Goal: Transaction & Acquisition: Purchase product/service

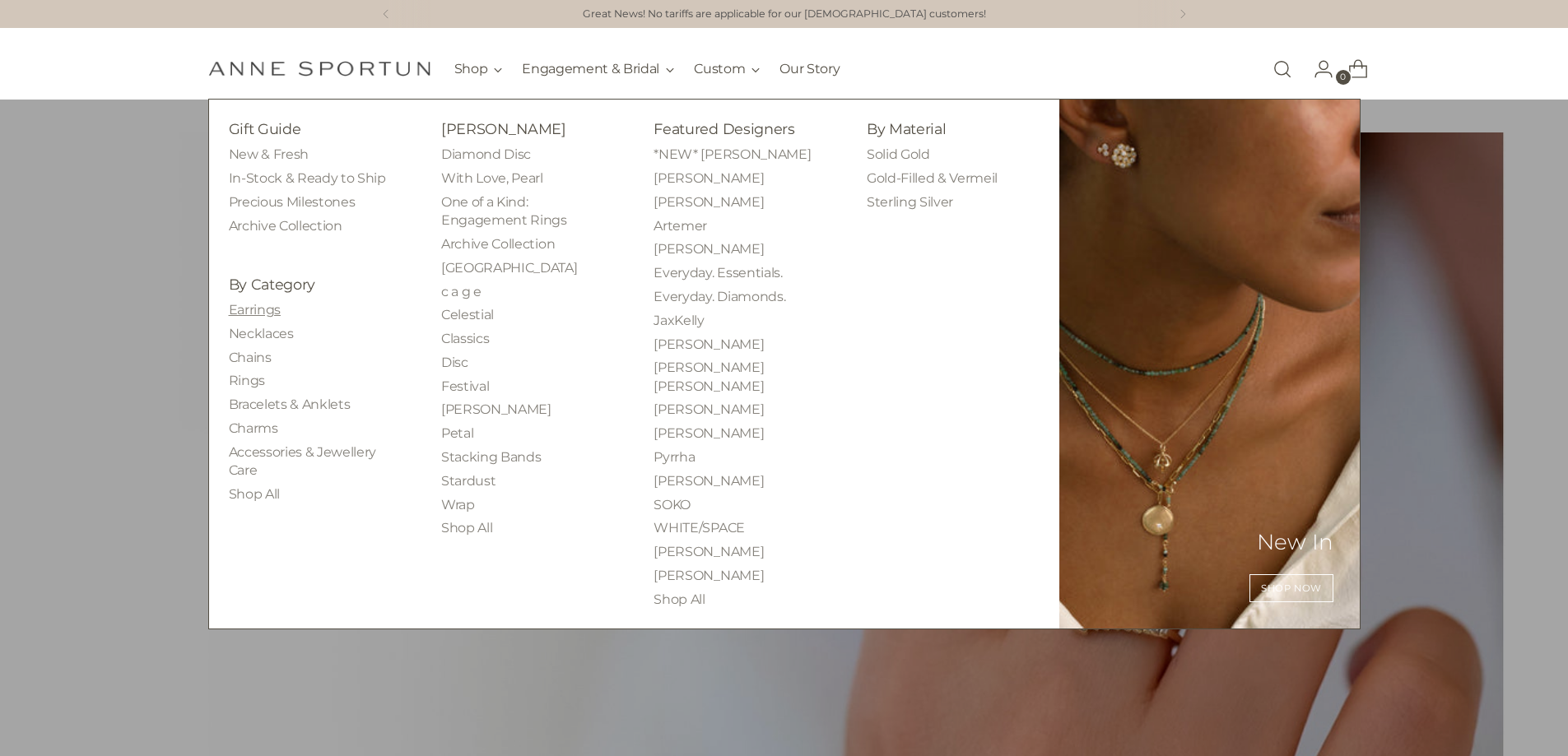
click at [268, 315] on link "Earrings" at bounding box center [255, 310] width 52 height 16
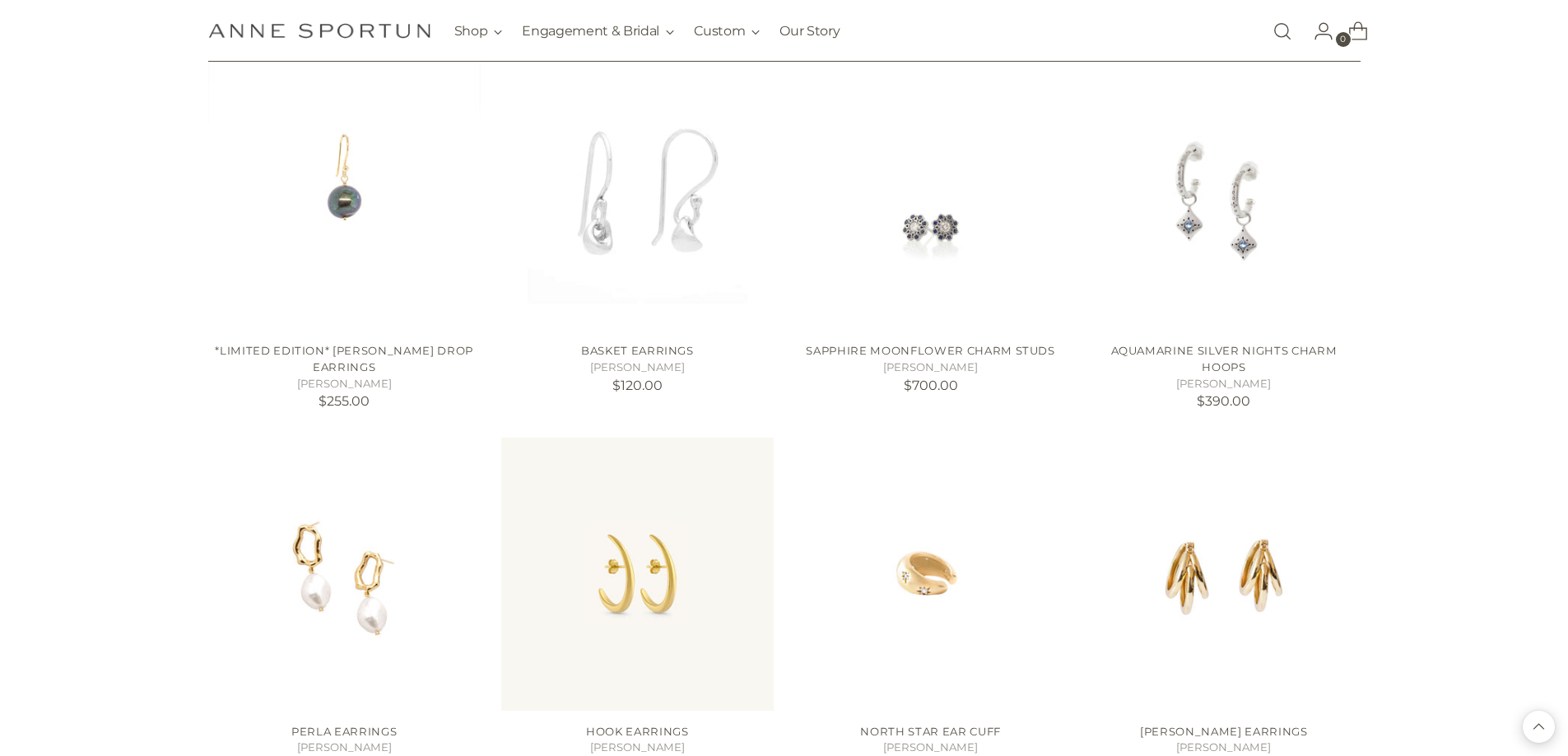
scroll to position [1316, 0]
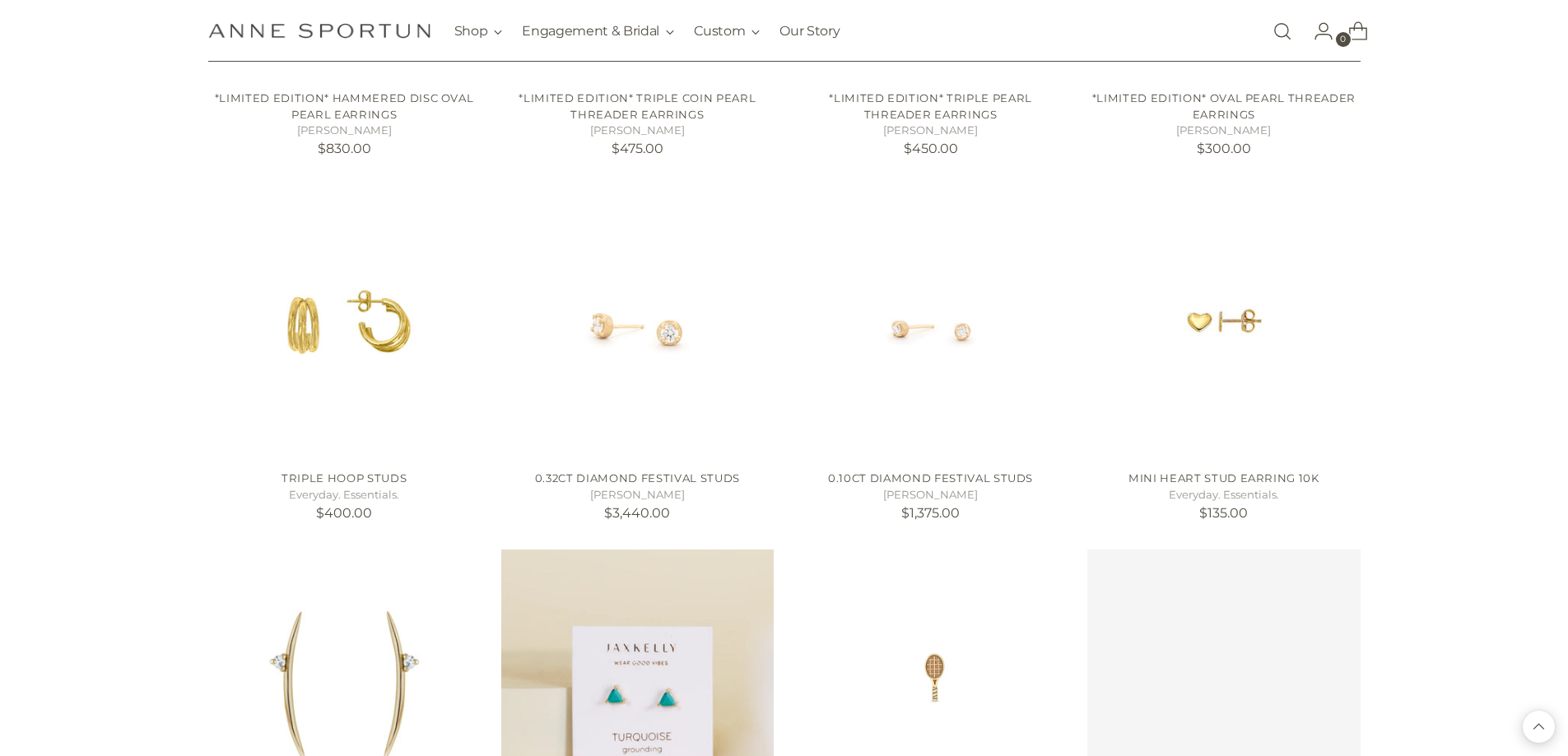
scroll to position [2633, 0]
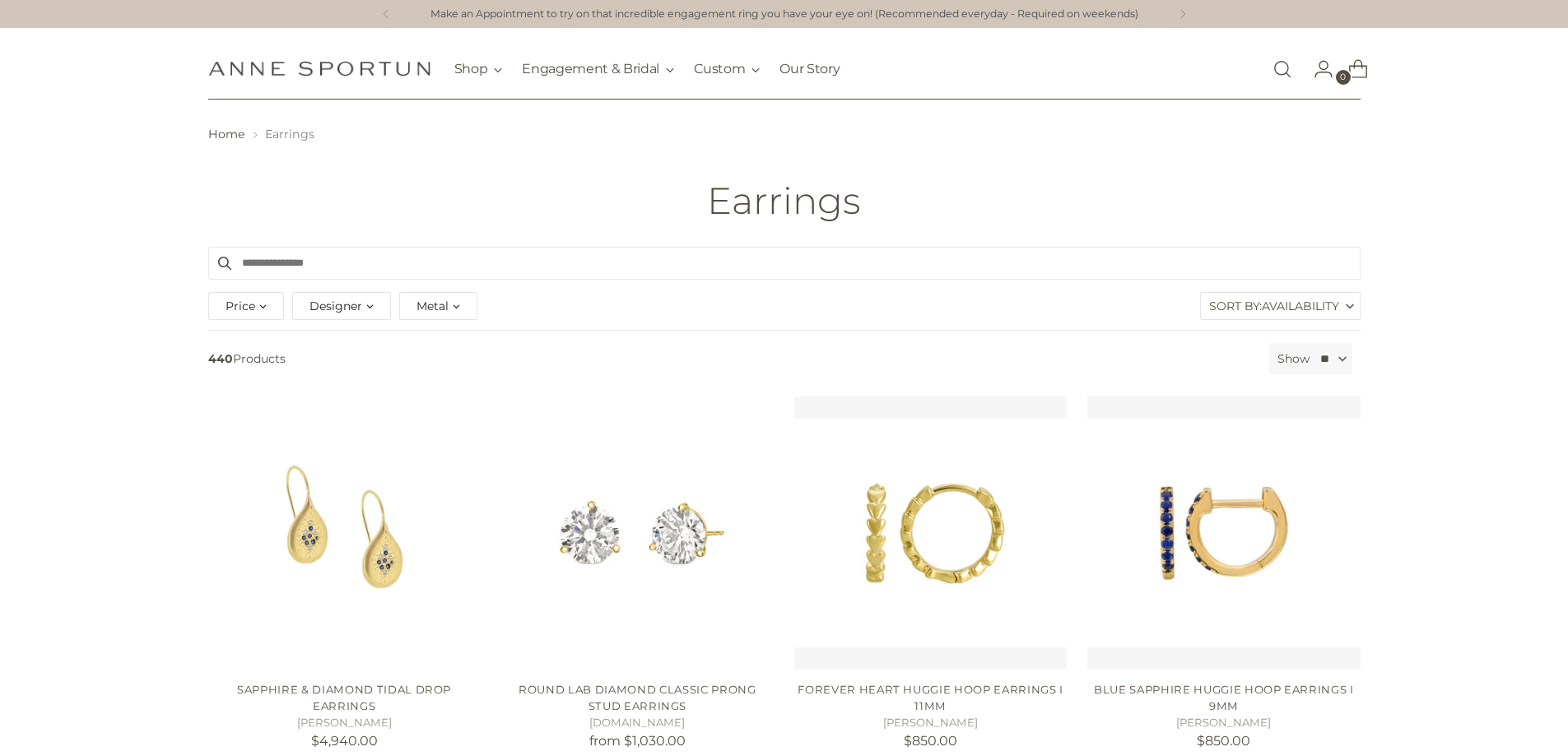
click at [1311, 314] on span "Availability" at bounding box center [1300, 307] width 78 height 27
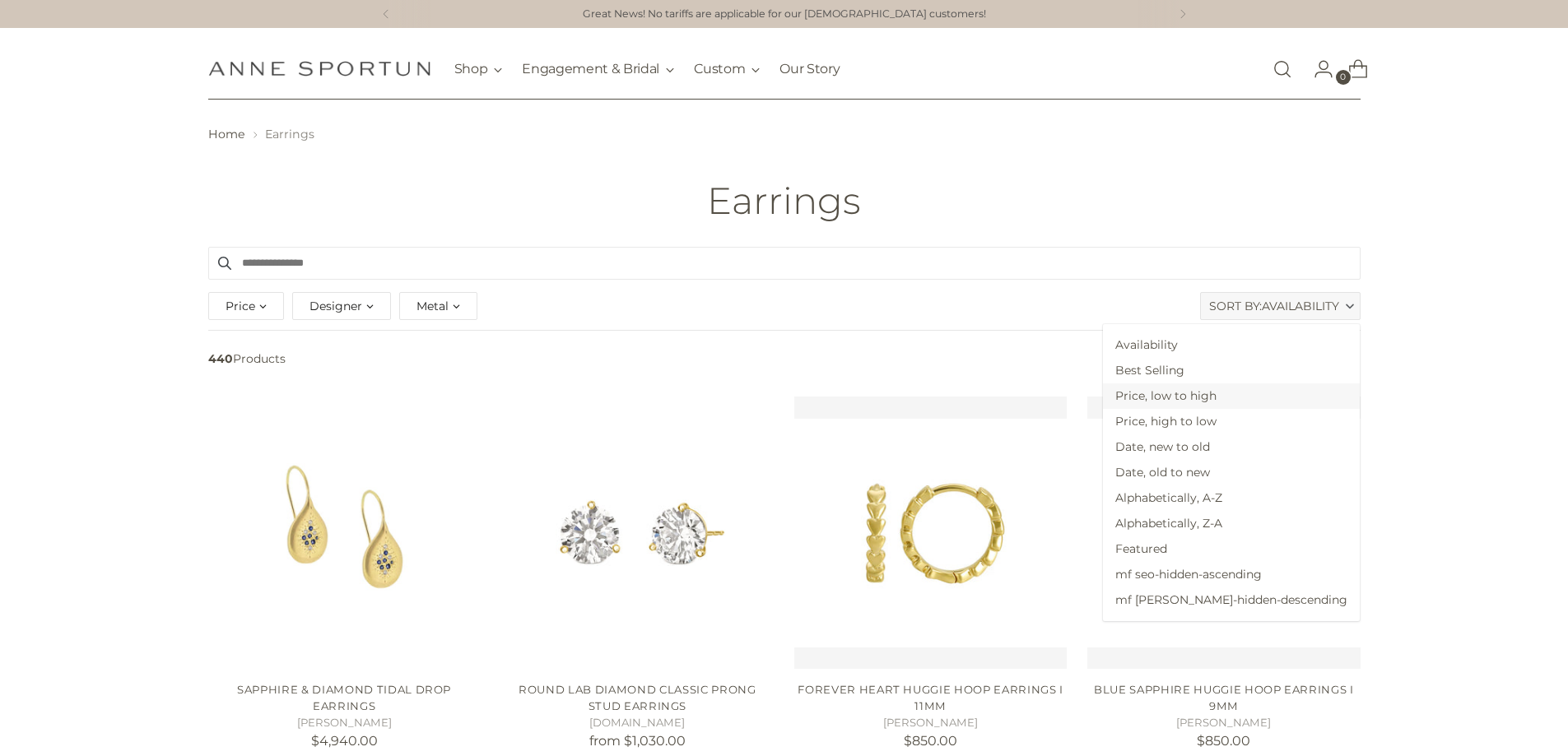
click at [1287, 399] on span "Price, low to high" at bounding box center [1232, 396] width 257 height 26
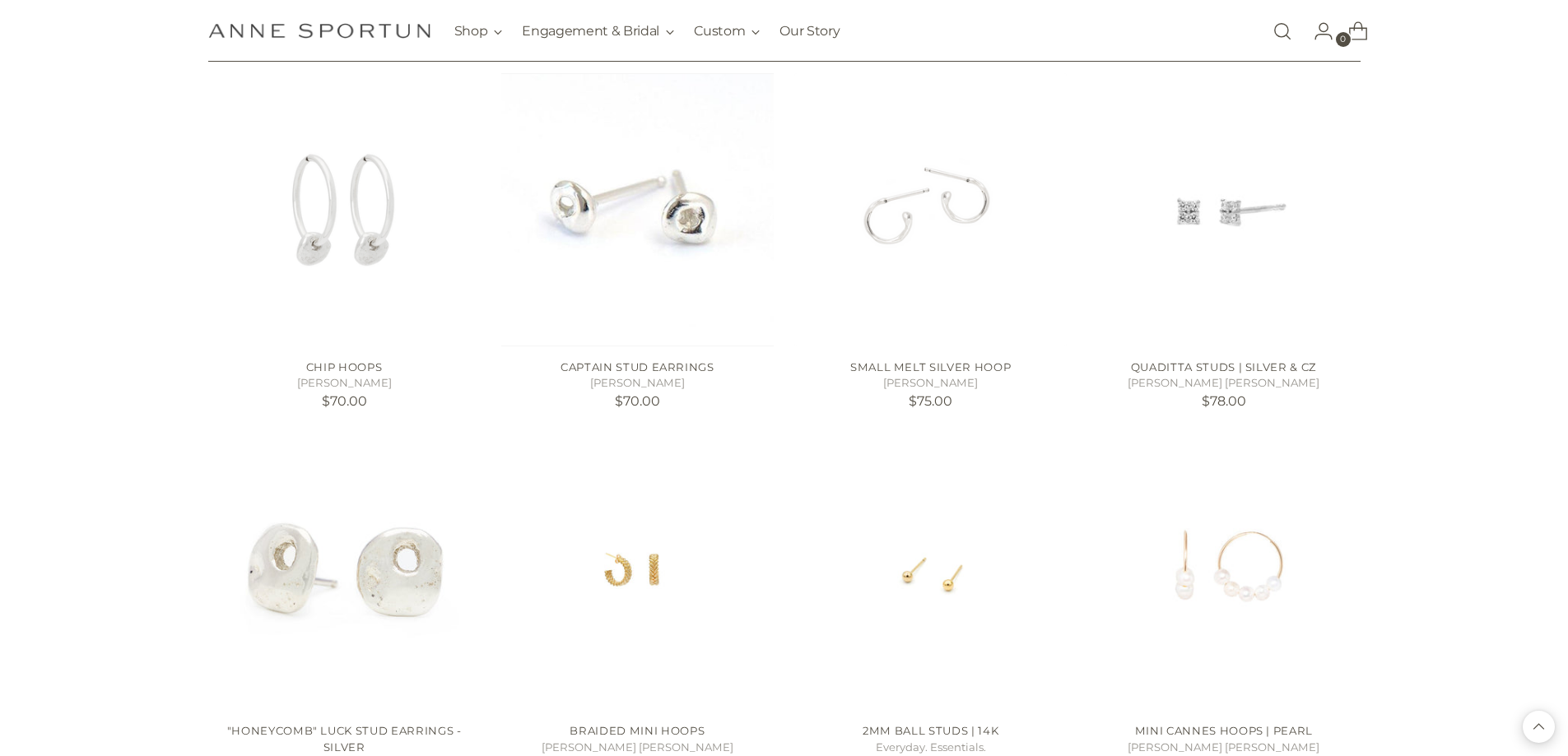
scroll to position [1234, 0]
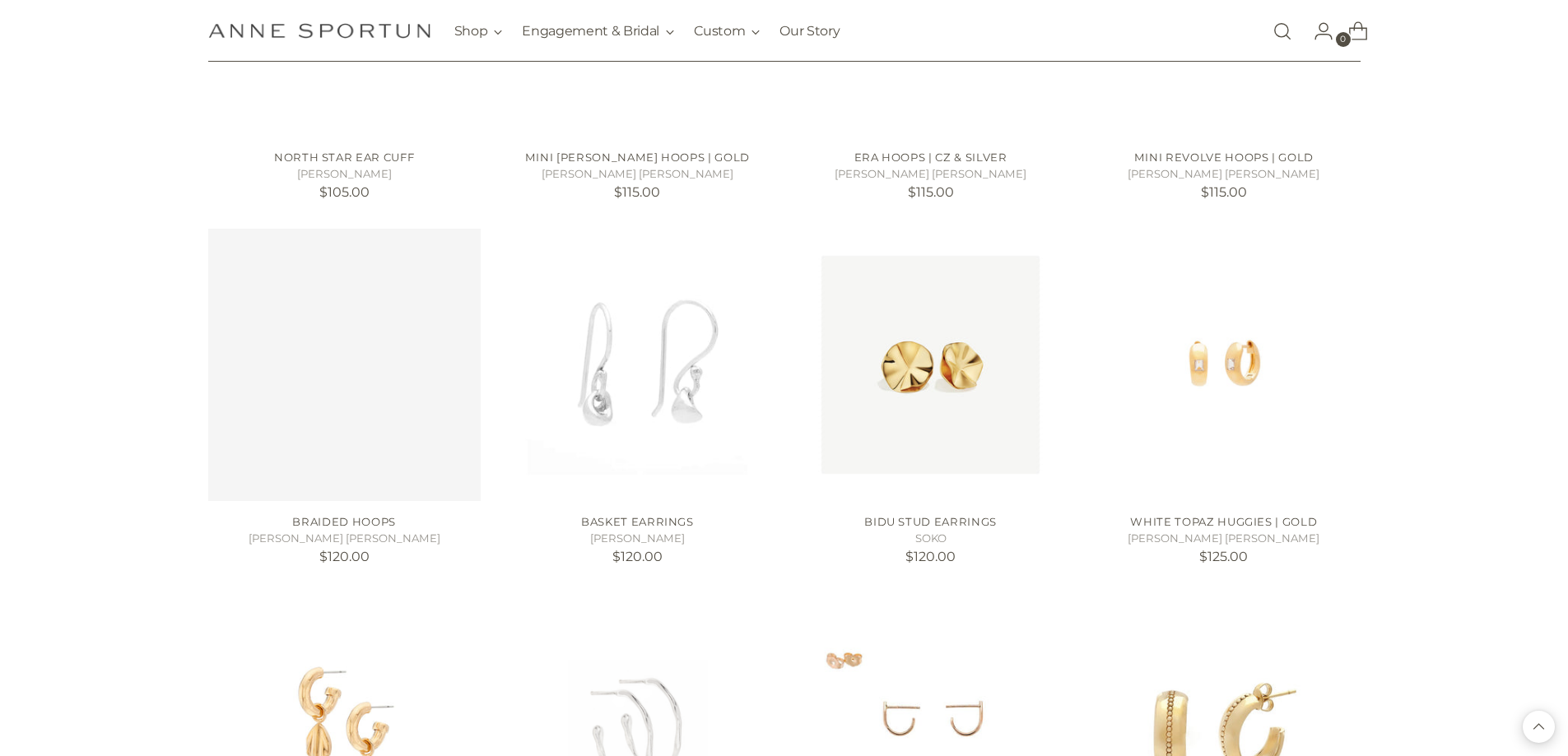
scroll to position [2551, 0]
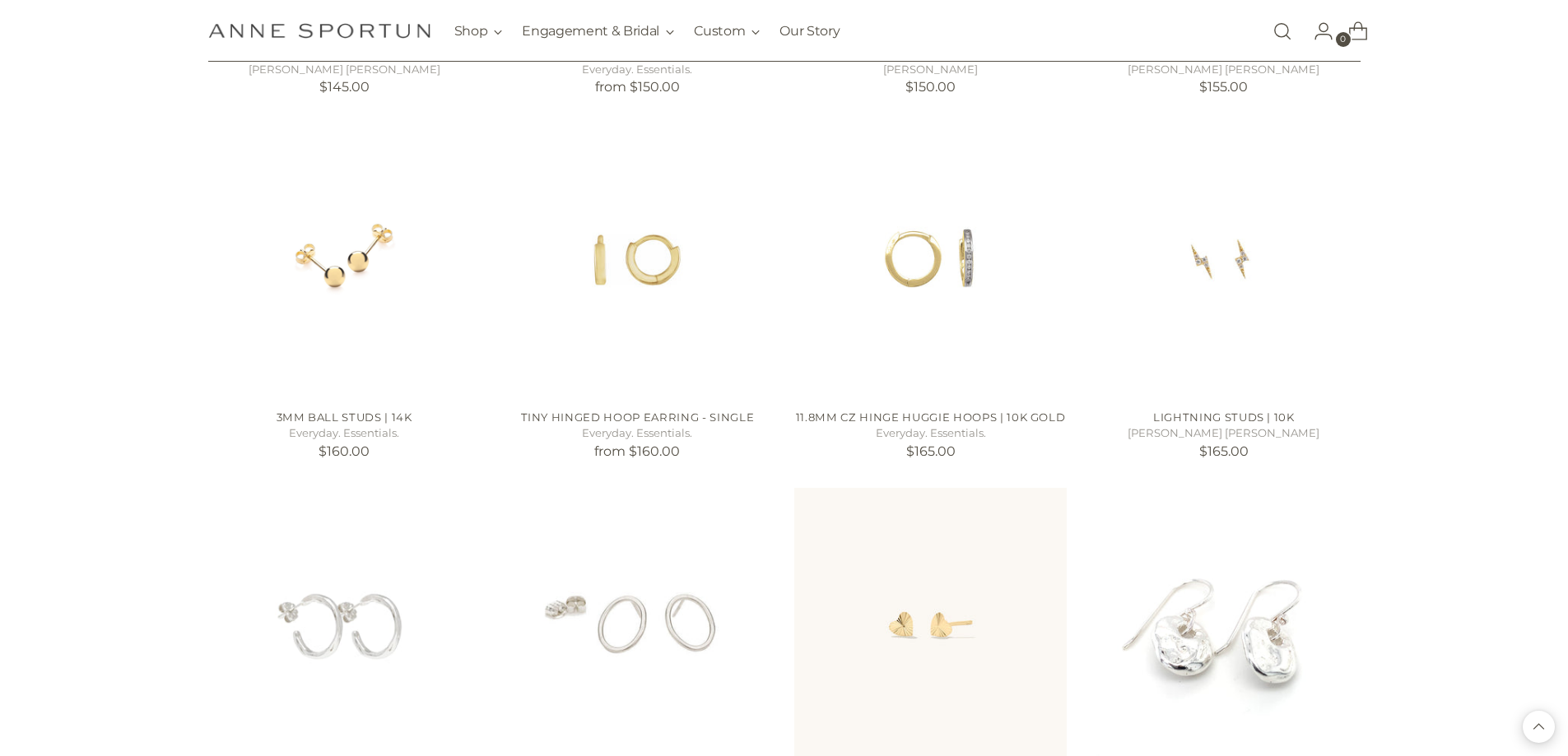
scroll to position [4360, 0]
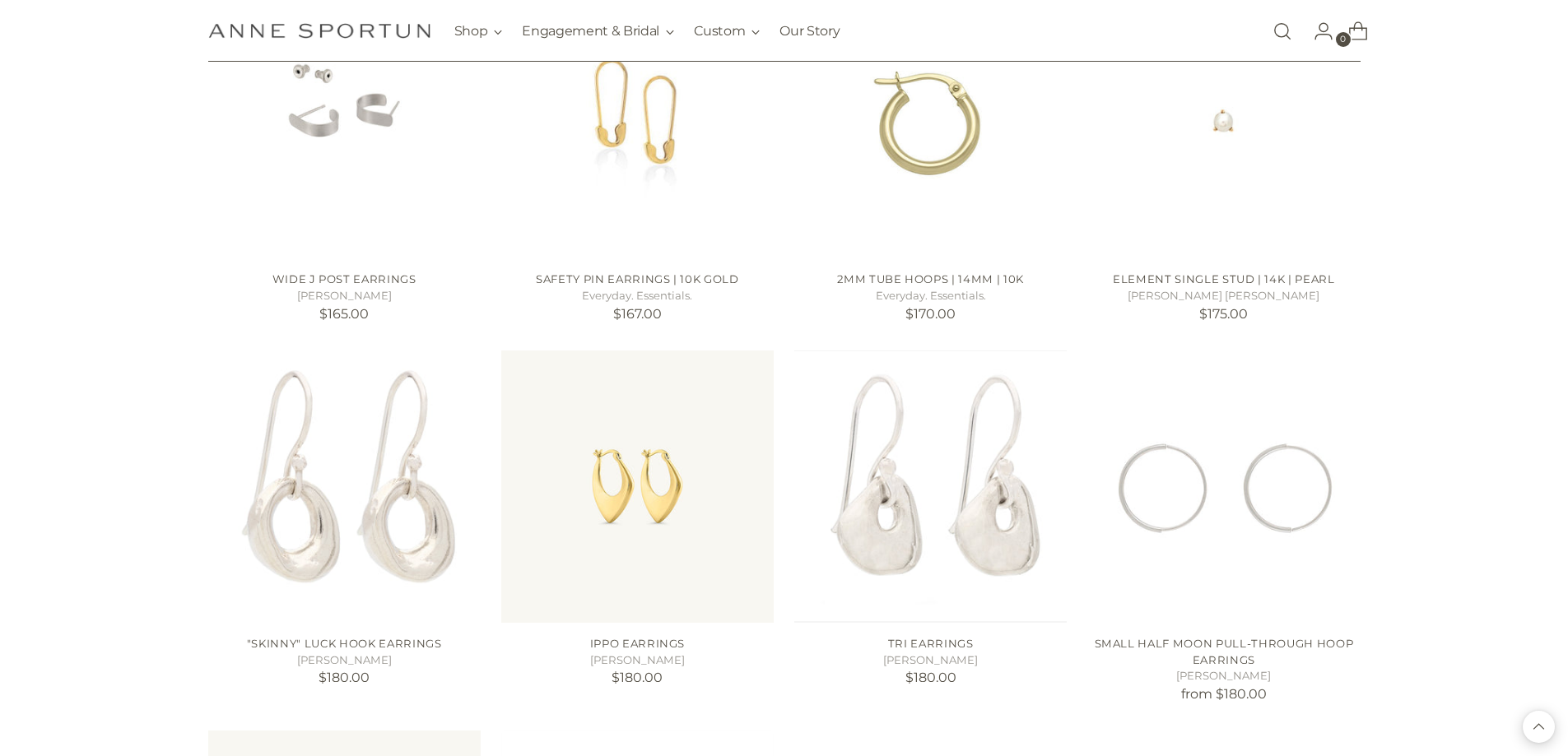
scroll to position [5182, 0]
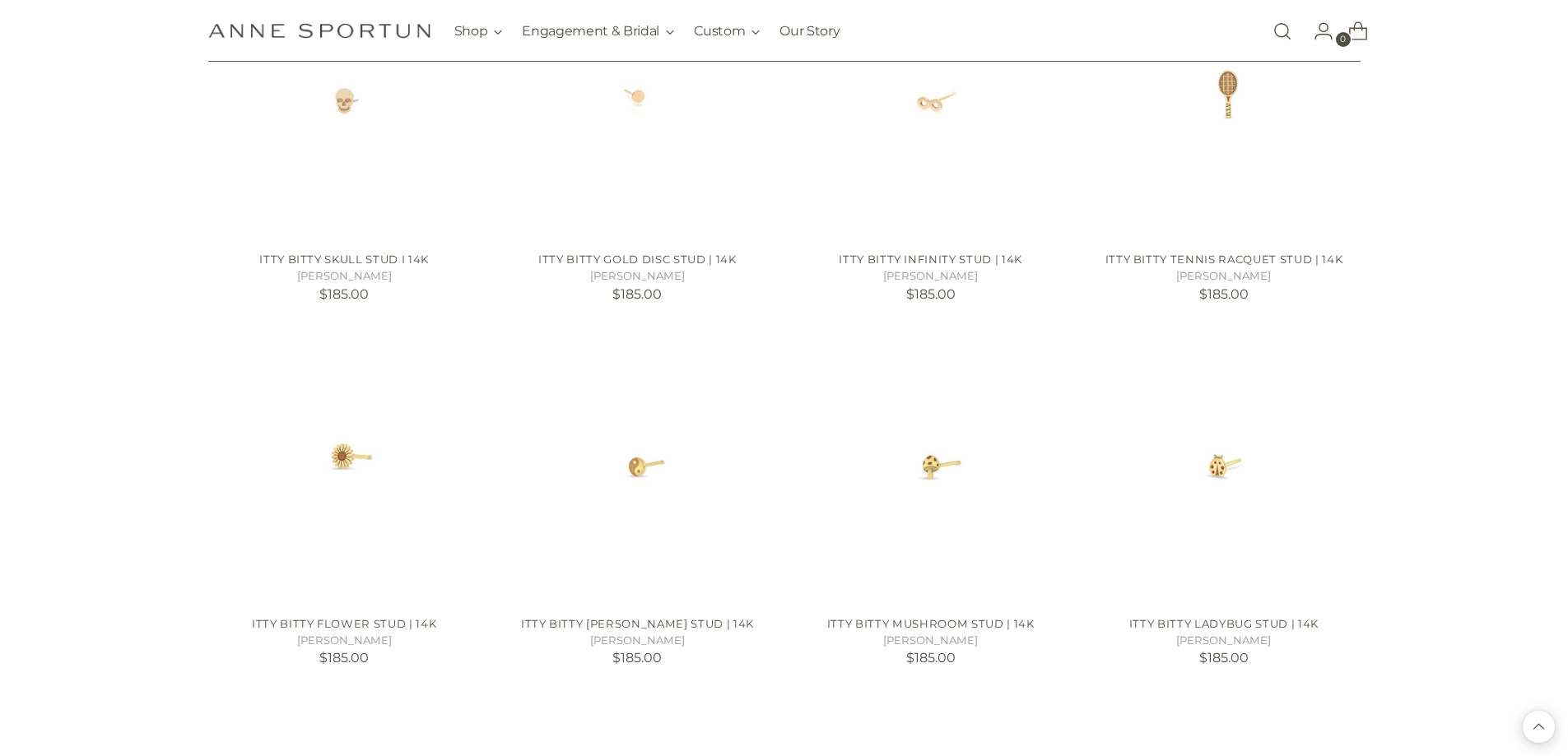
scroll to position [7157, 0]
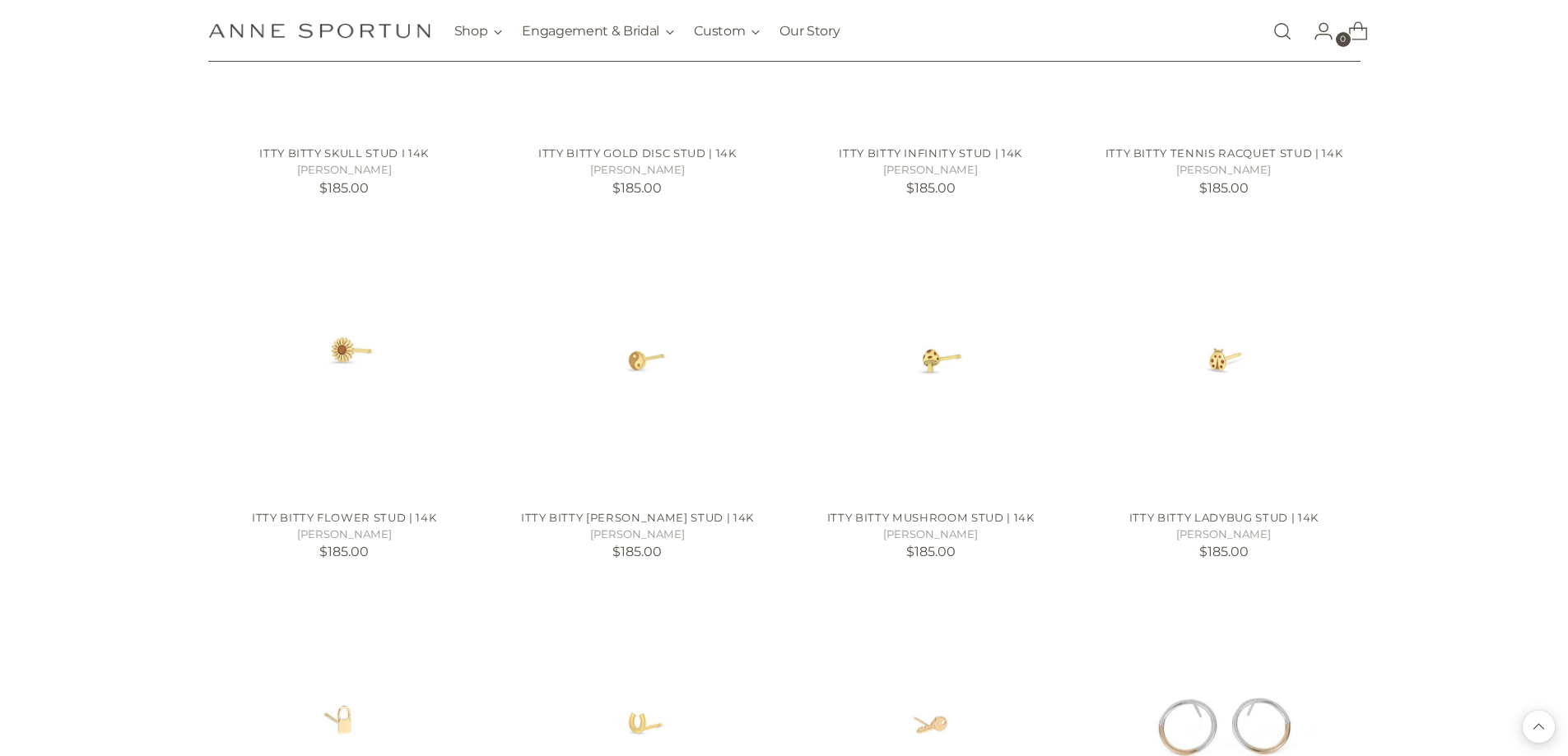
scroll to position [7486, 0]
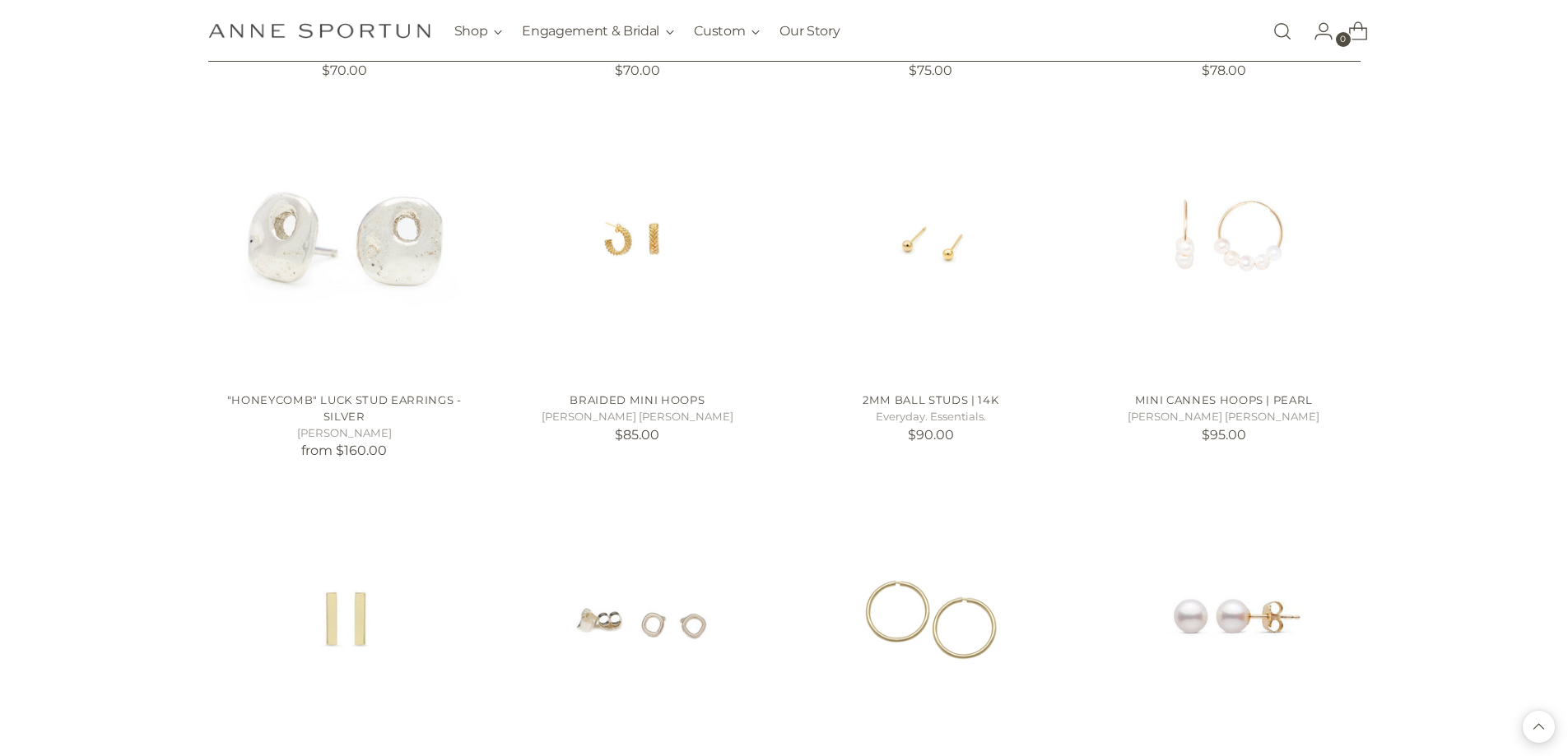
scroll to position [1728, 0]
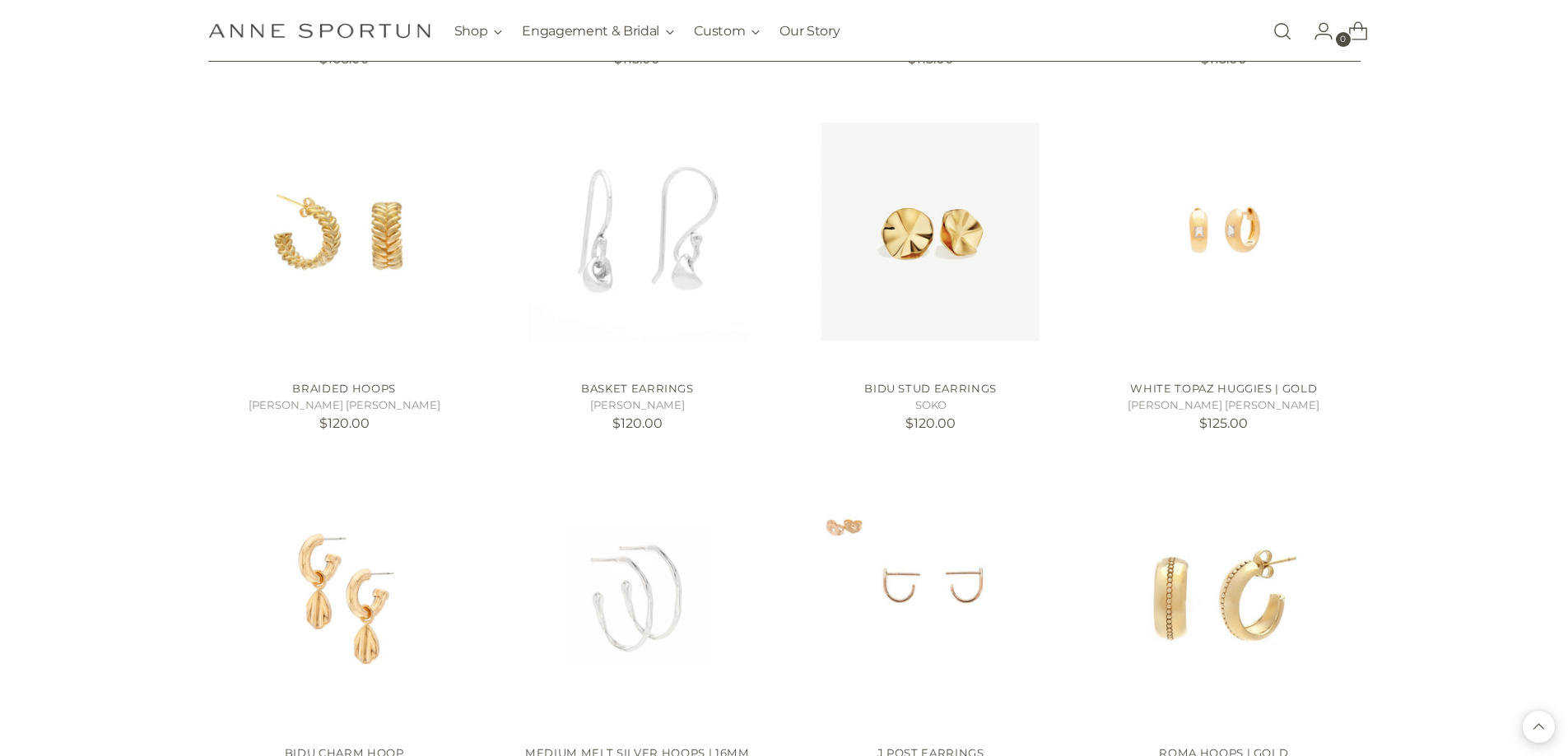
scroll to position [2633, 0]
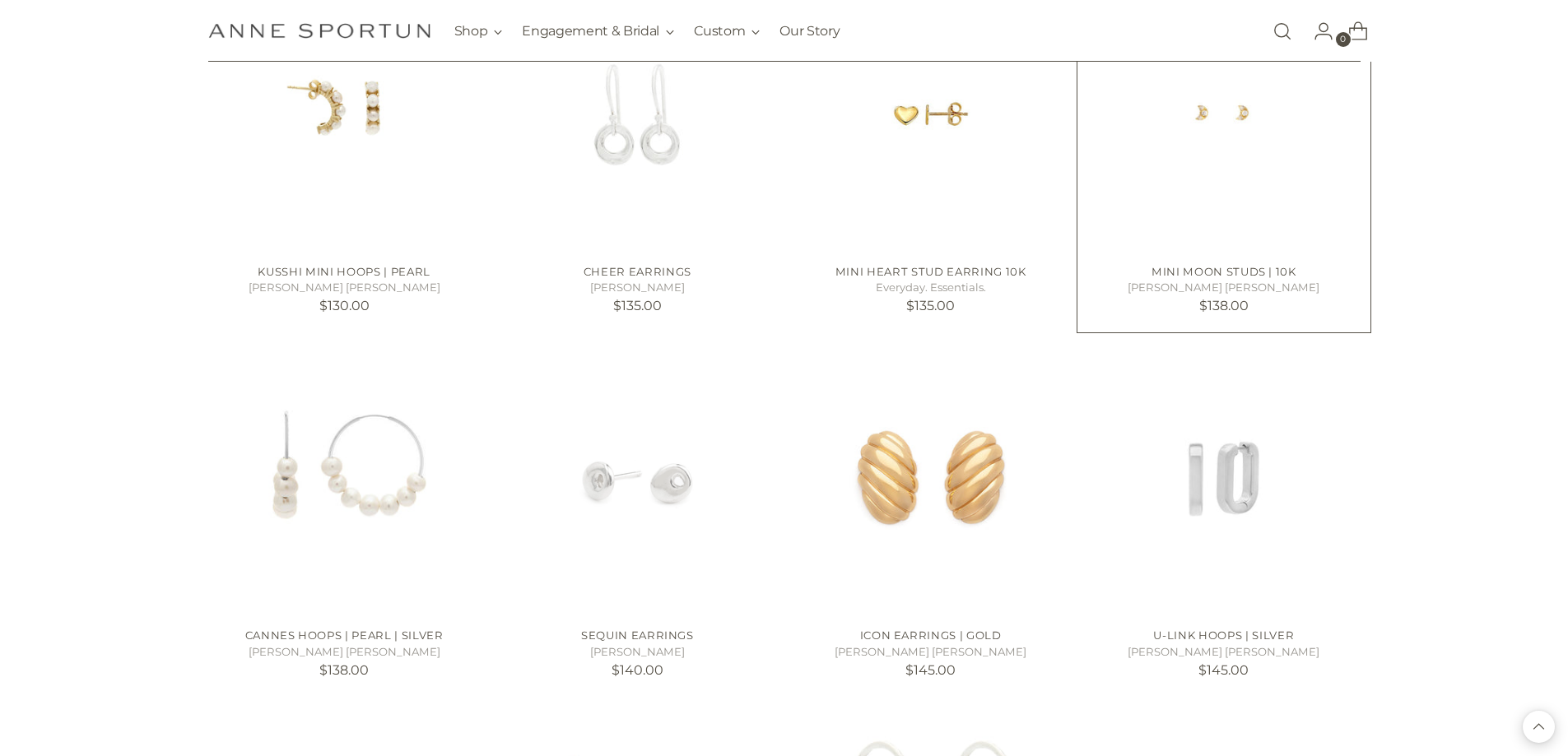
scroll to position [3373, 0]
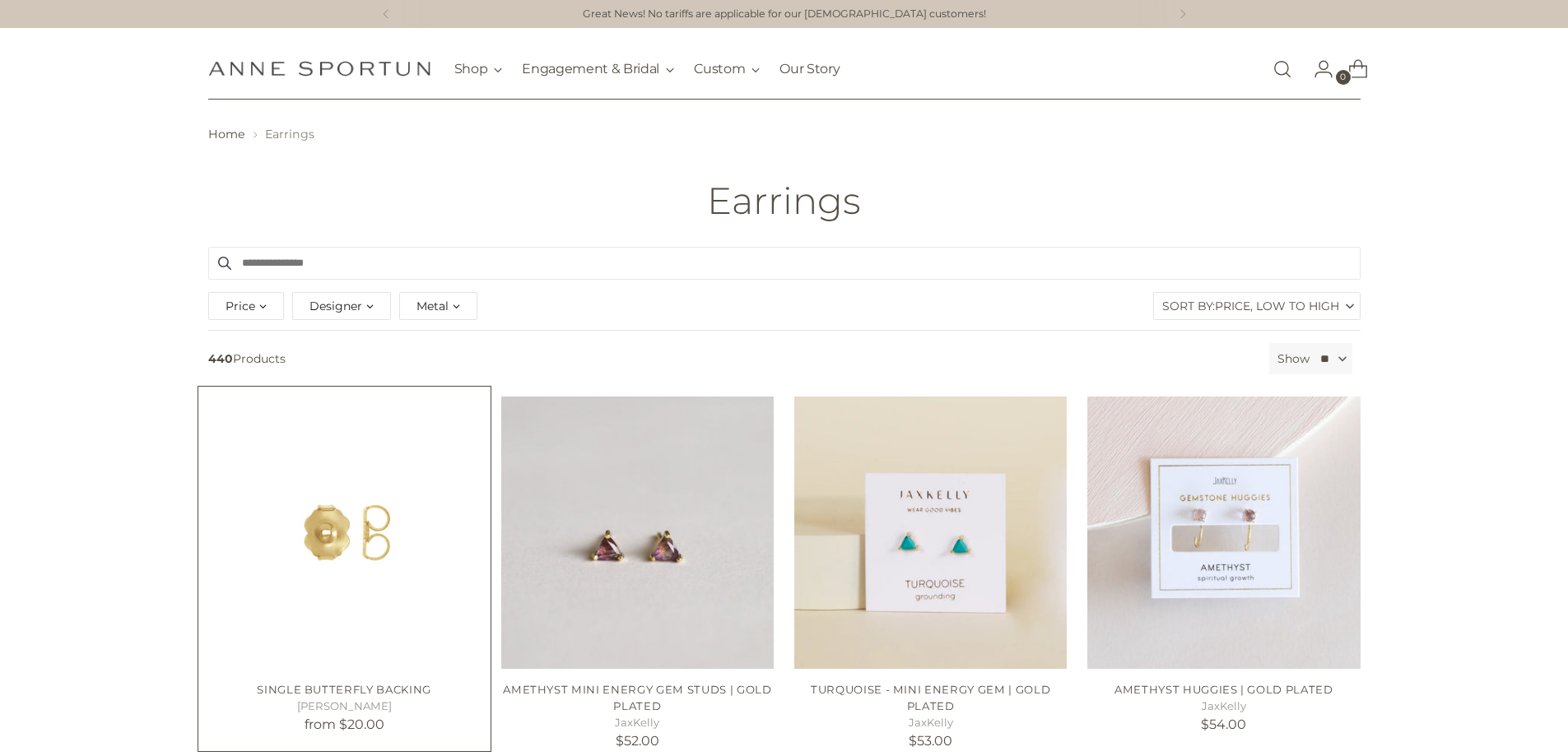
scroll to position [247, 0]
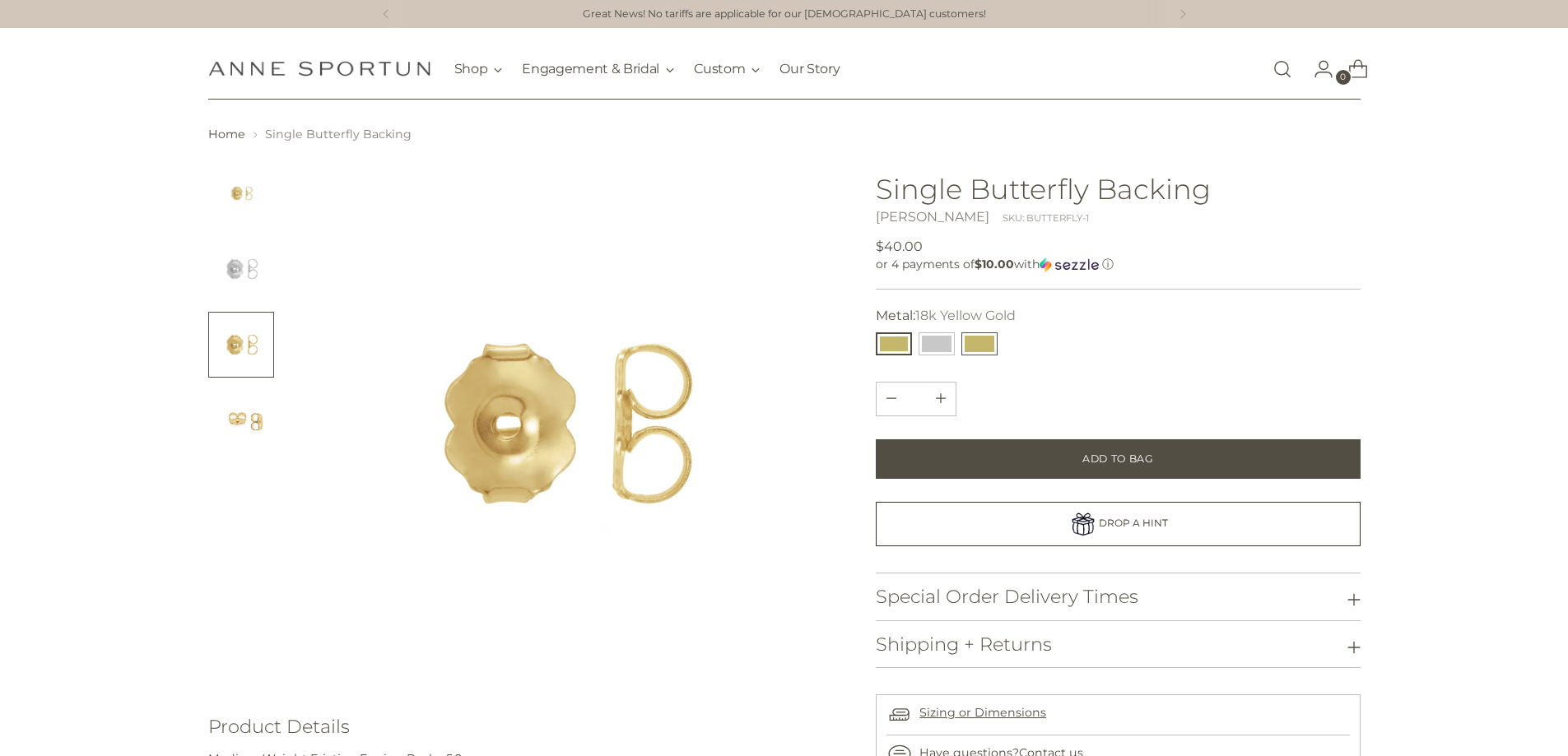
click at [979, 349] on button "14k Yellow Gold" at bounding box center [979, 344] width 37 height 23
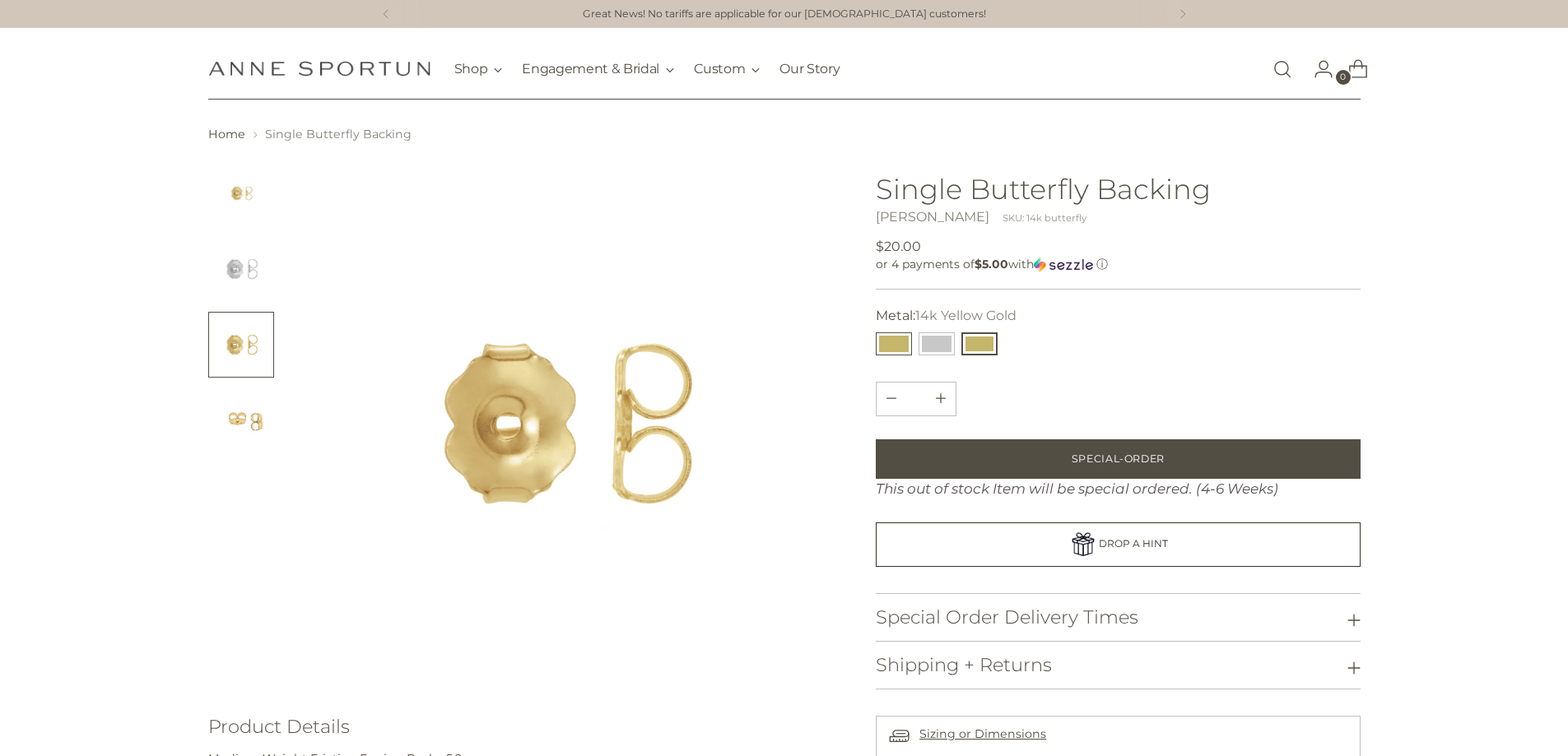
click at [905, 347] on button "18k Yellow Gold" at bounding box center [894, 344] width 37 height 23
click at [964, 344] on button "14k Yellow Gold" at bounding box center [979, 344] width 37 height 23
click at [248, 418] on img "Change image to image 4" at bounding box center [241, 421] width 66 height 66
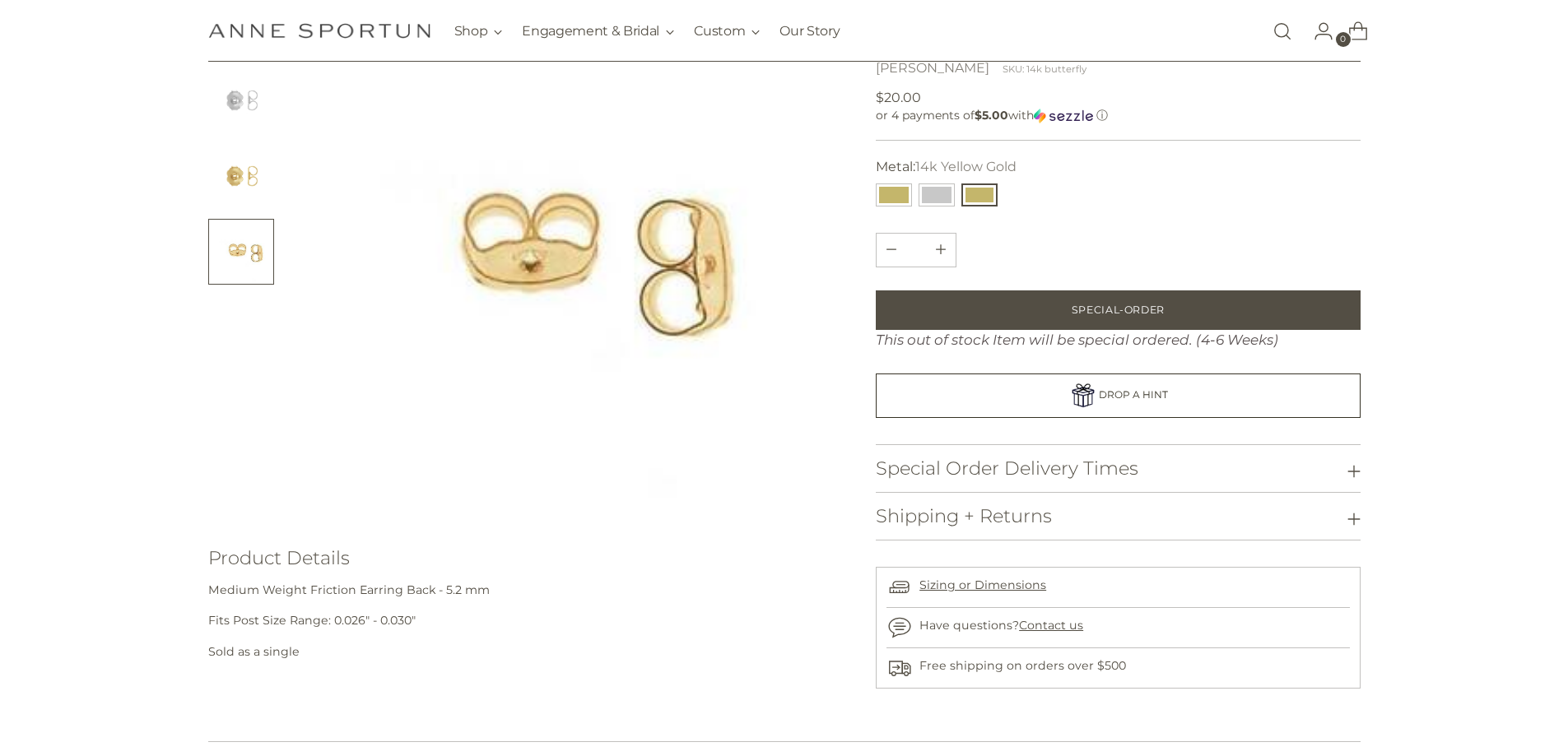
scroll to position [247, 0]
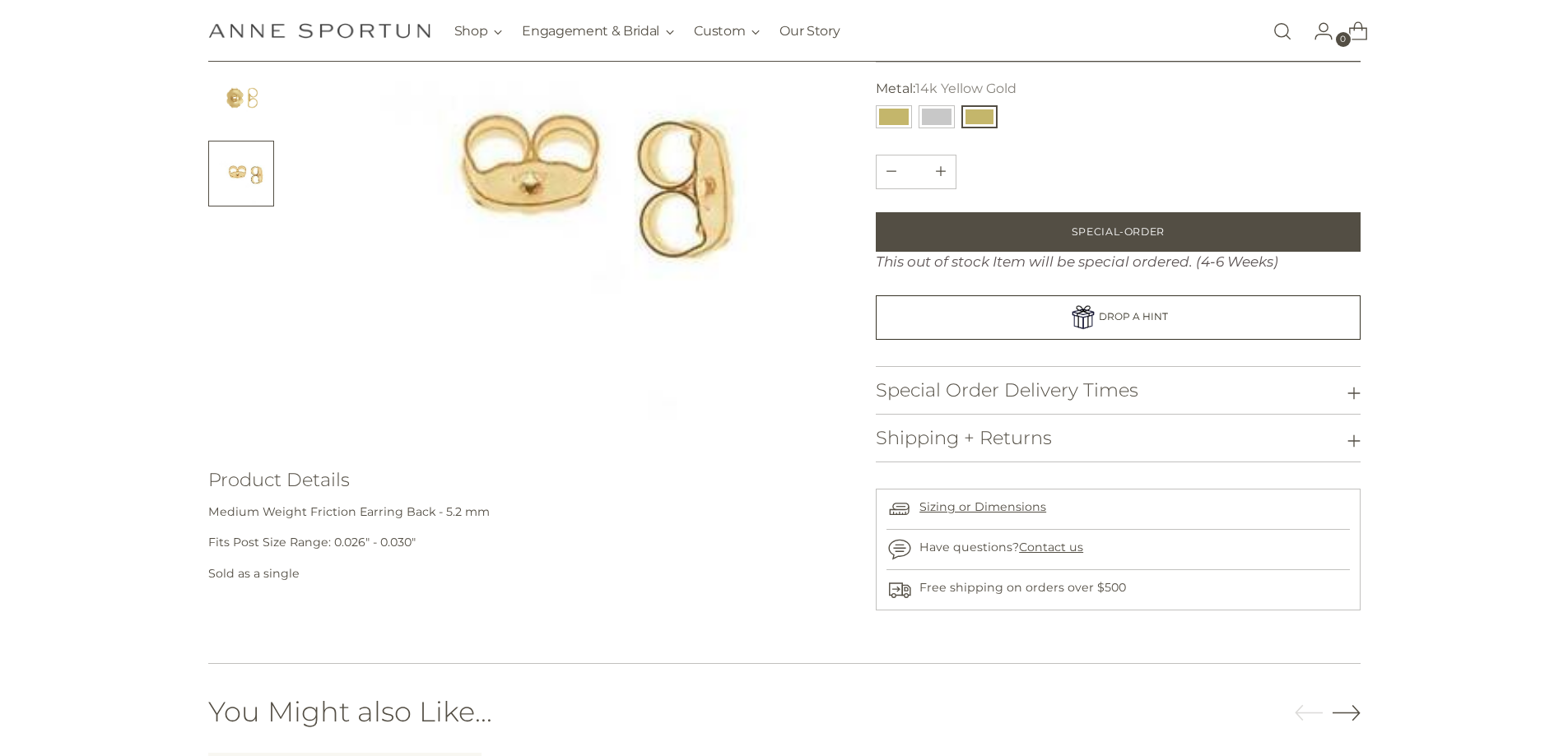
click at [1114, 390] on h3 "Special Order Delivery Times" at bounding box center [1007, 390] width 262 height 21
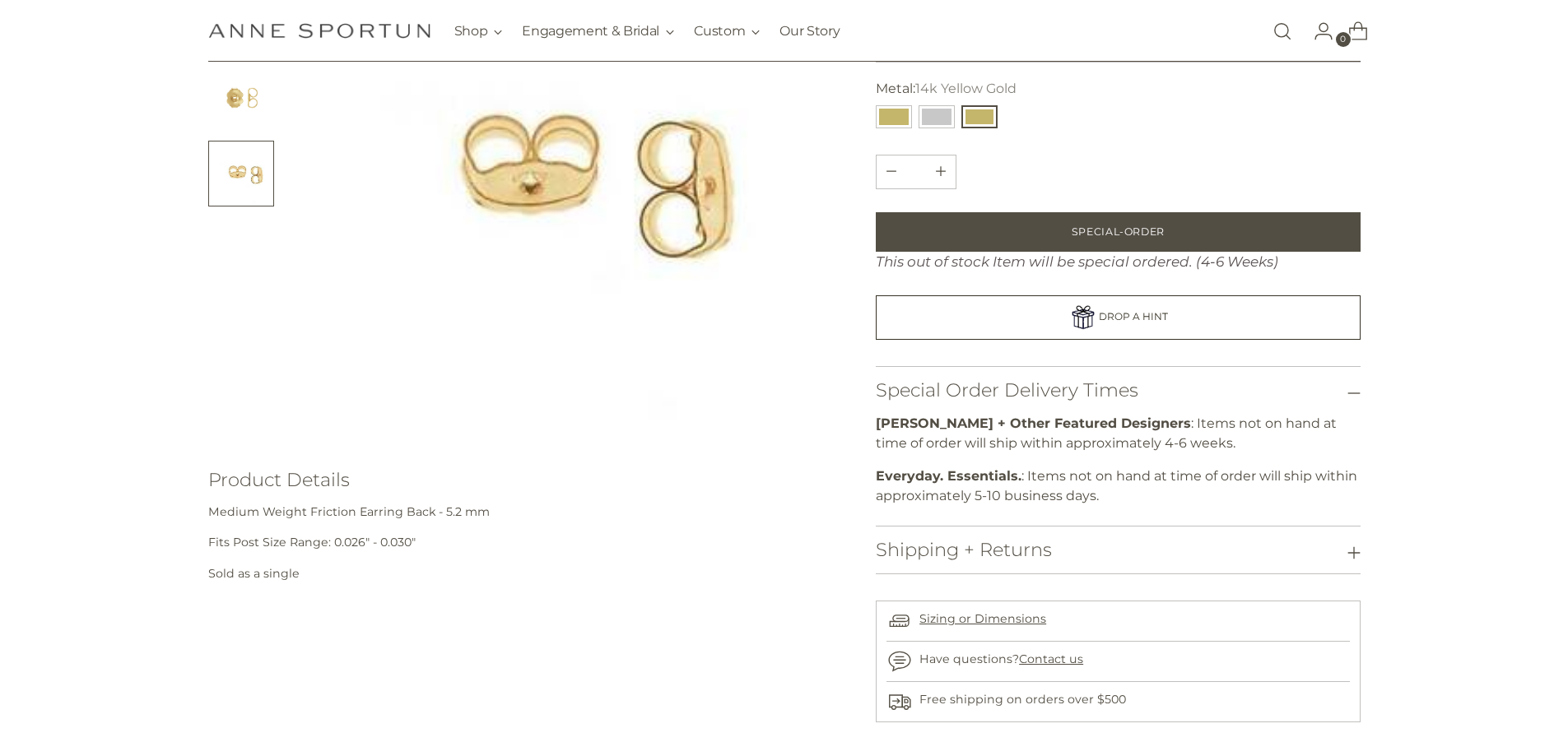
click at [1114, 390] on h3 "Special Order Delivery Times" at bounding box center [1007, 390] width 262 height 21
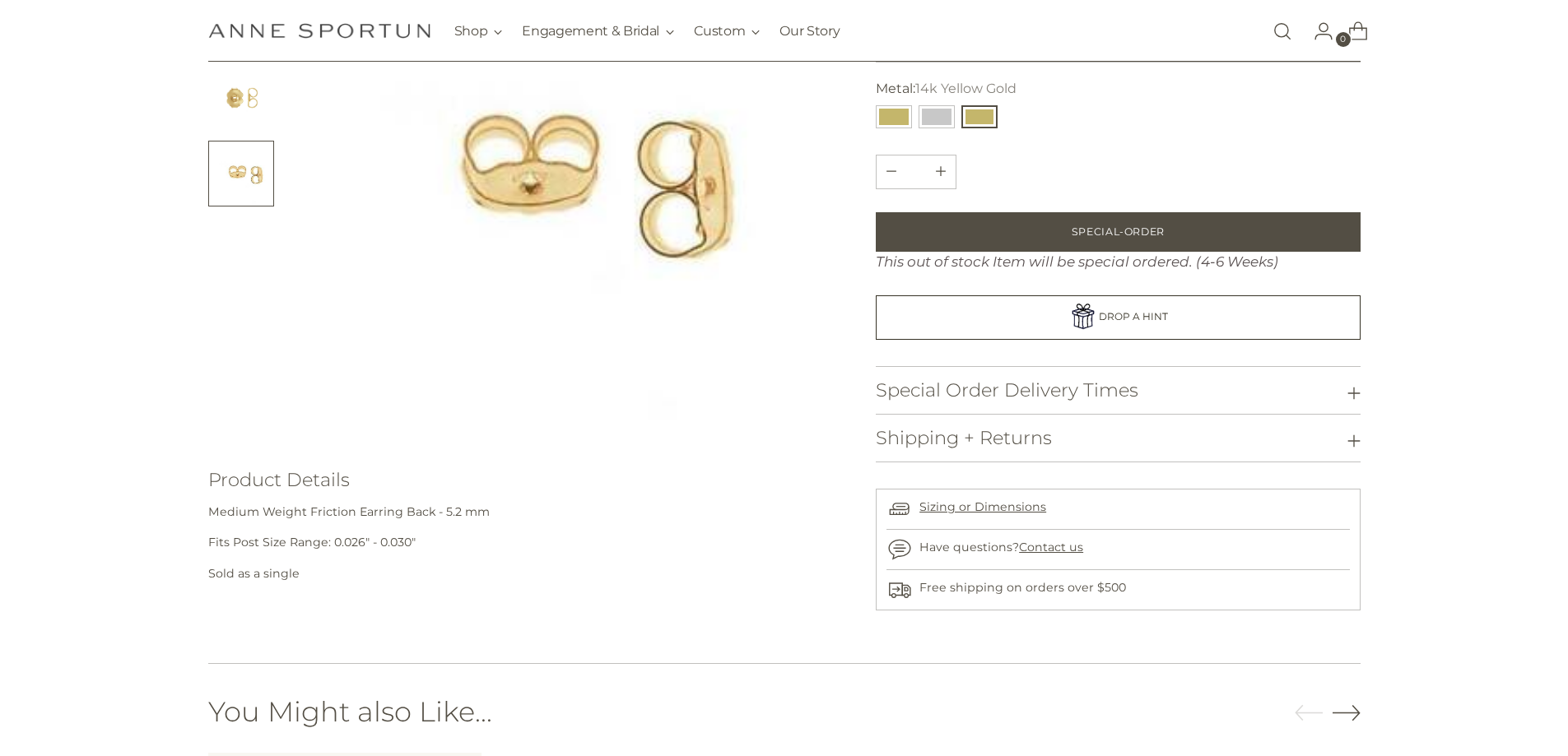
click at [1097, 431] on button "Shipping + Returns" at bounding box center [1118, 438] width 484 height 47
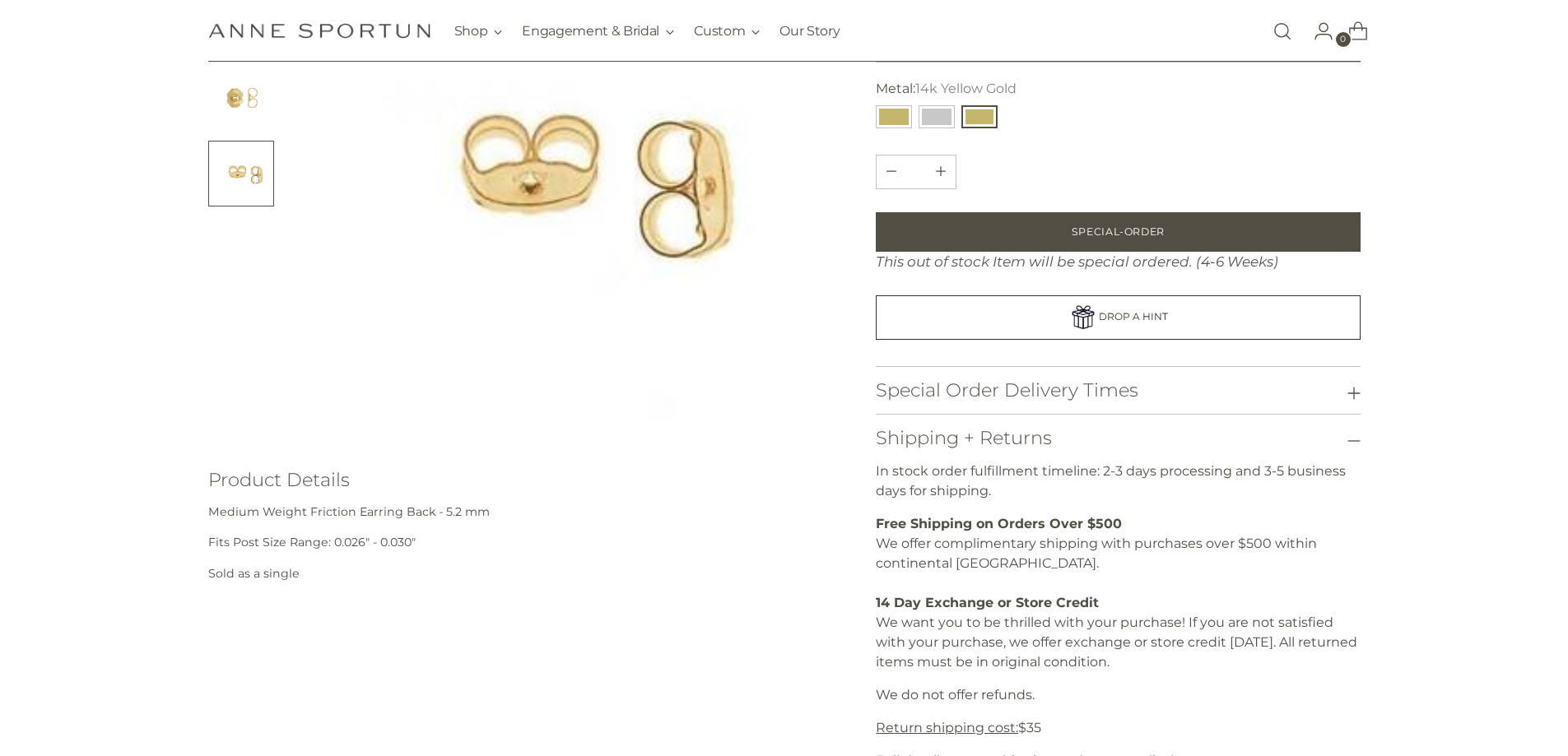
click at [1097, 431] on button "Shipping + Returns" at bounding box center [1118, 438] width 484 height 47
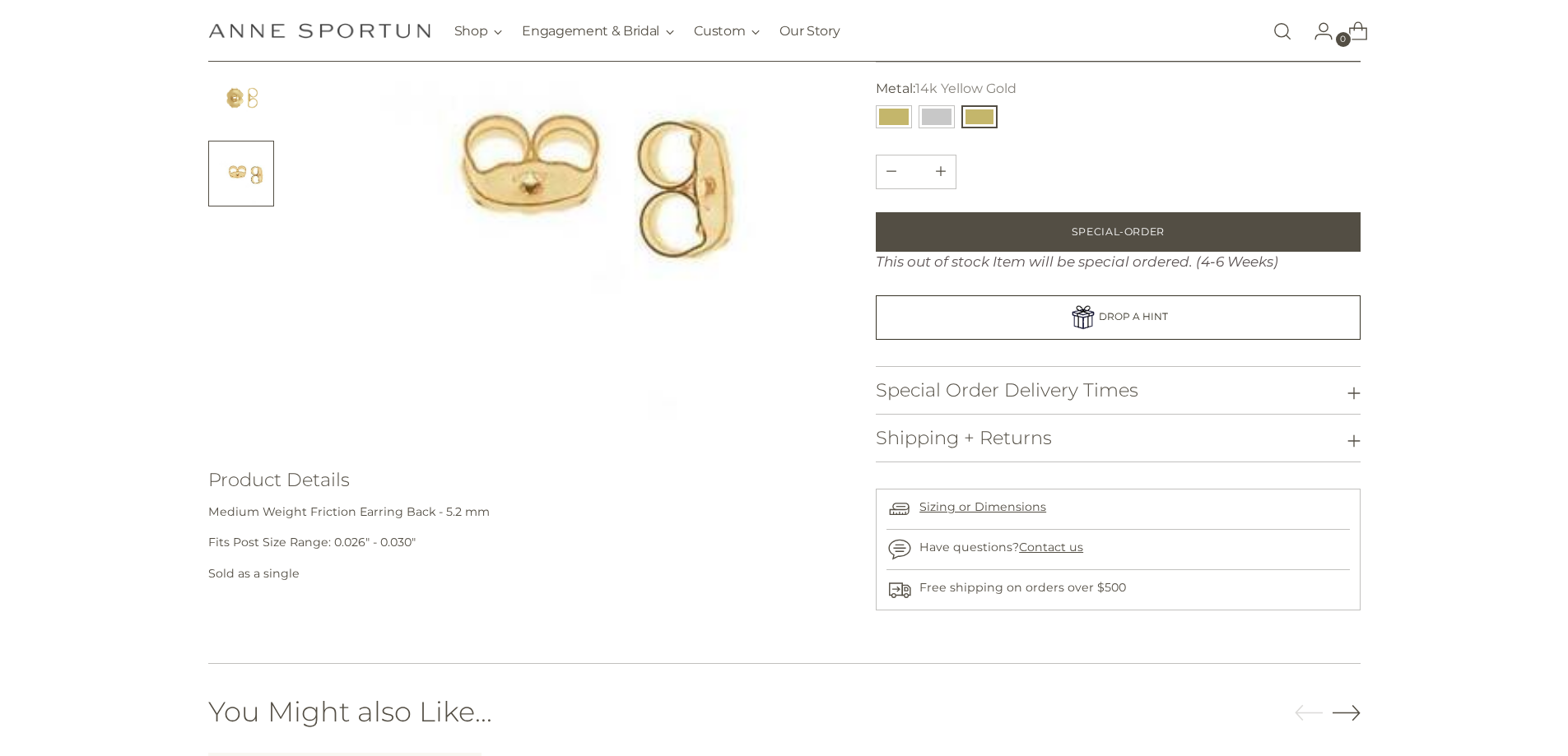
scroll to position [0, 0]
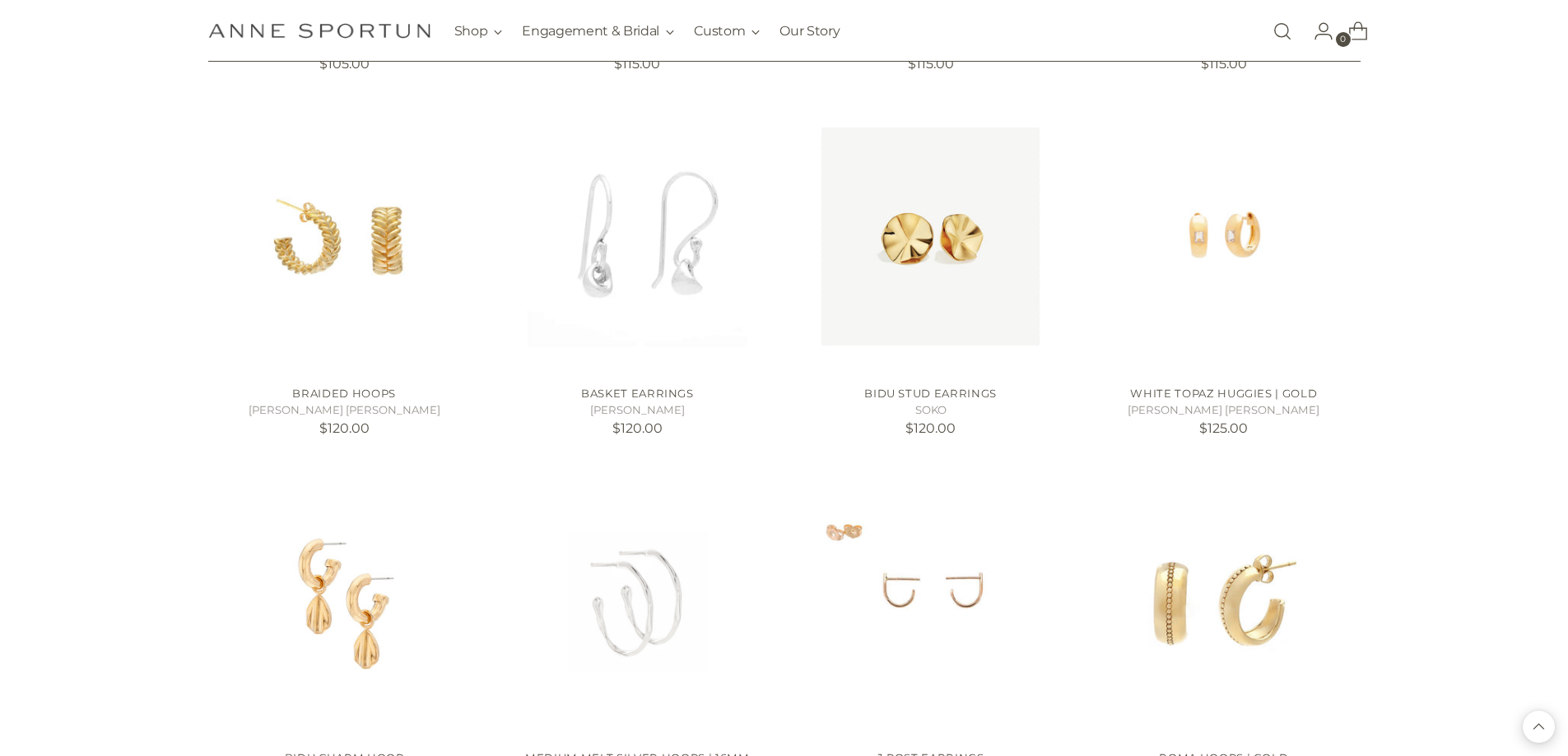
scroll to position [2580, 0]
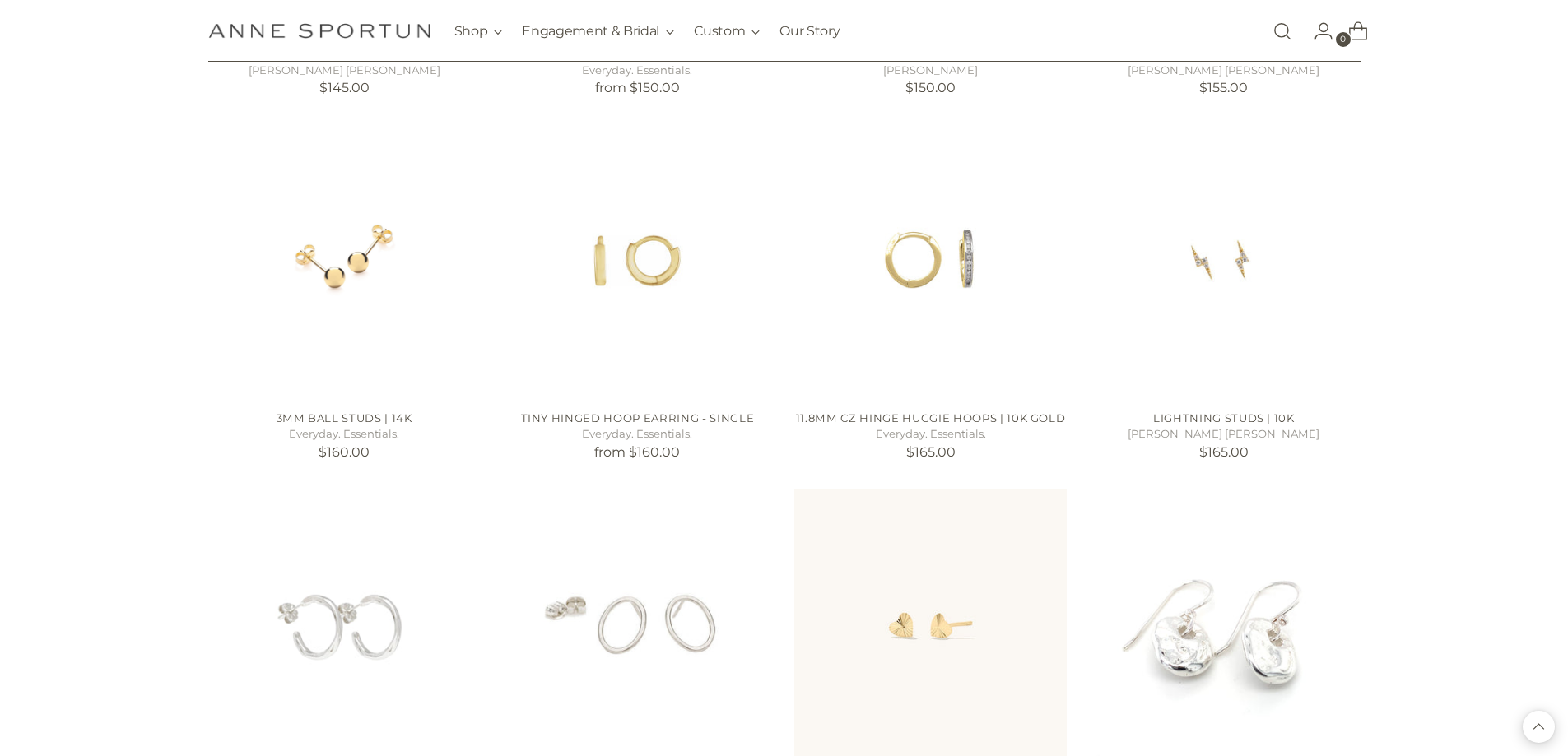
scroll to position [4322, 0]
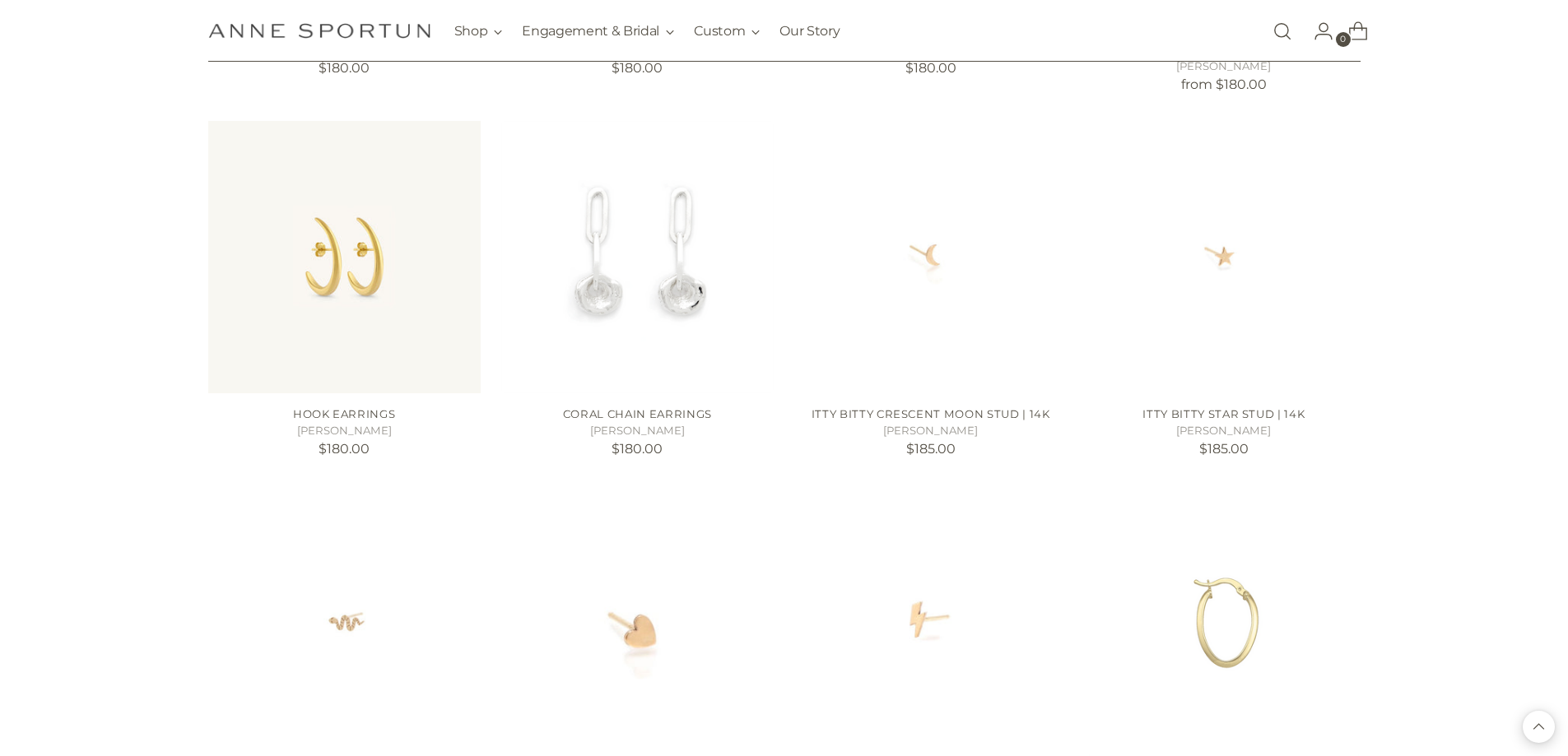
scroll to position [5803, 0]
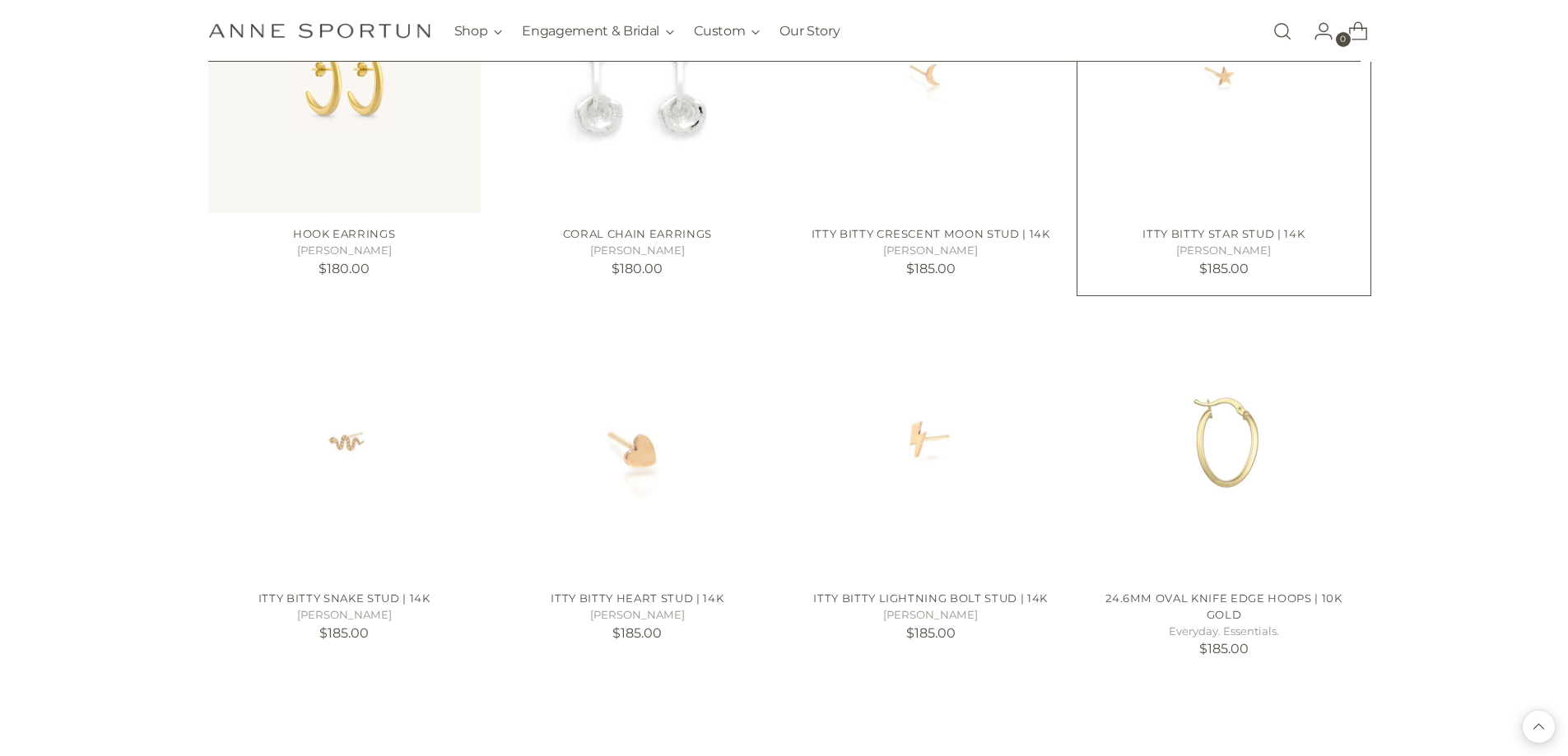
scroll to position [5885, 0]
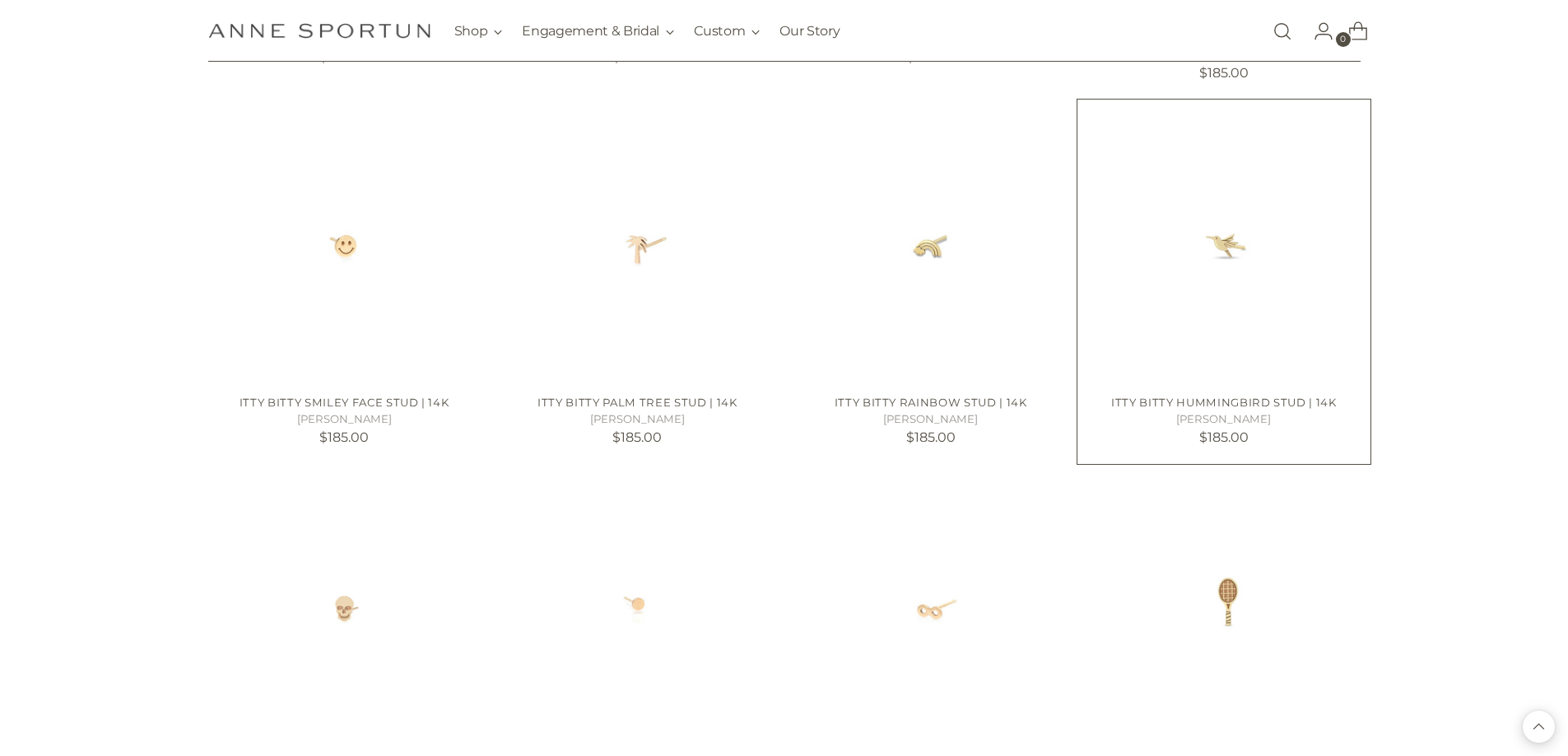
scroll to position [6873, 0]
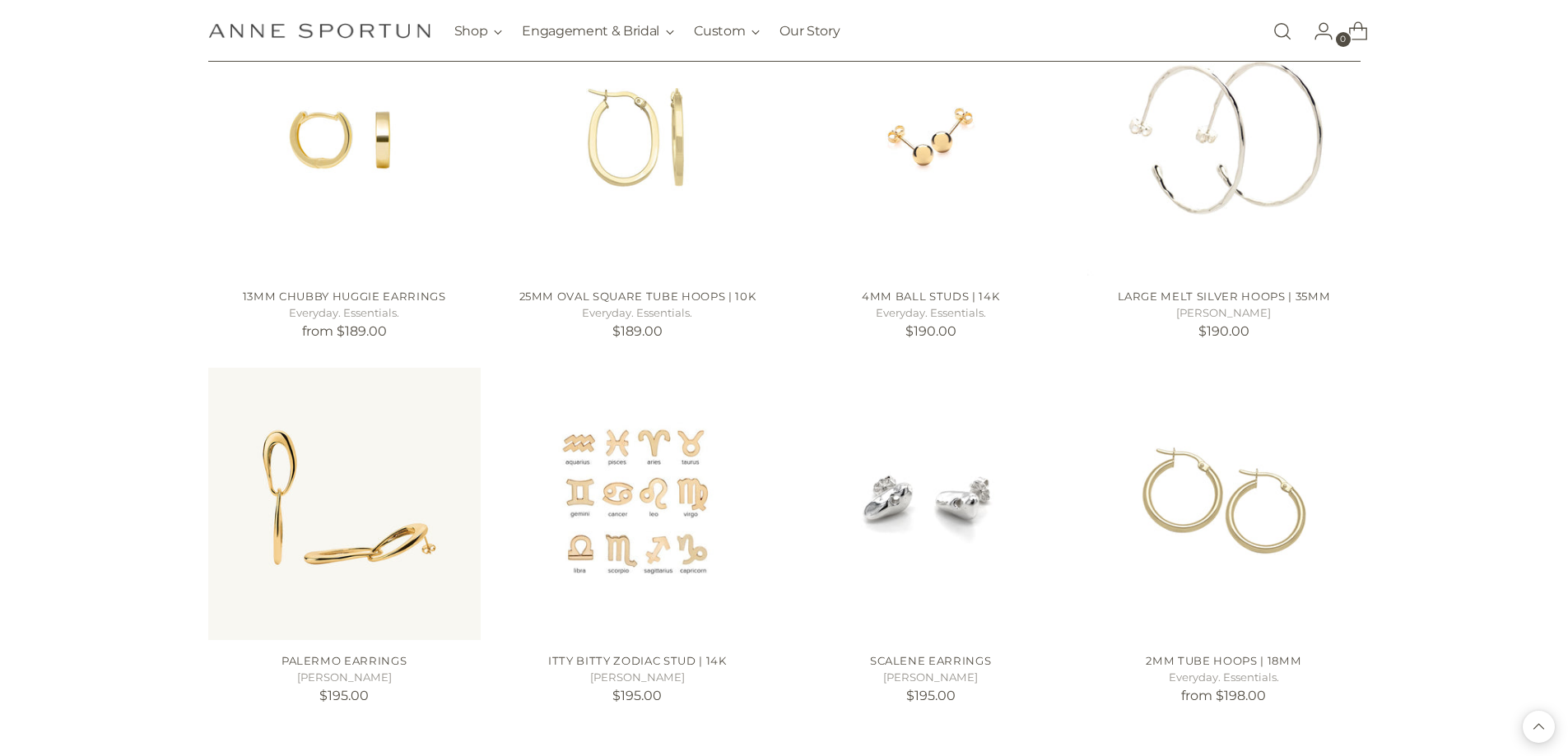
scroll to position [8517, 0]
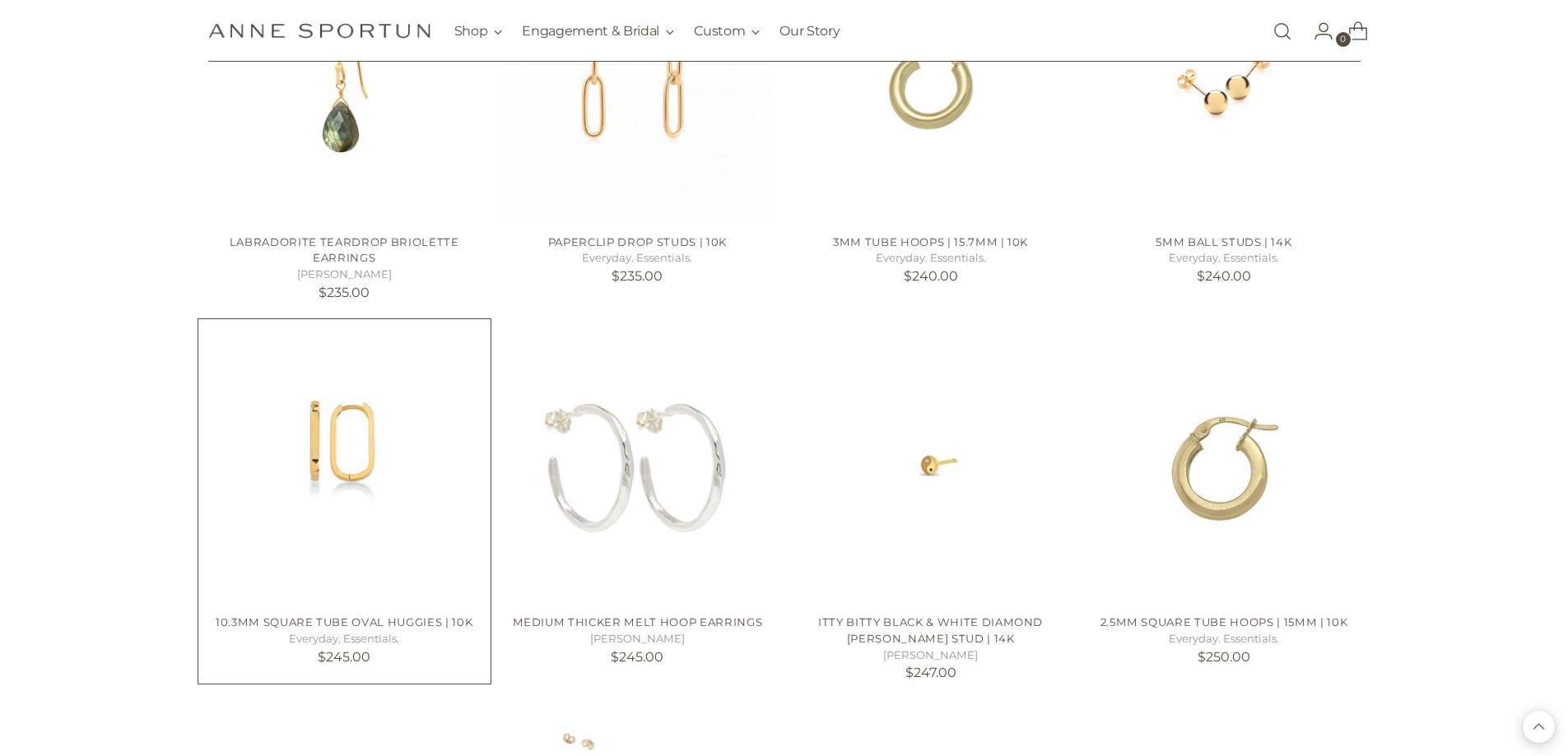
scroll to position [10327, 0]
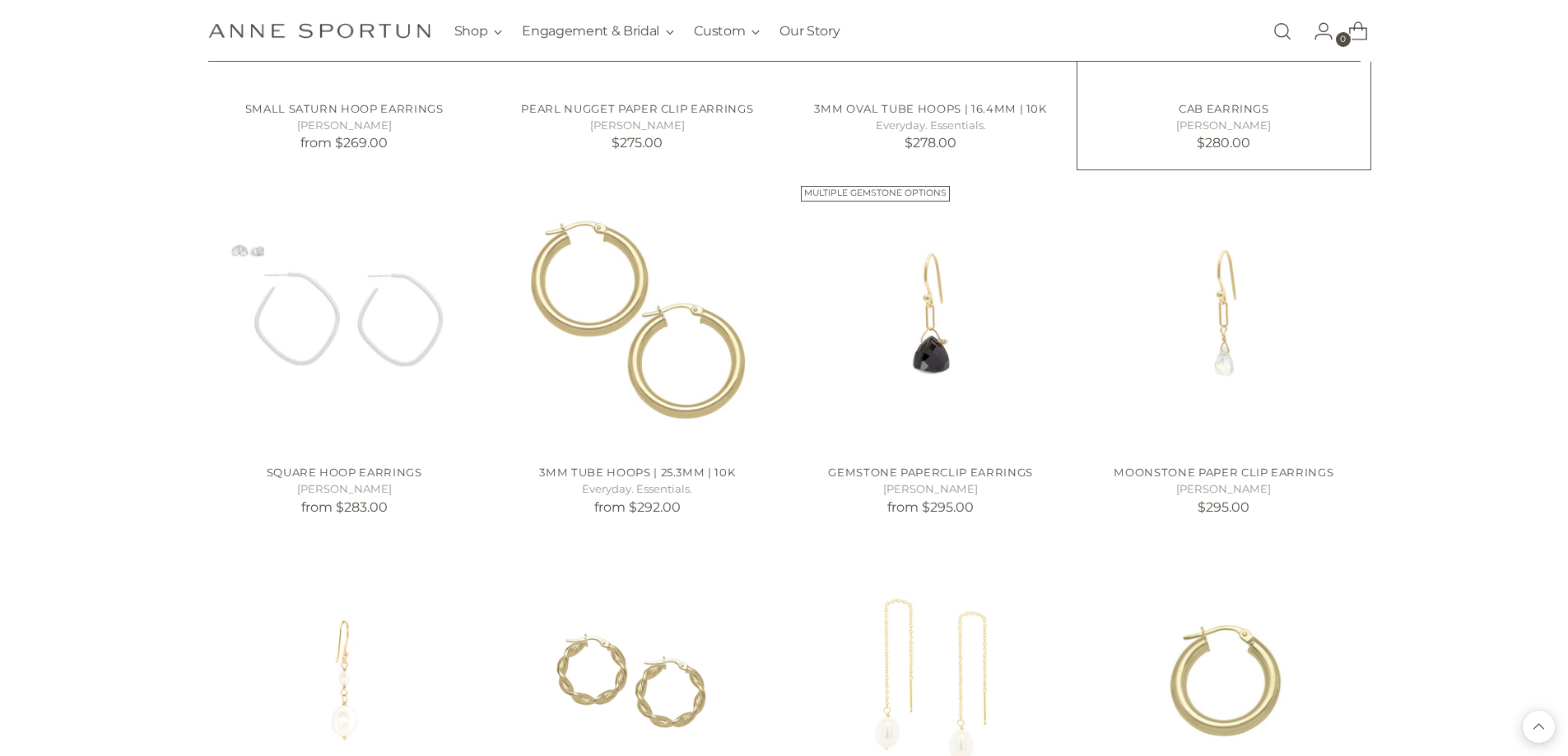
scroll to position [11644, 0]
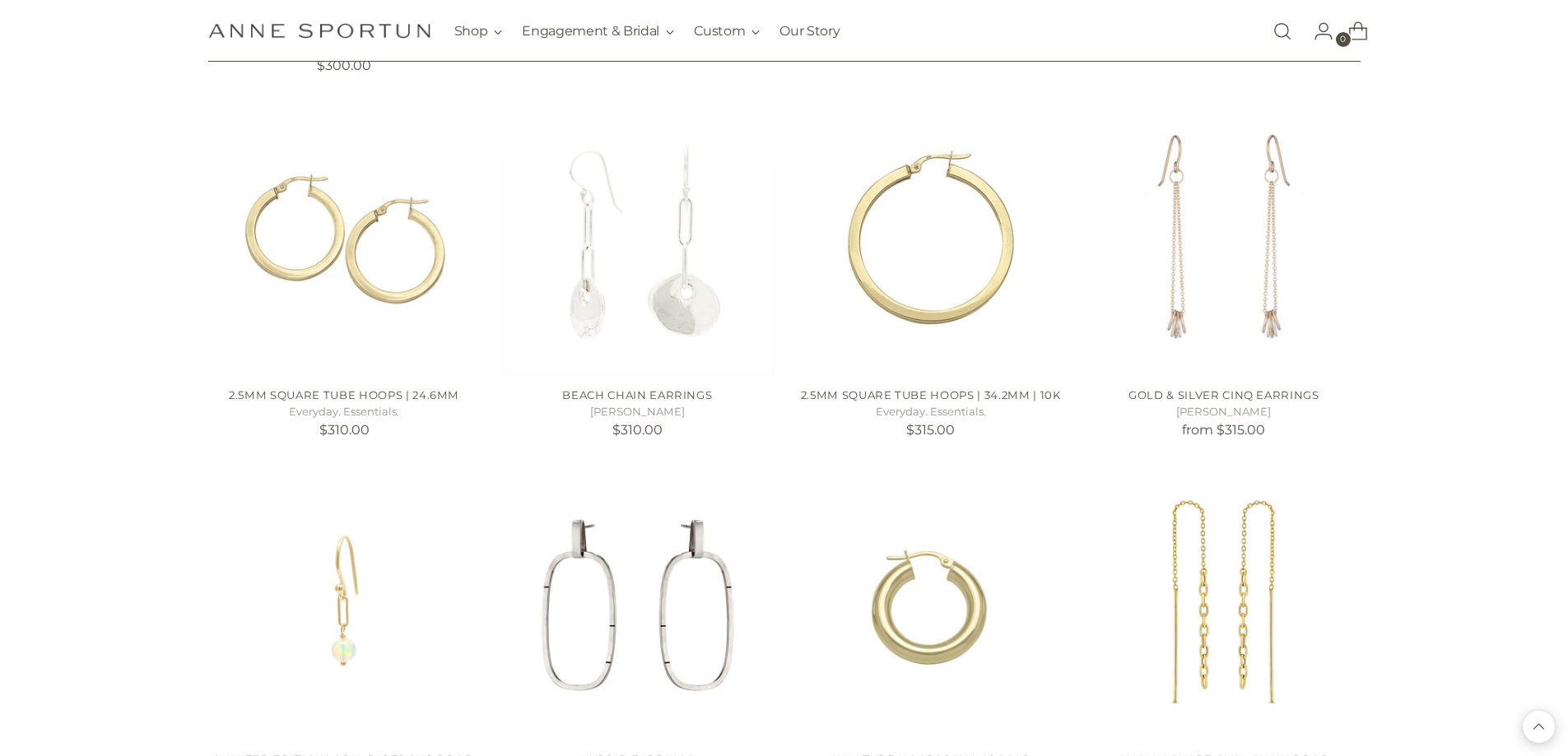
scroll to position [13043, 0]
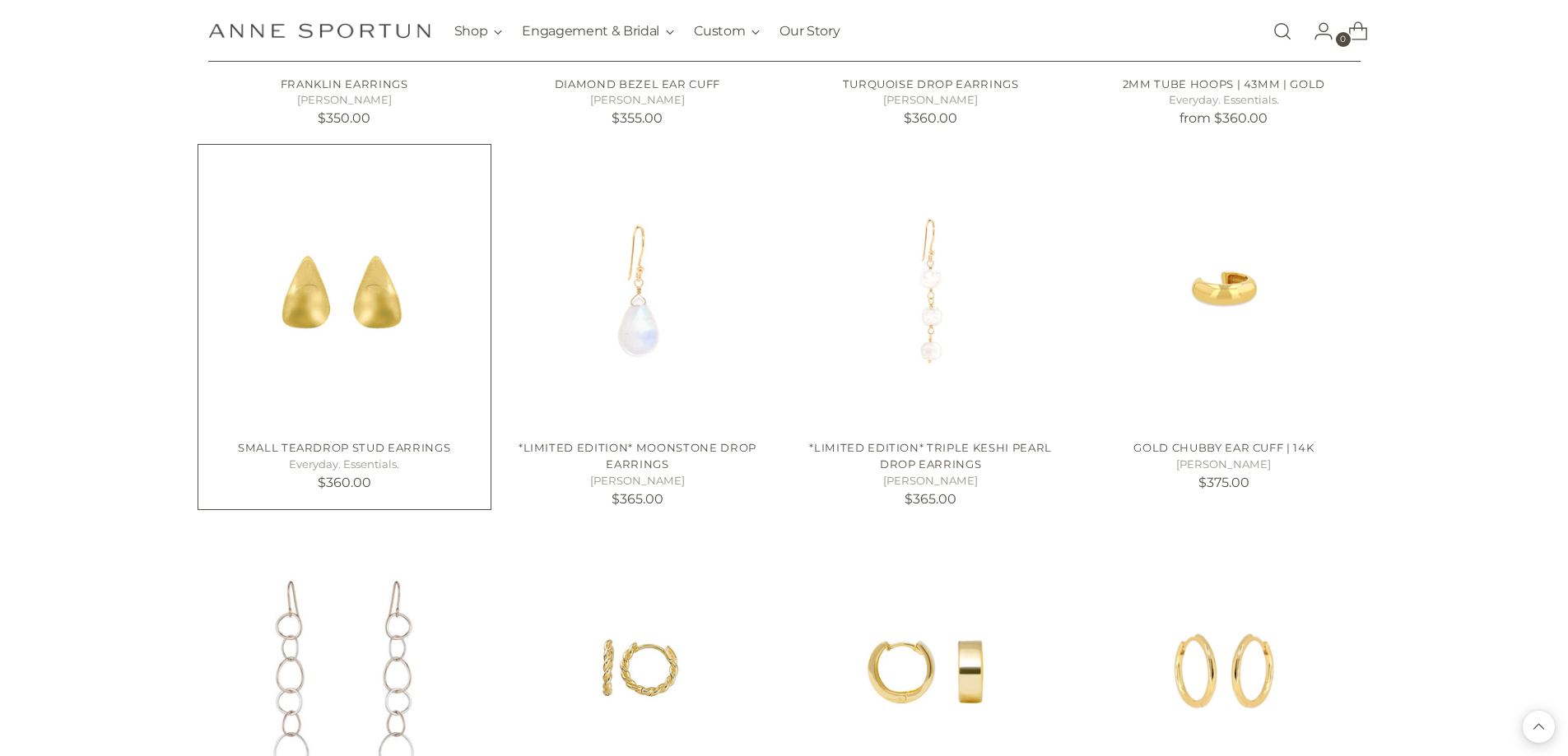
scroll to position [14688, 0]
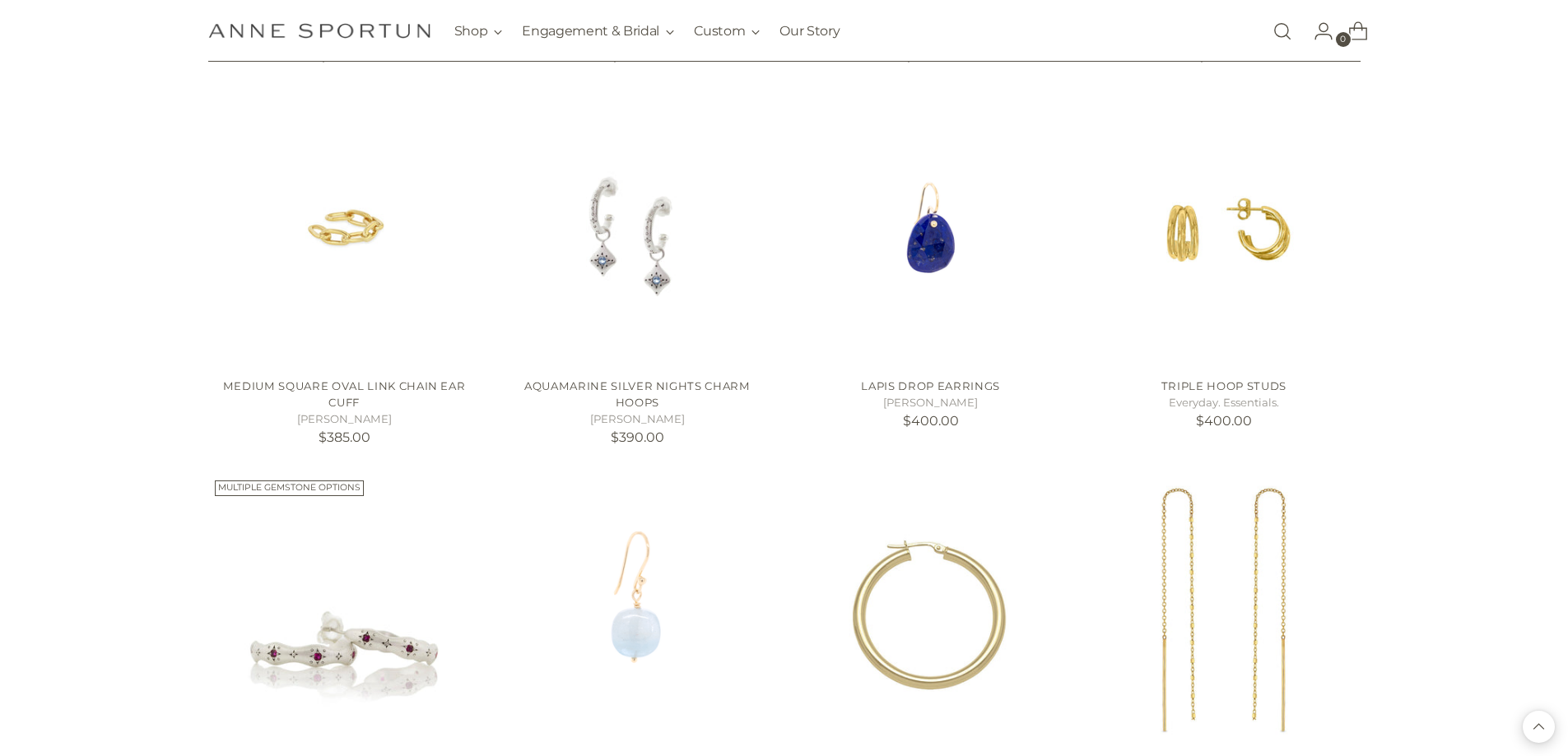
scroll to position [15428, 0]
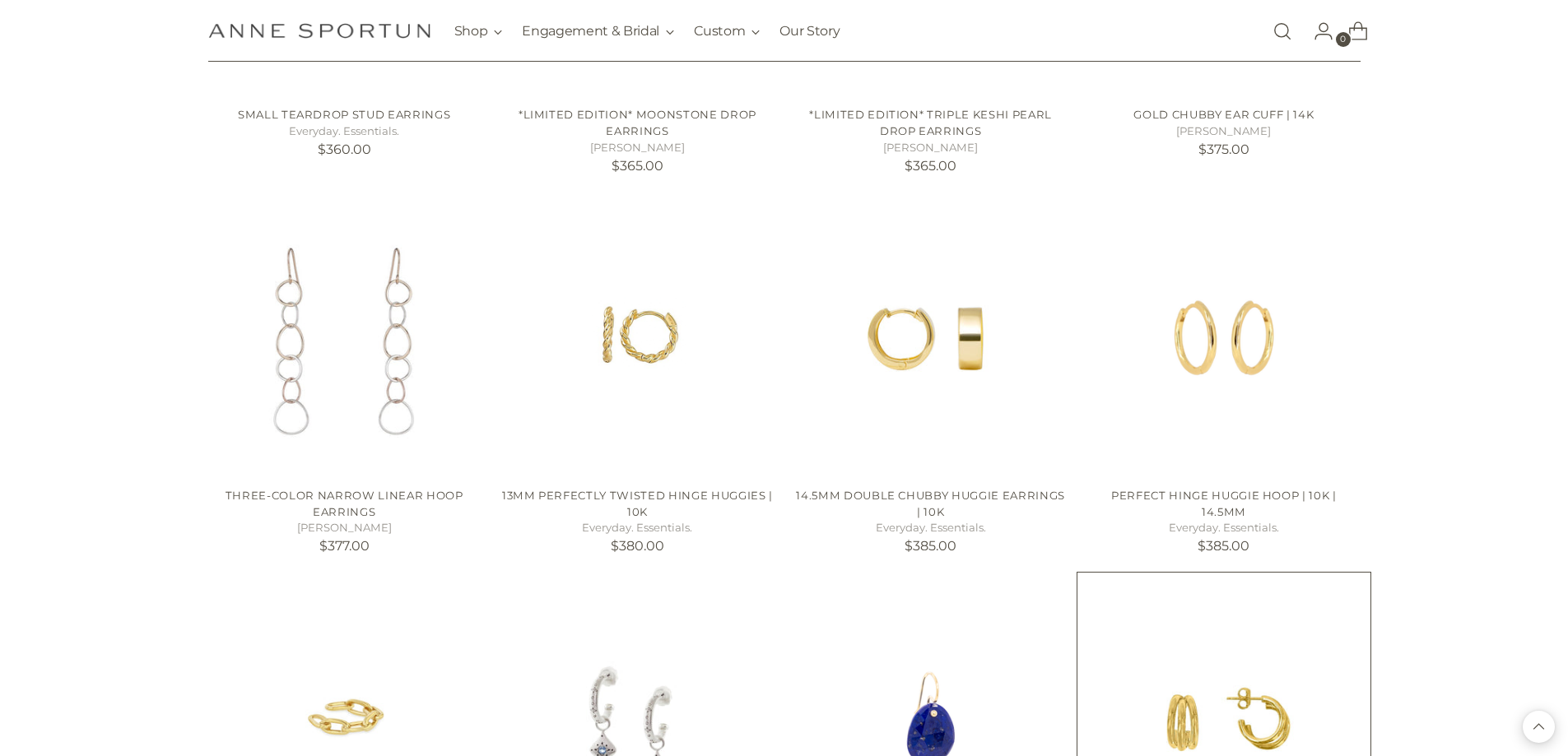
scroll to position [14606, 0]
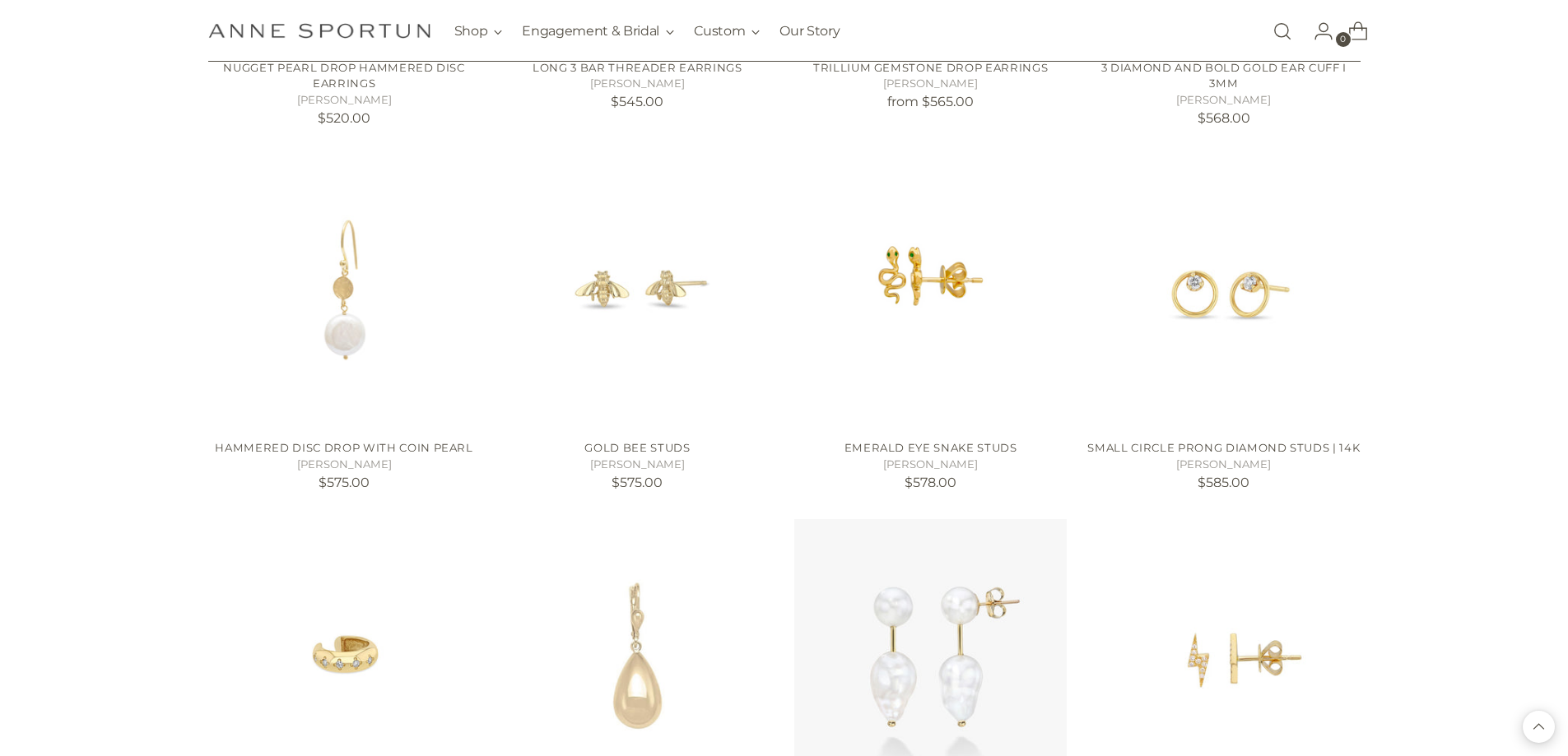
scroll to position [17649, 0]
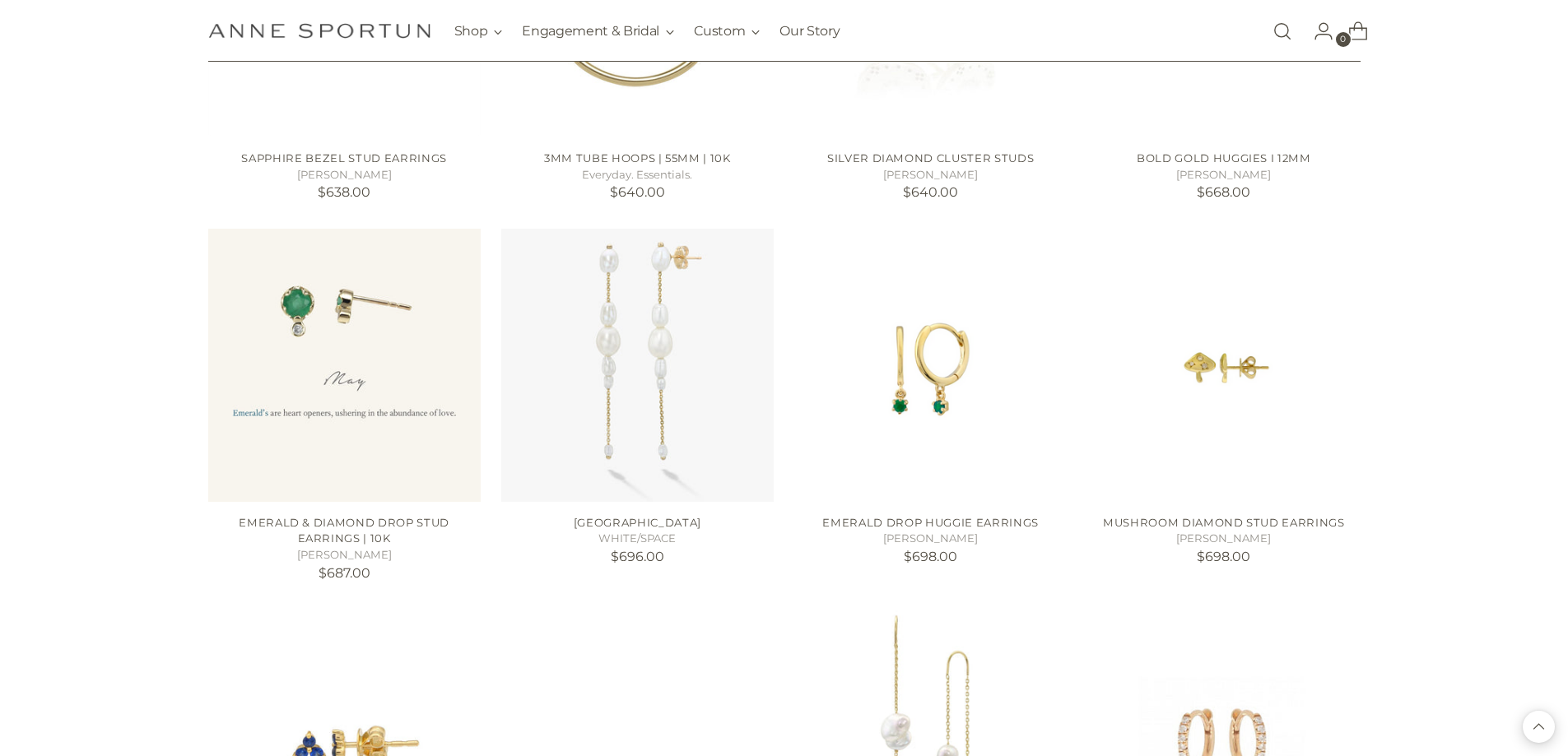
scroll to position [19130, 0]
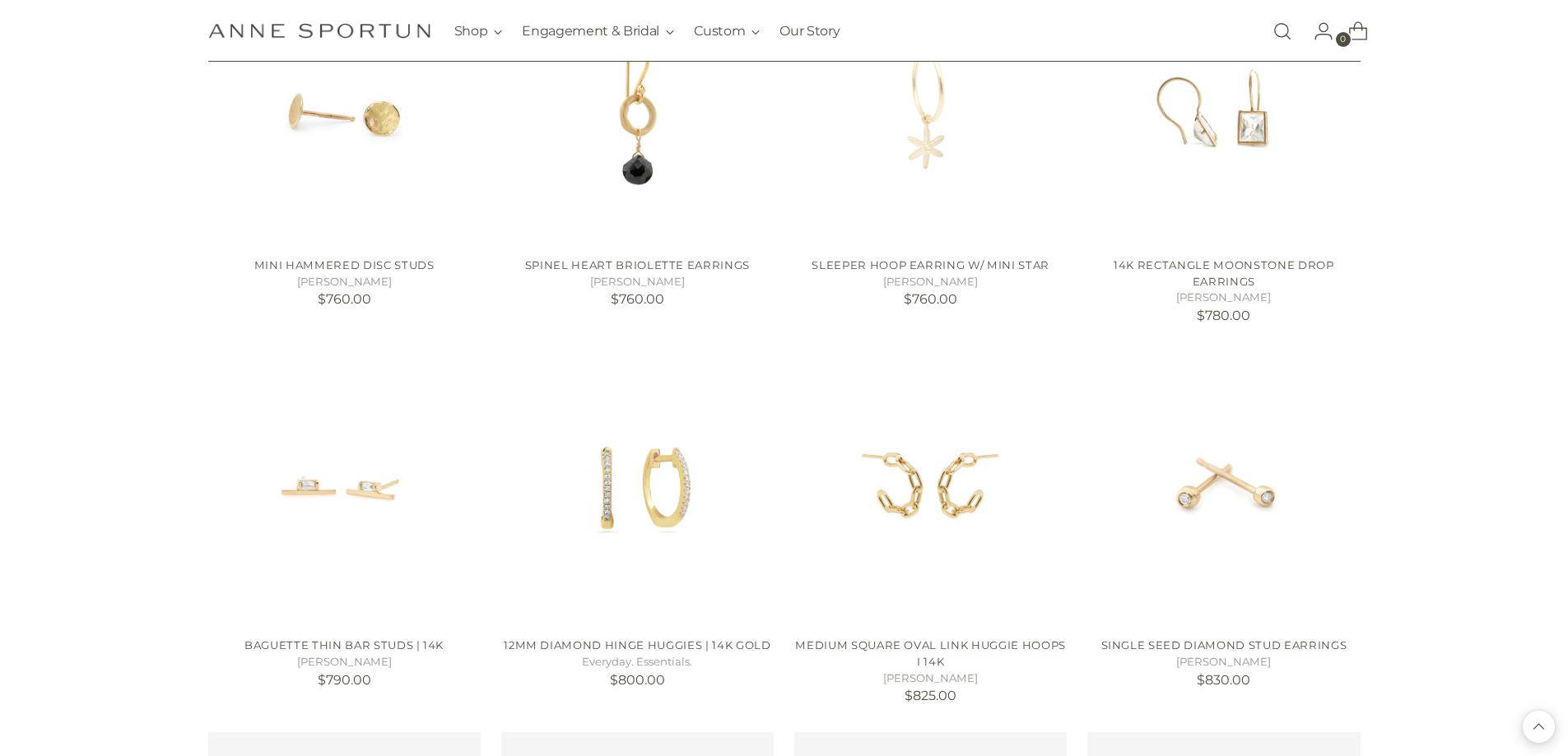
scroll to position [20611, 0]
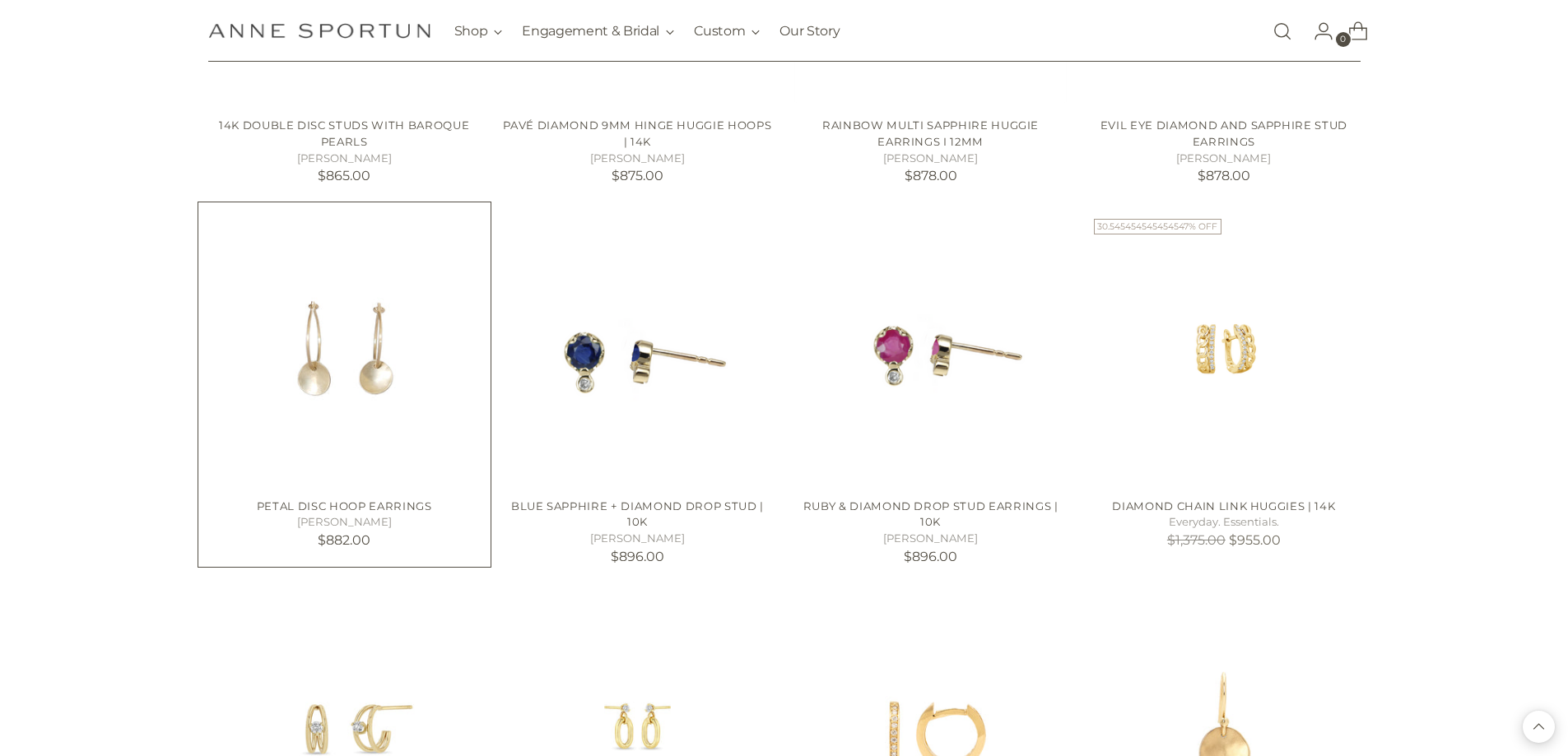
scroll to position [22092, 0]
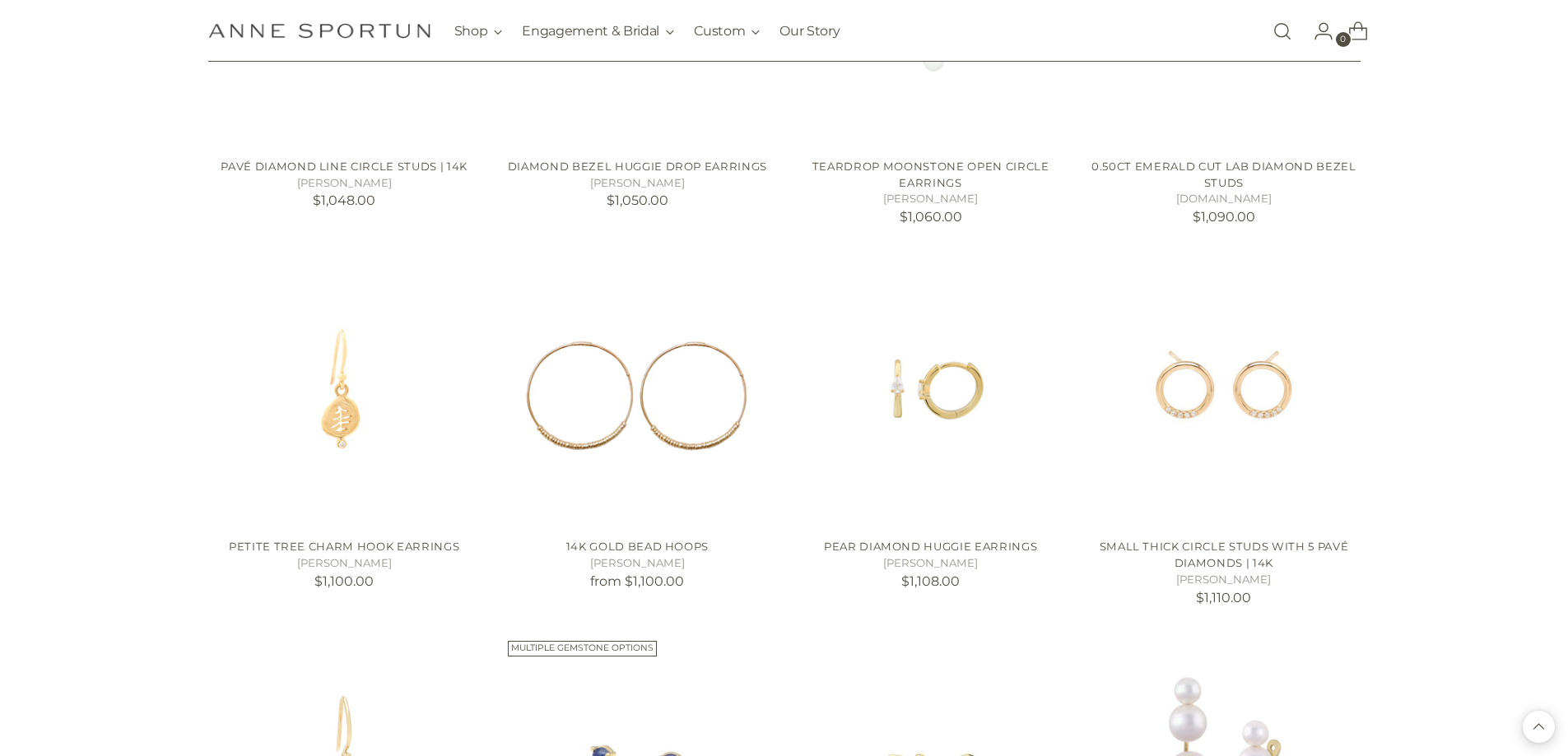
scroll to position [23654, 0]
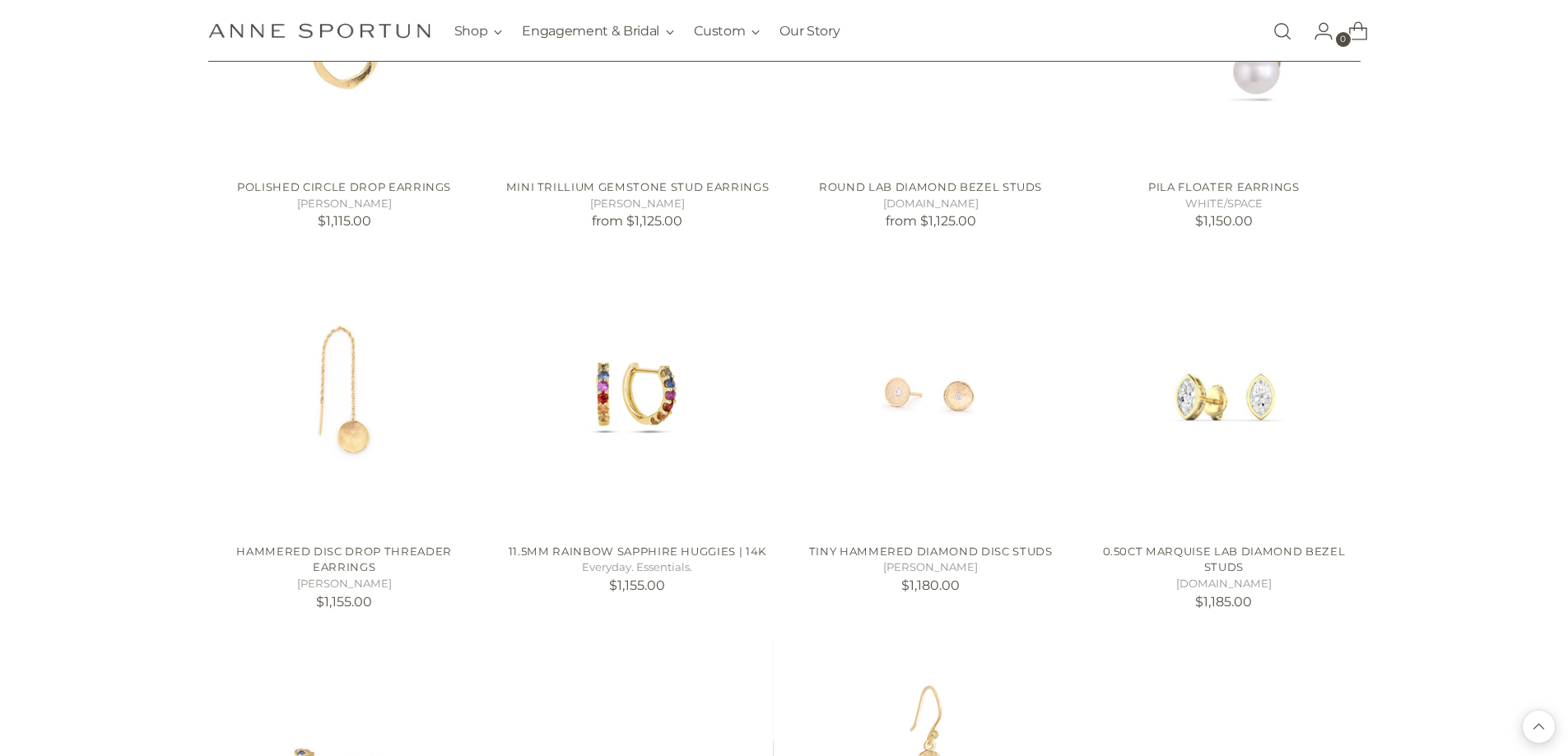
scroll to position [24395, 0]
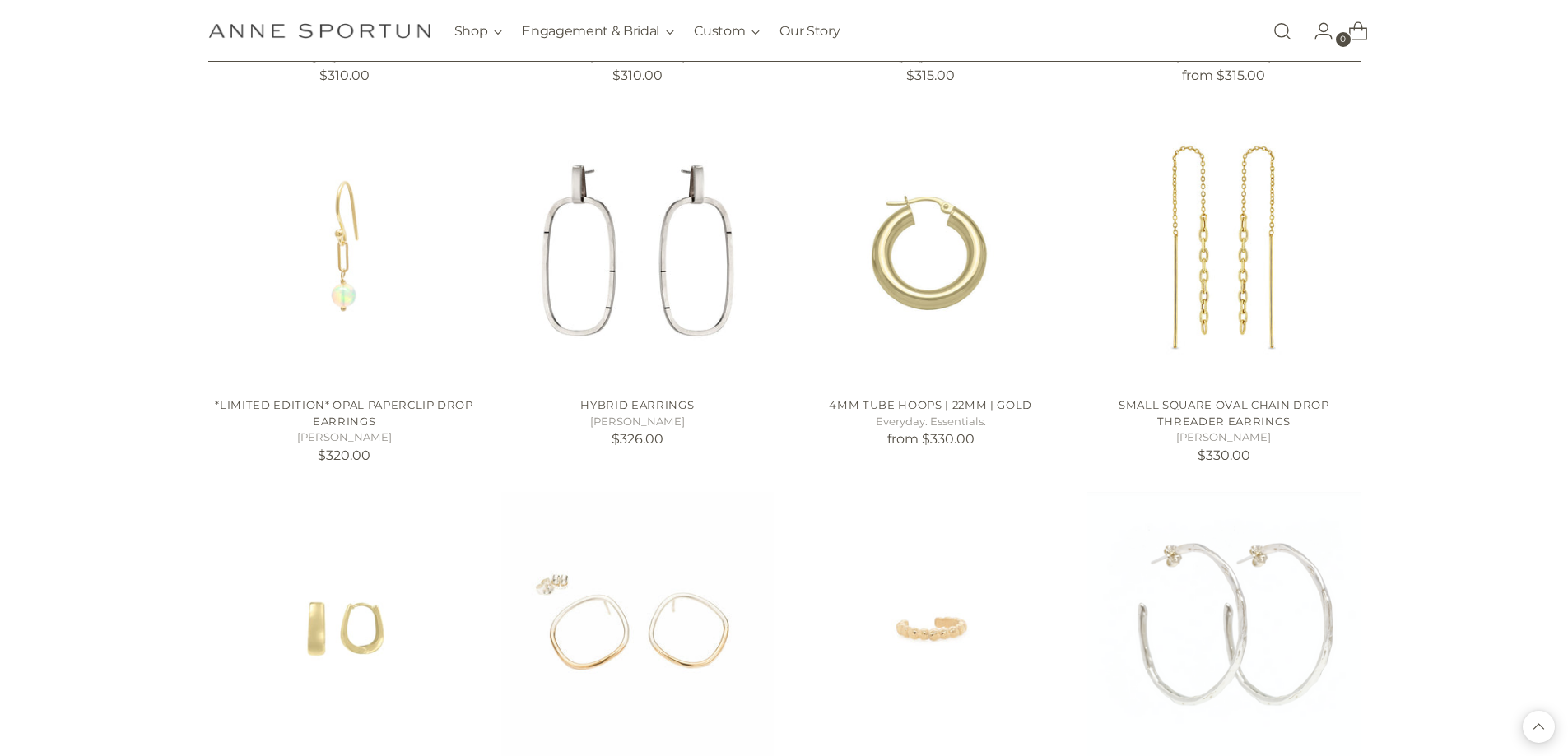
scroll to position [13136, 0]
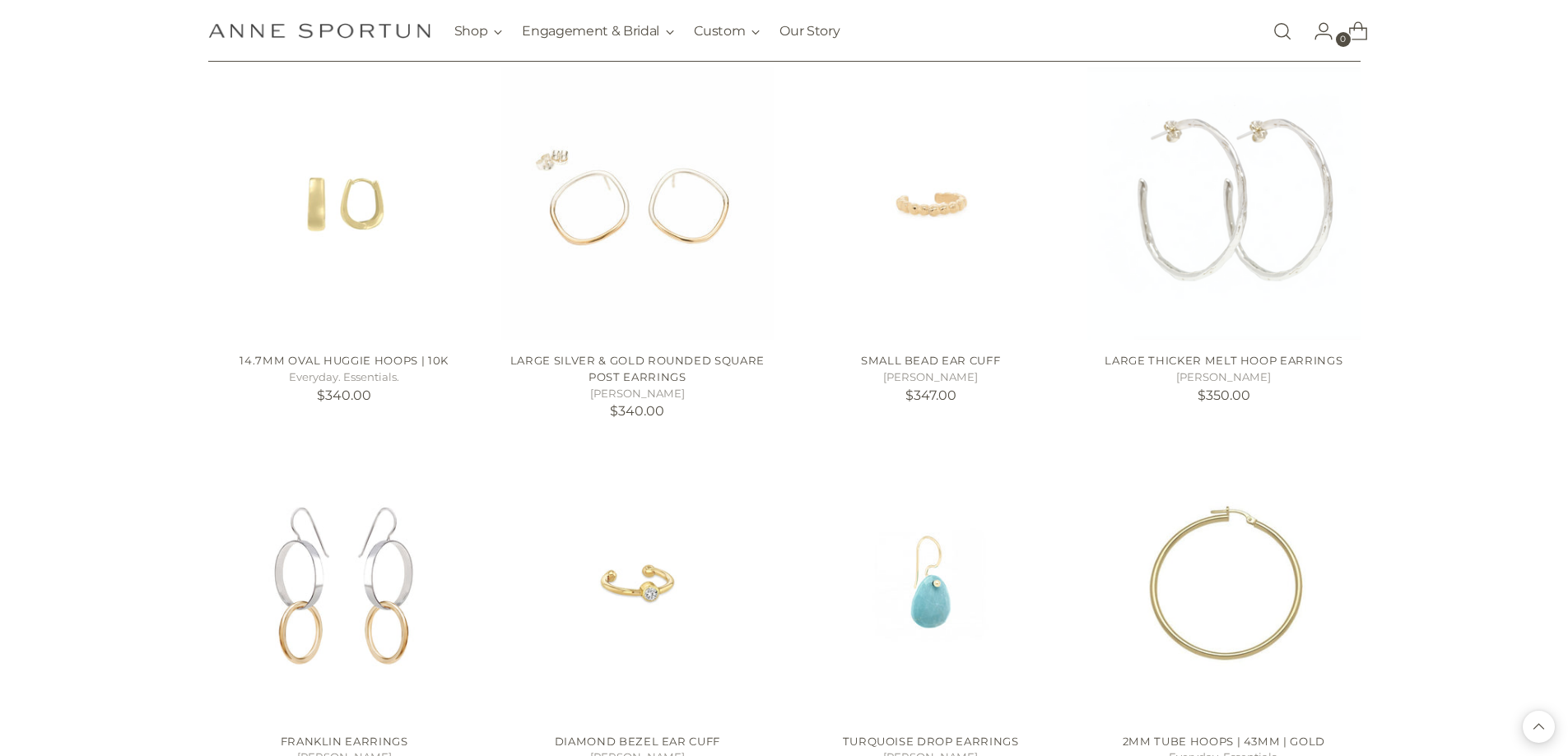
scroll to position [13373, 0]
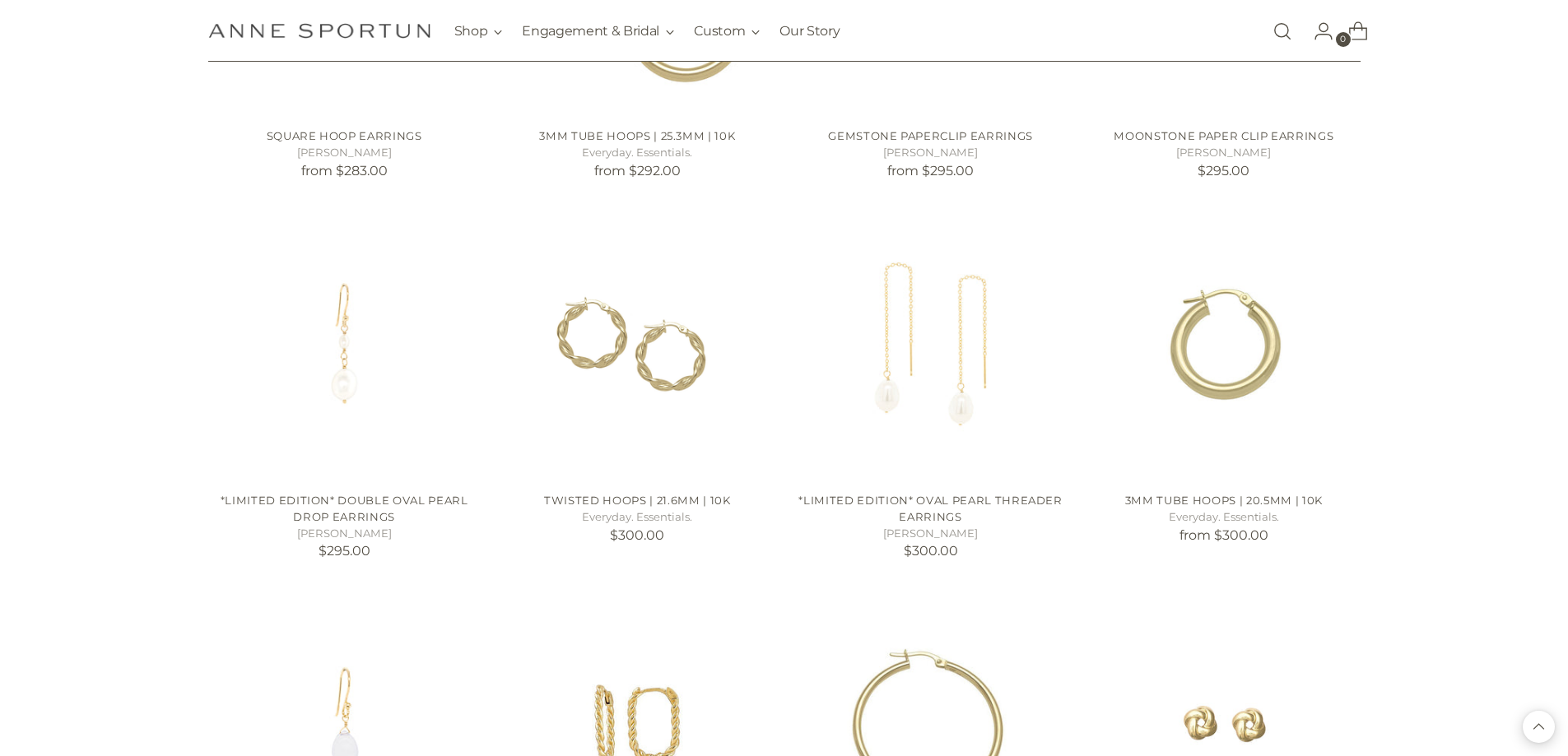
scroll to position [12385, 0]
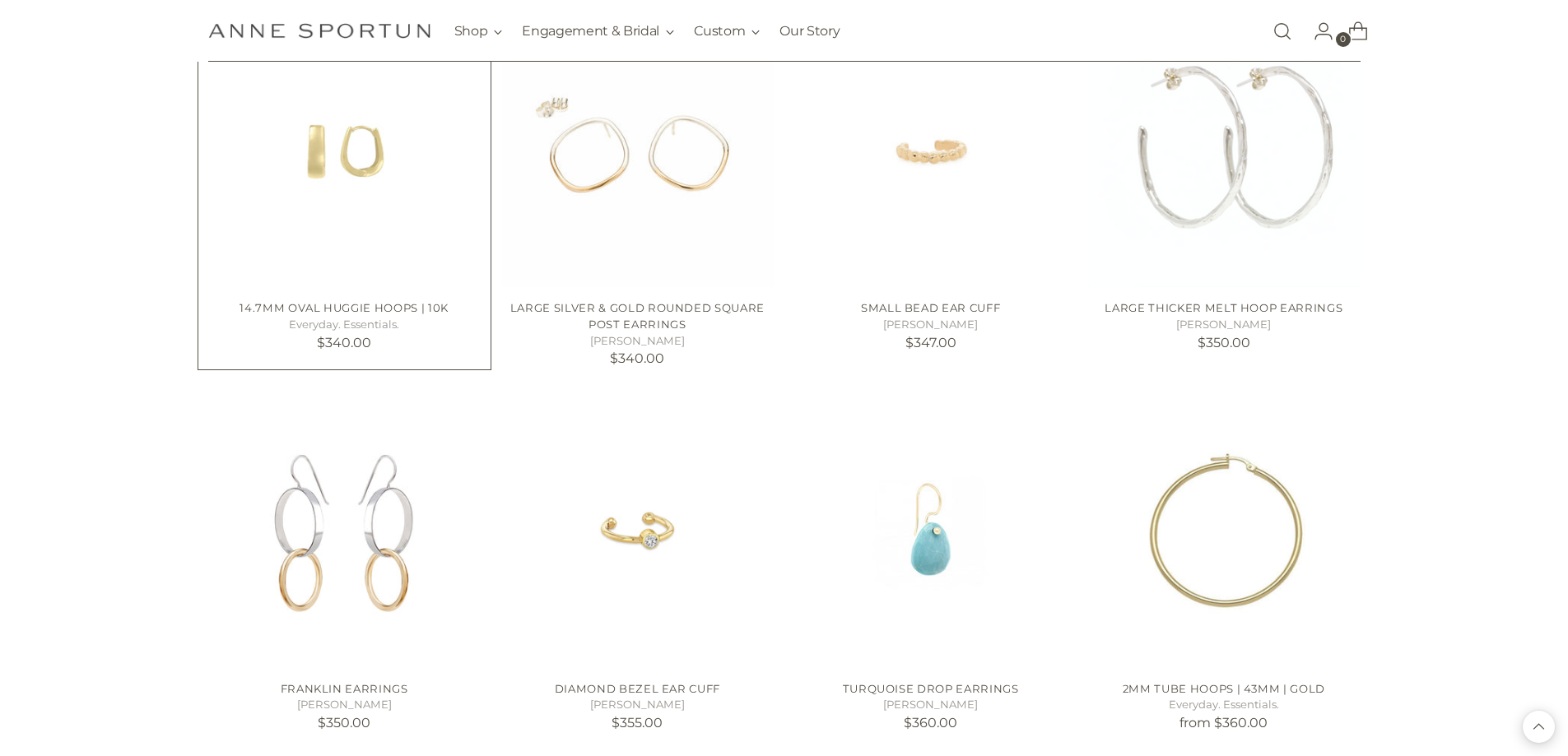
scroll to position [13948, 0]
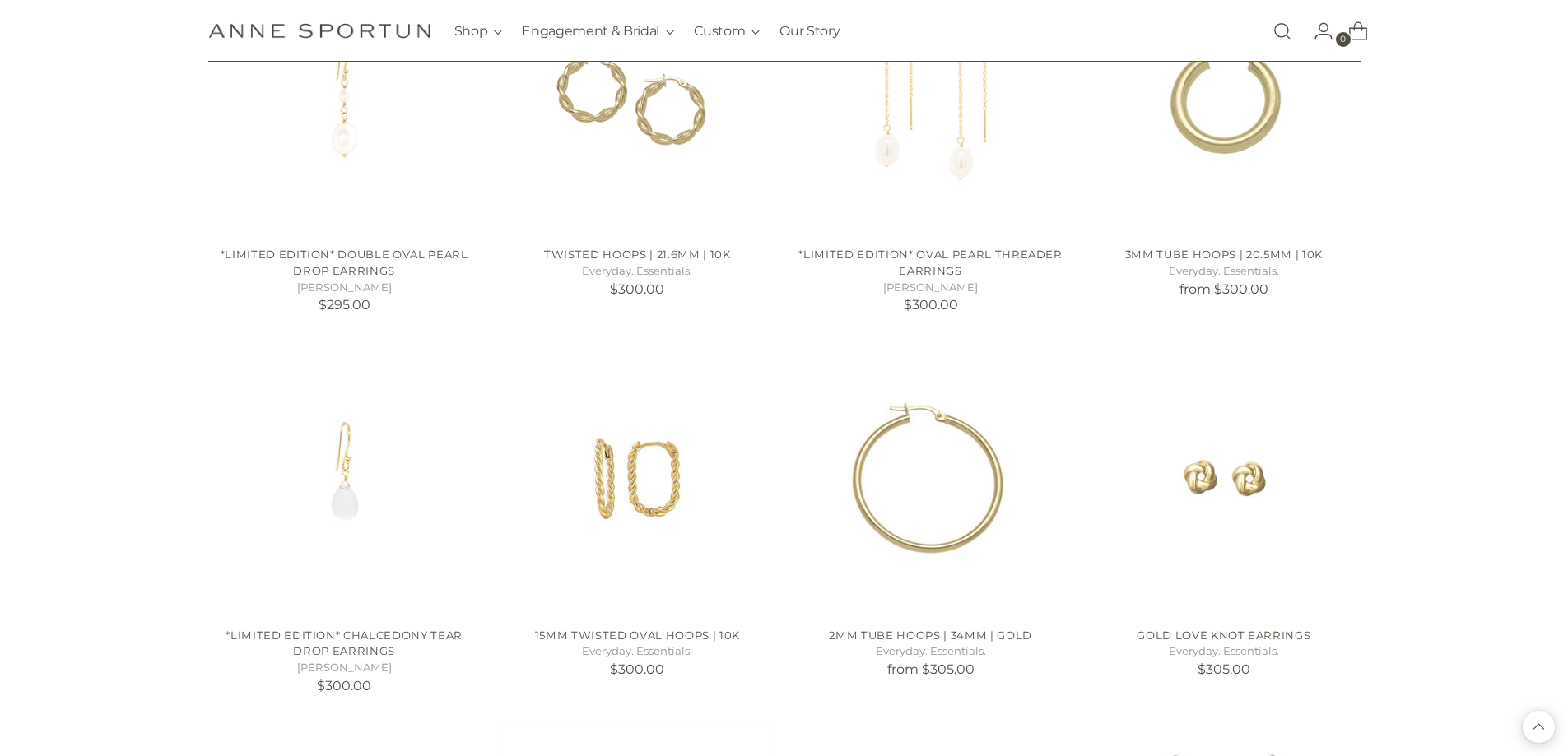
scroll to position [12056, 0]
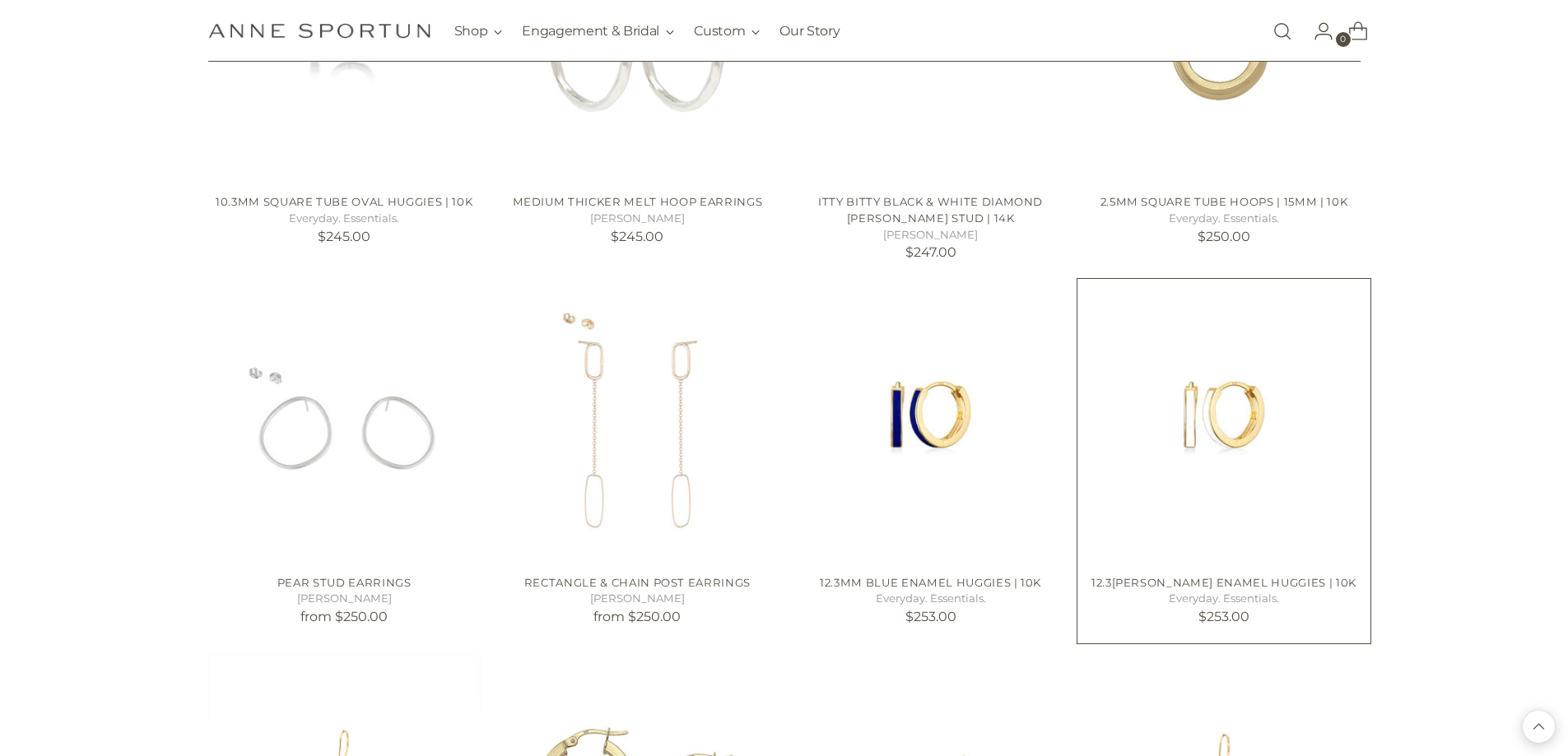
scroll to position [10411, 0]
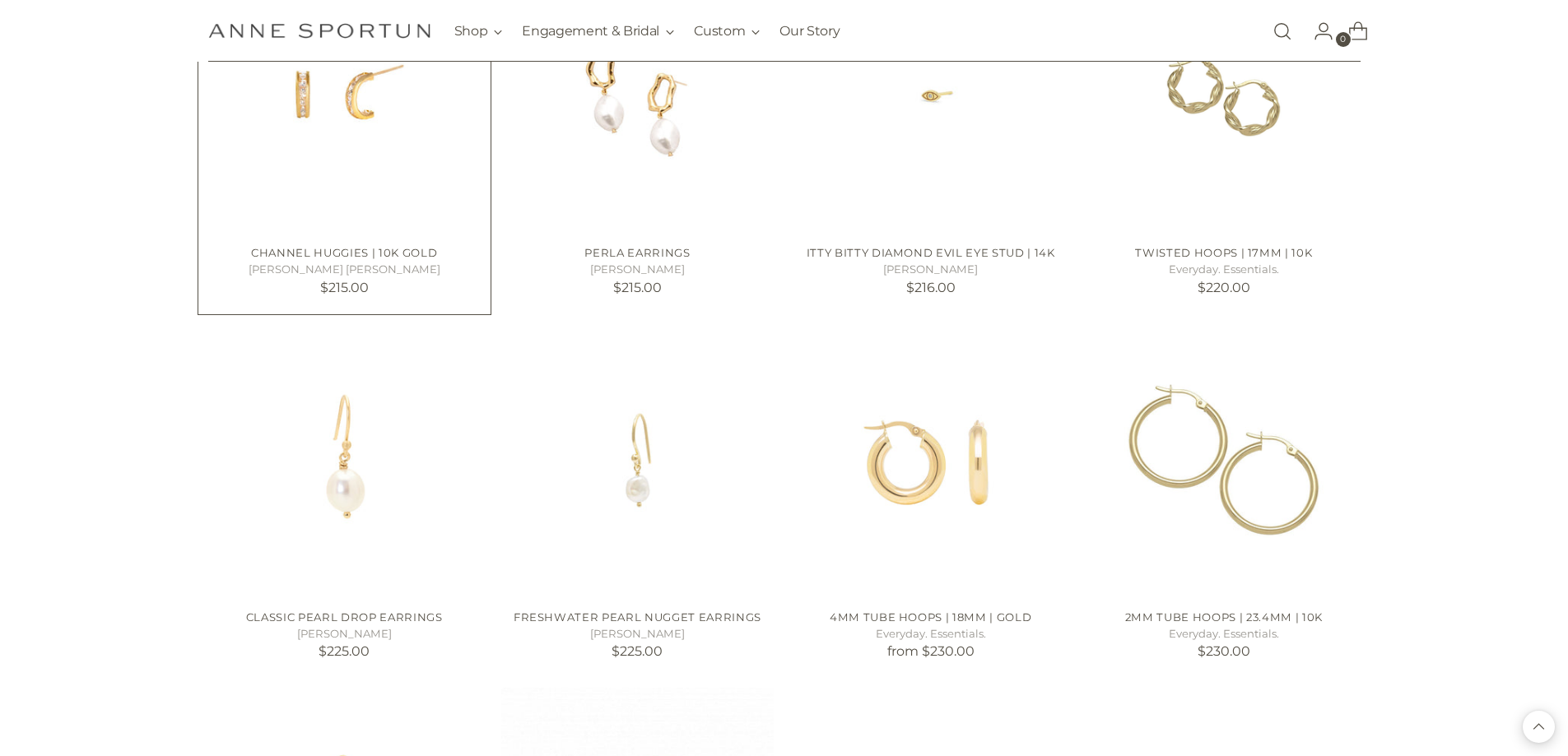
scroll to position [9094, 0]
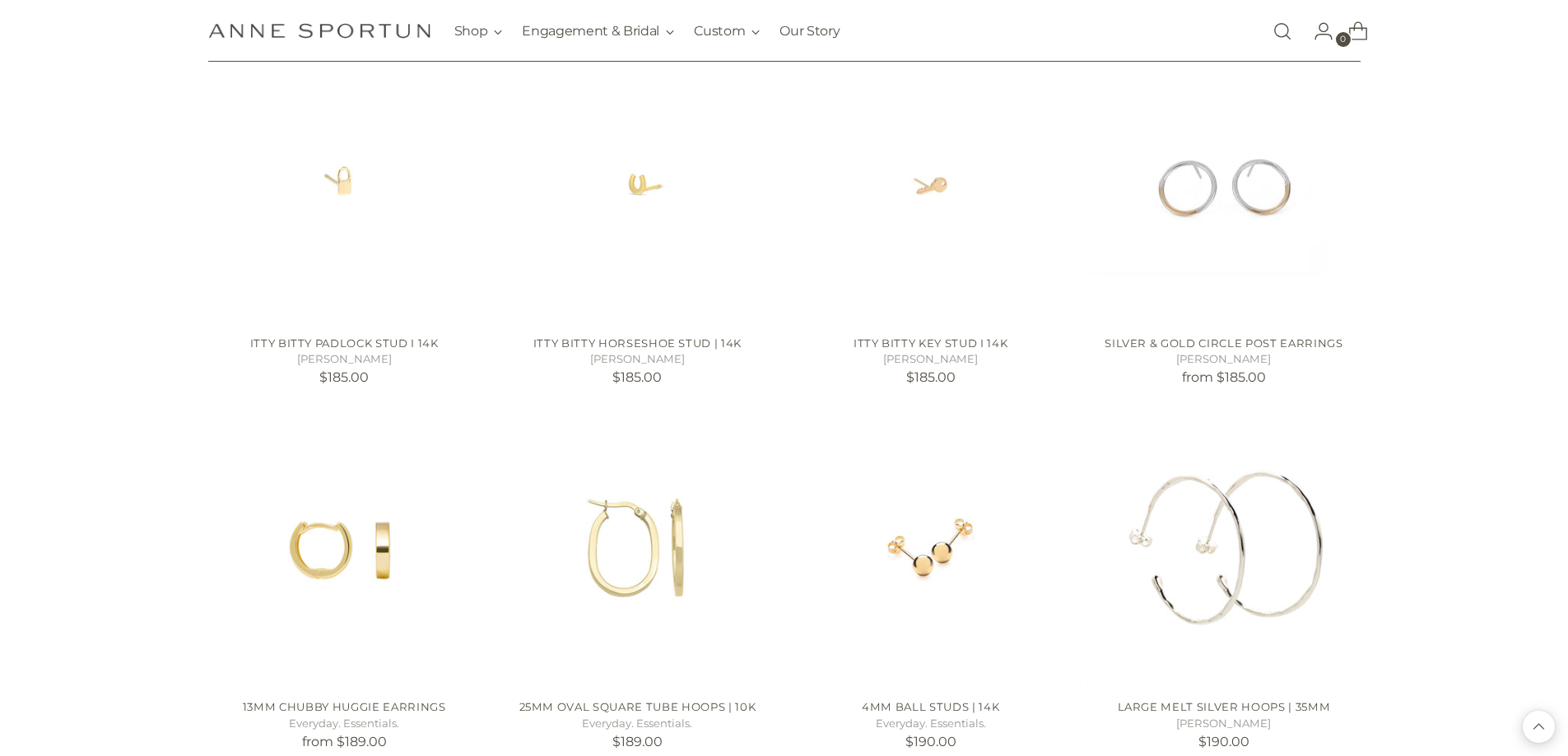
scroll to position [7449, 0]
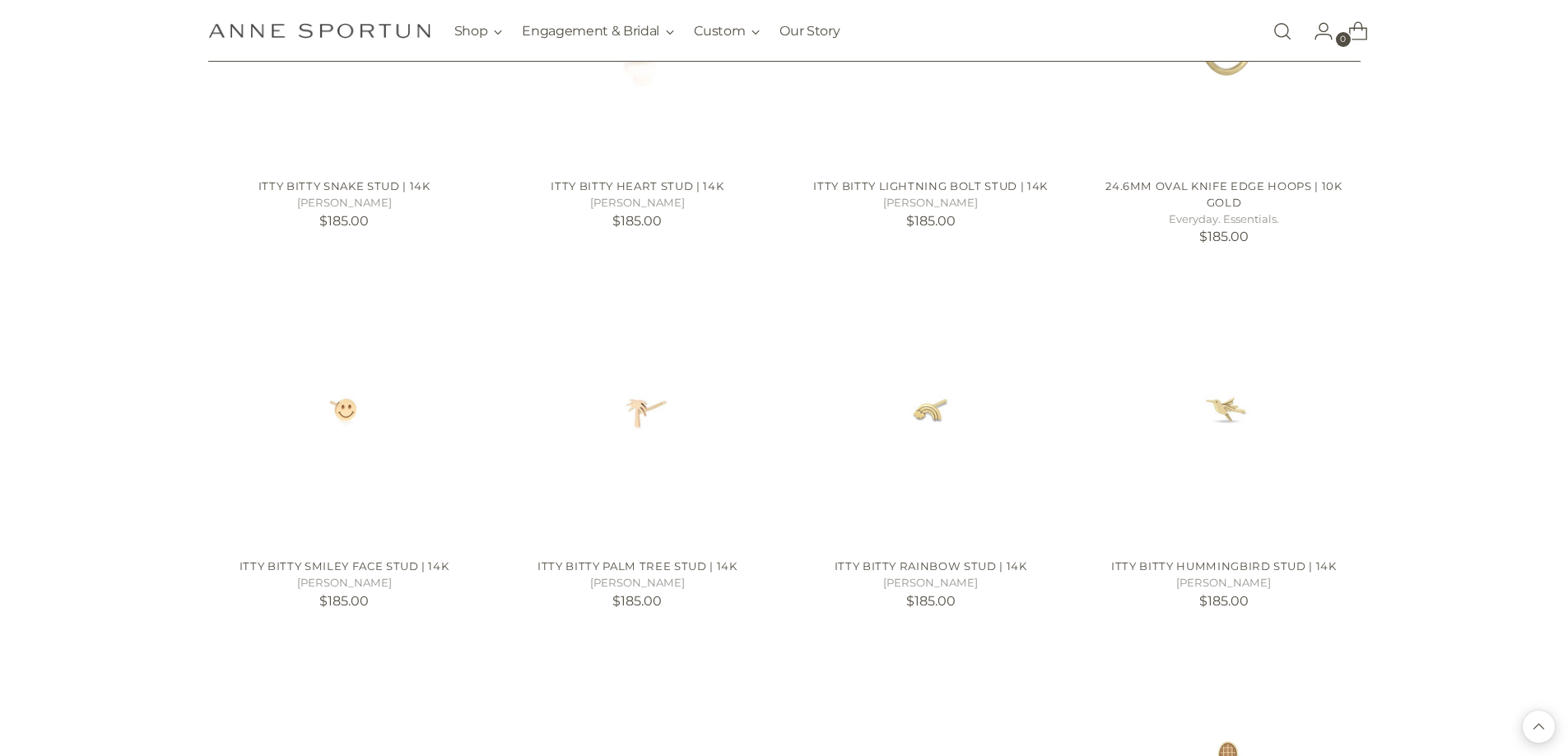
scroll to position [6133, 0]
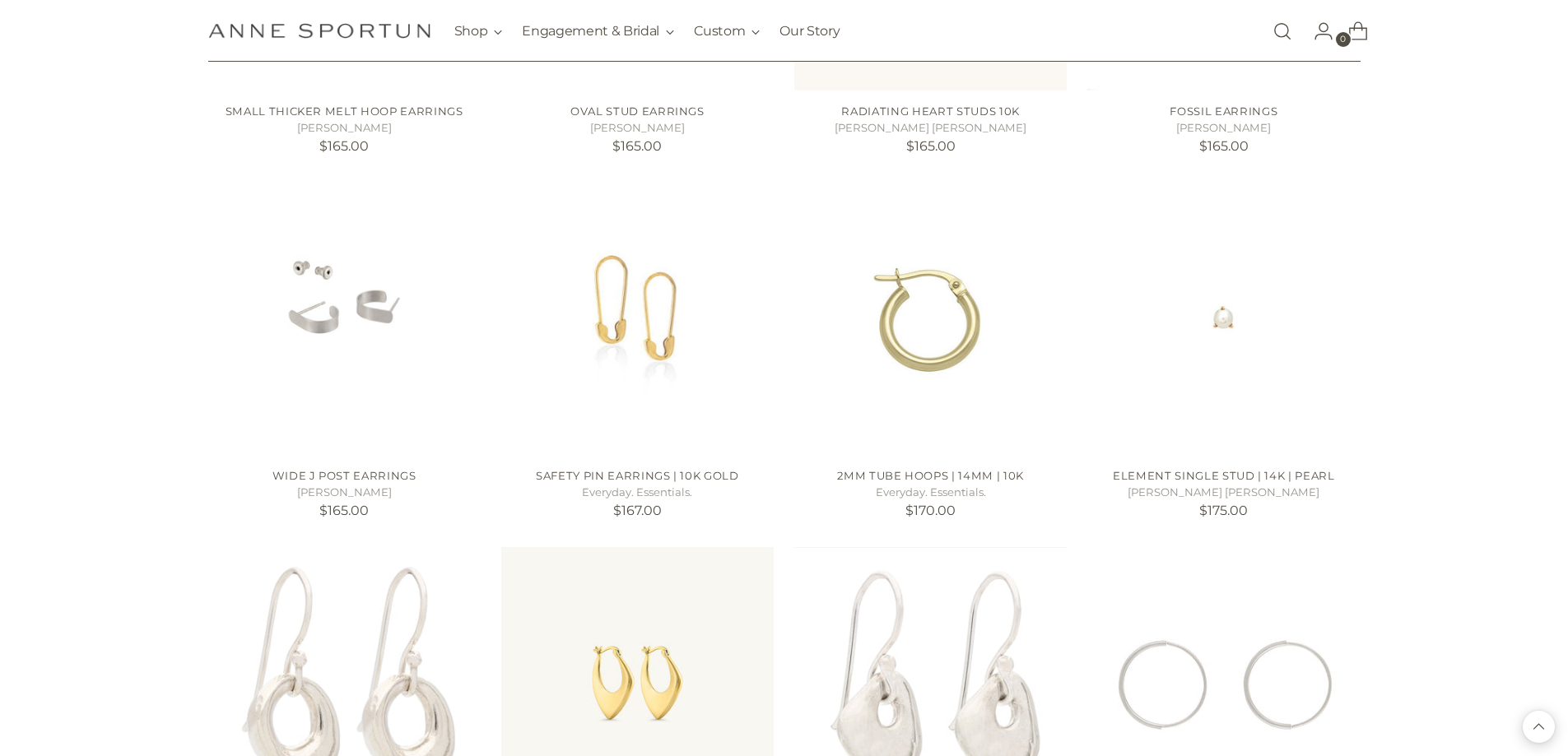
scroll to position [4735, 0]
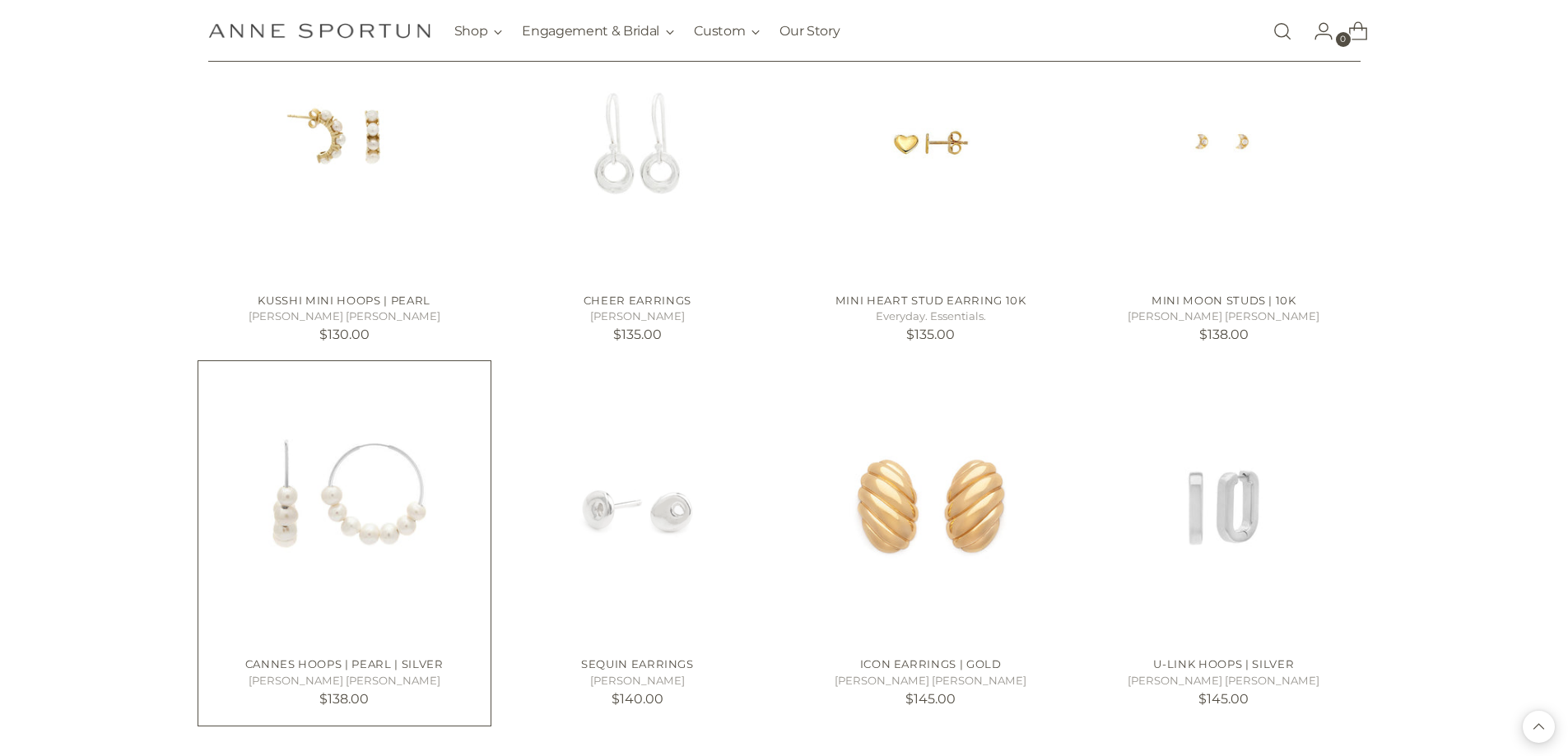
scroll to position [3254, 0]
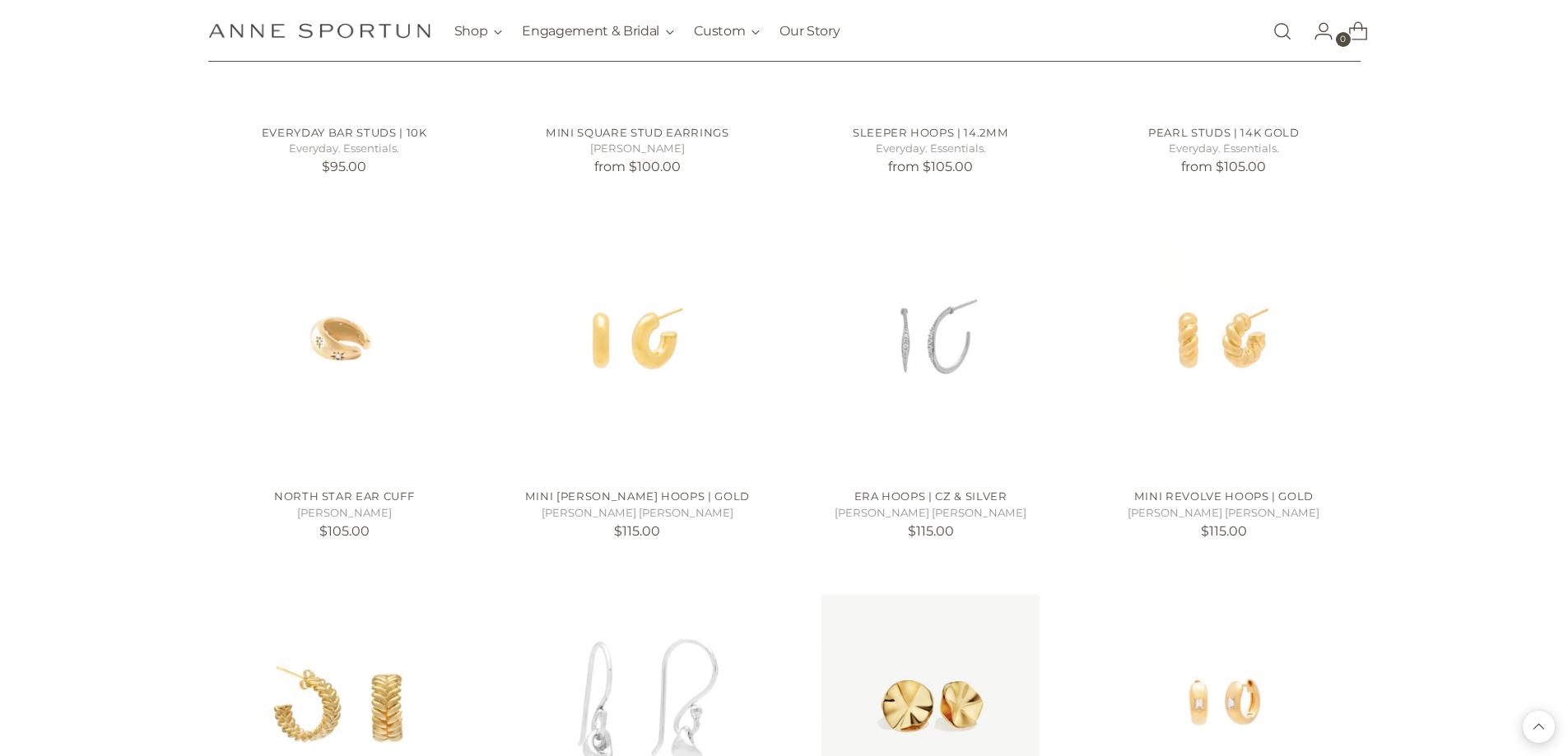
scroll to position [1855, 0]
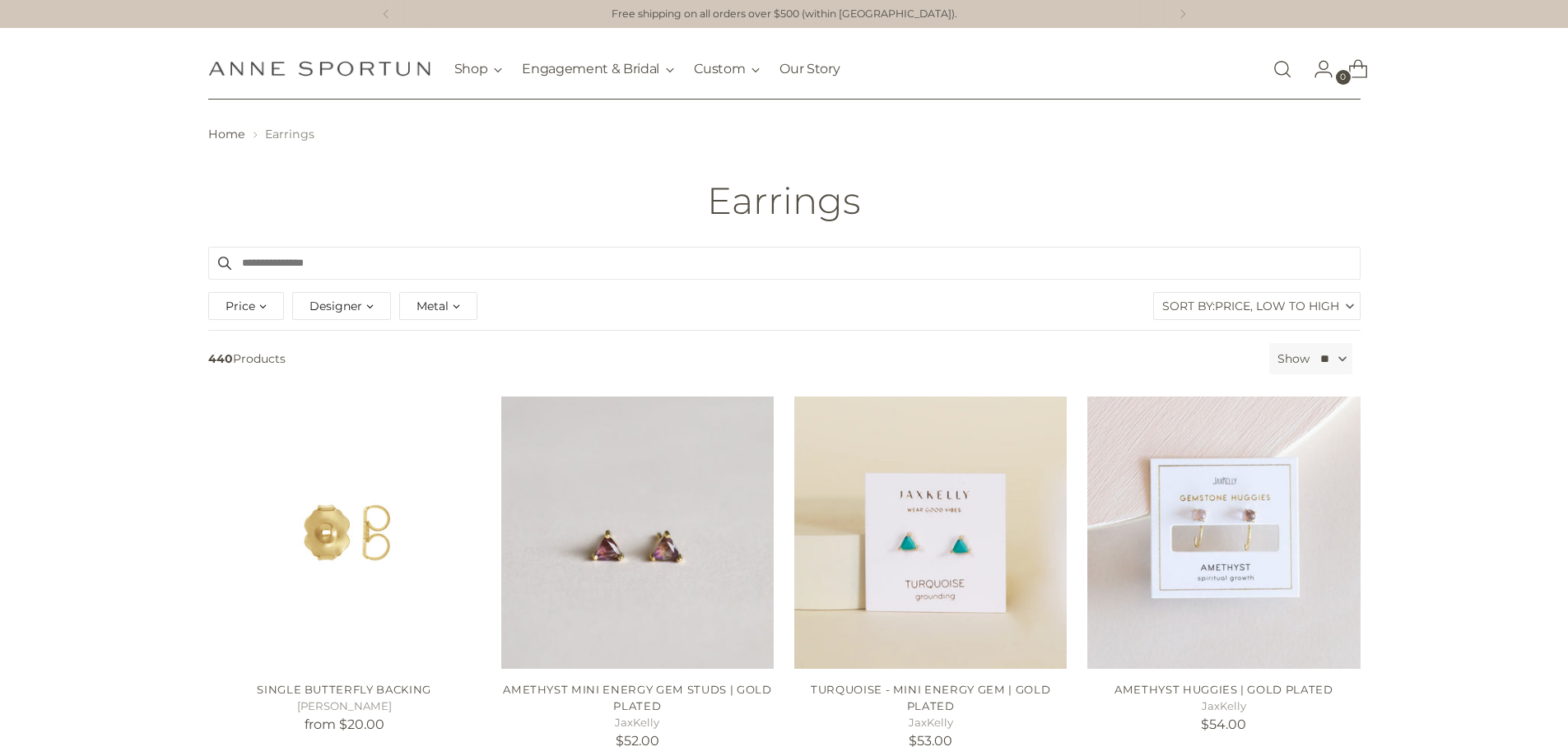
click at [425, 308] on span "Metal" at bounding box center [433, 306] width 32 height 18
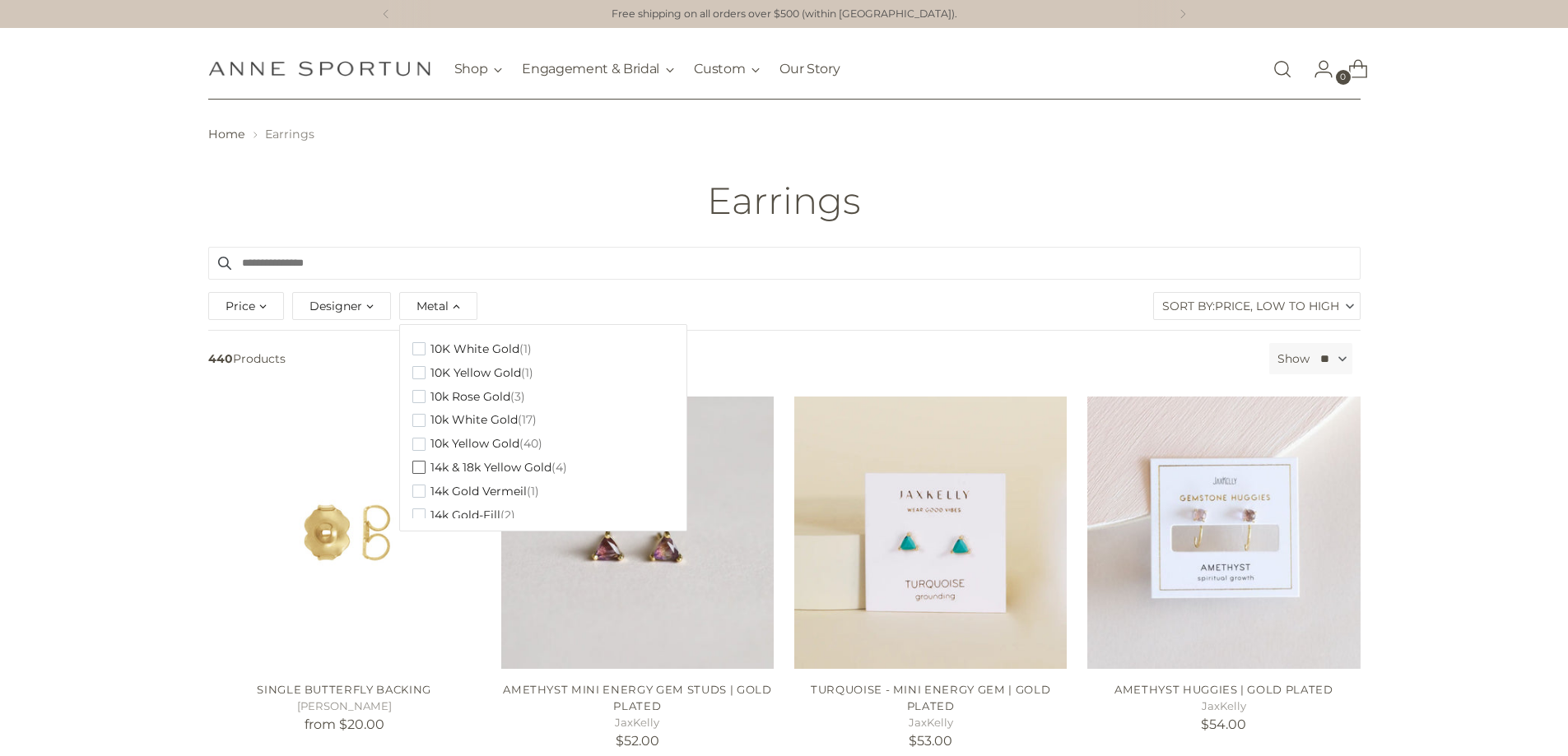
click at [420, 465] on span "button" at bounding box center [418, 467] width 13 height 13
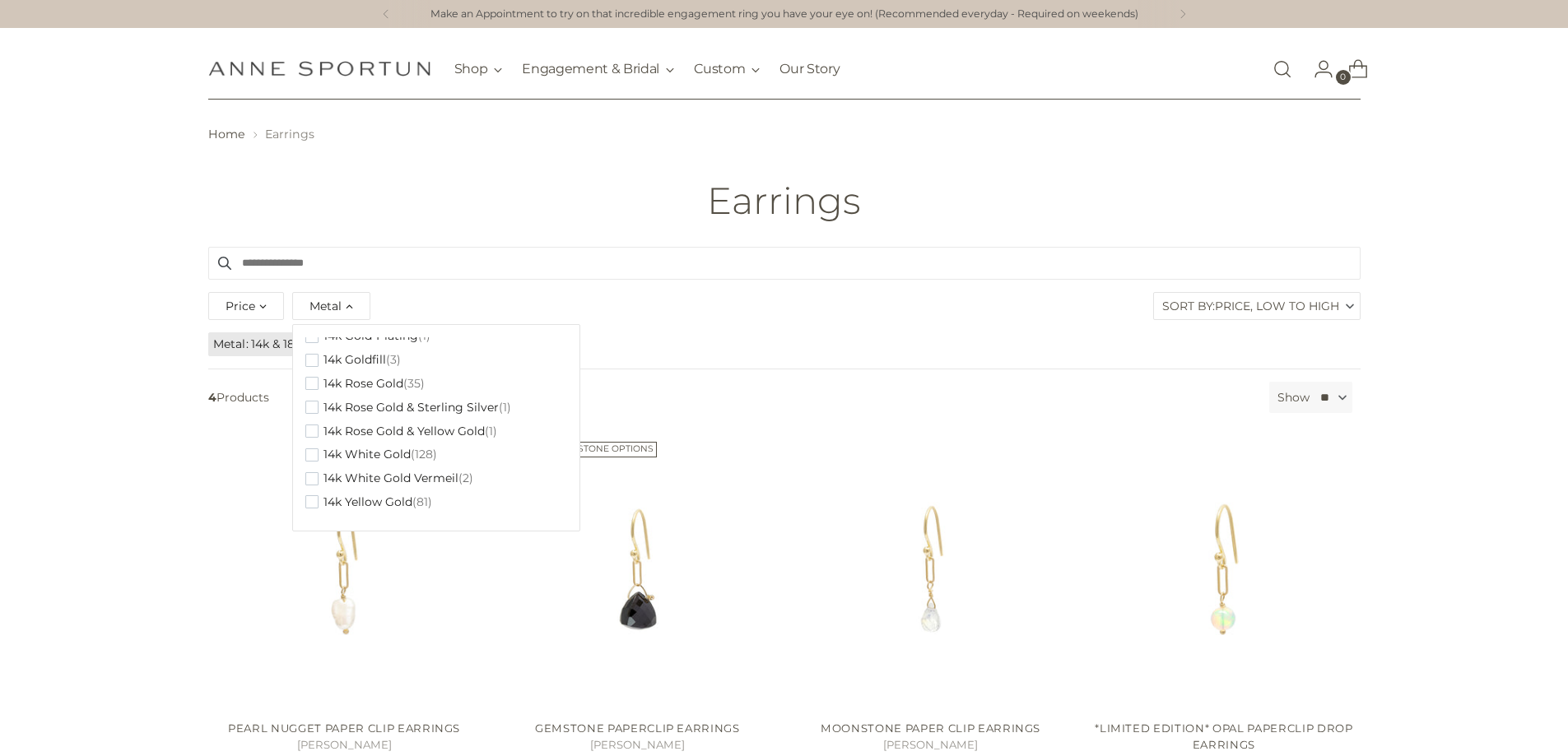
scroll to position [210, 0]
click at [376, 490] on span "14k Yellow Gold" at bounding box center [368, 494] width 89 height 14
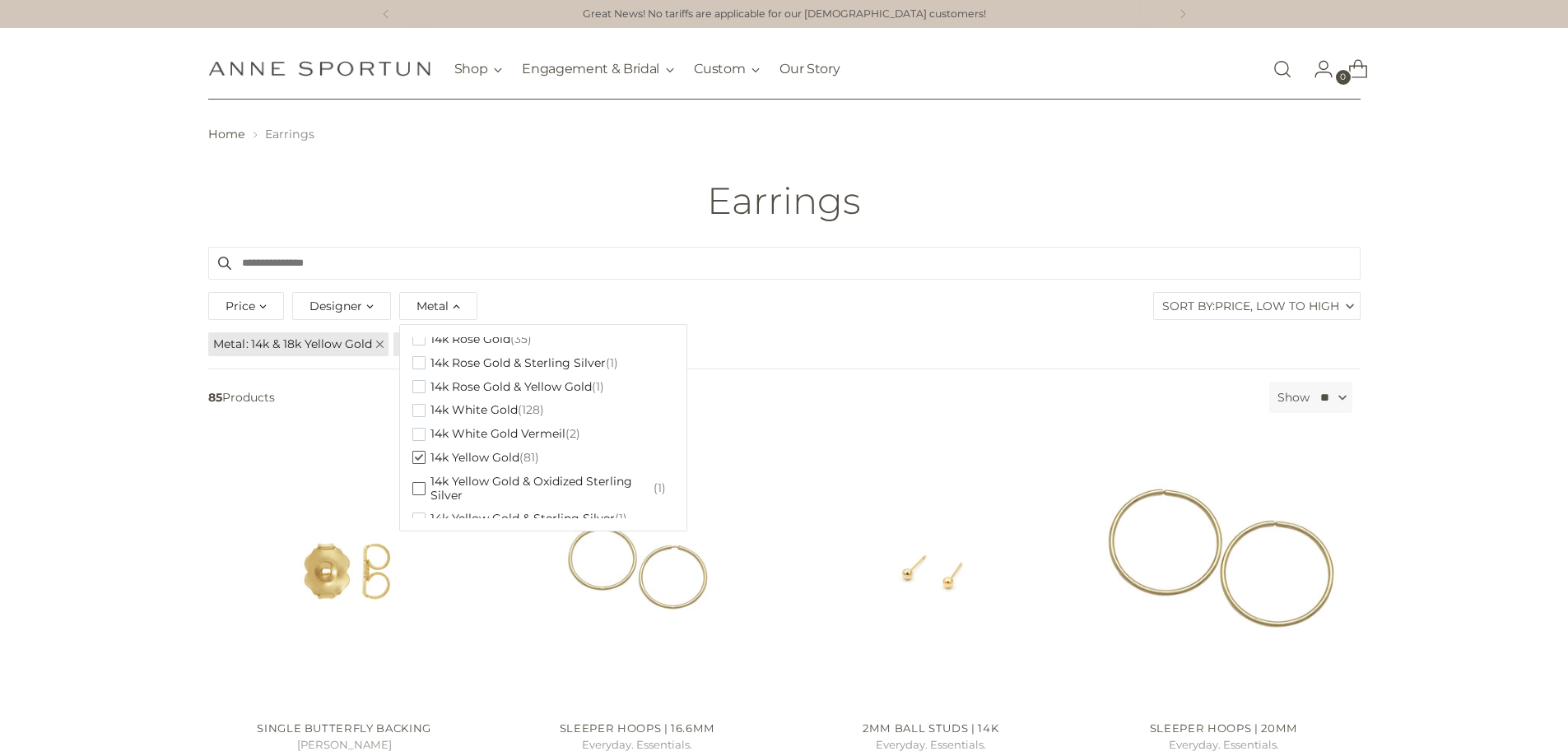
scroll to position [329, 0]
click at [590, 463] on span "14k Yellow Gold - FINAL SALE" at bounding box center [514, 460] width 167 height 14
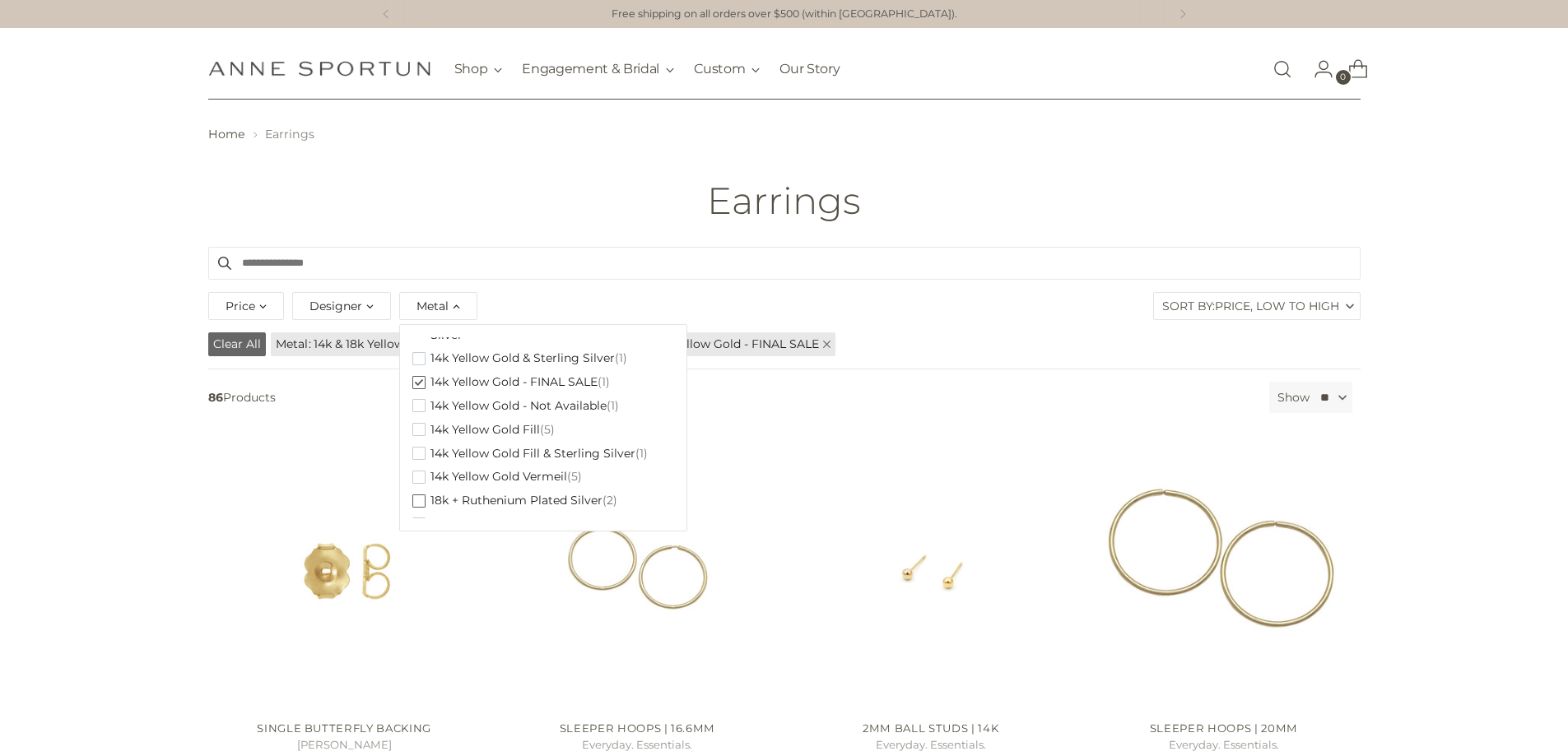
scroll to position [380, 0]
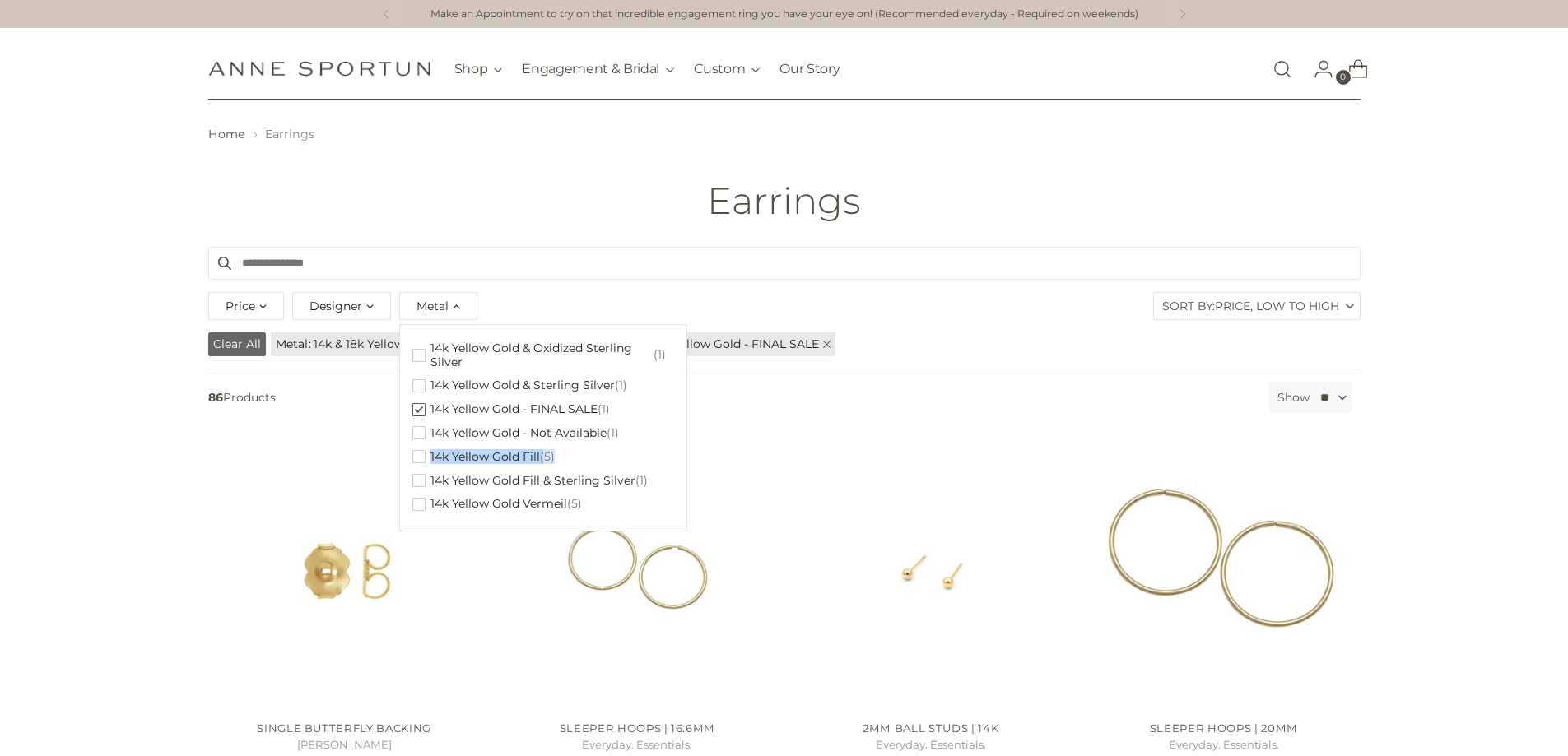
drag, startPoint x: 667, startPoint y: 439, endPoint x: 667, endPoint y: 448, distance: 9.0
click at [667, 448] on div "10K White Gold (1) 10K Yellow Gold (1) 10k Rose Gold (3) 10k White Gold (17) 10…" at bounding box center [542, 427] width 261 height 181
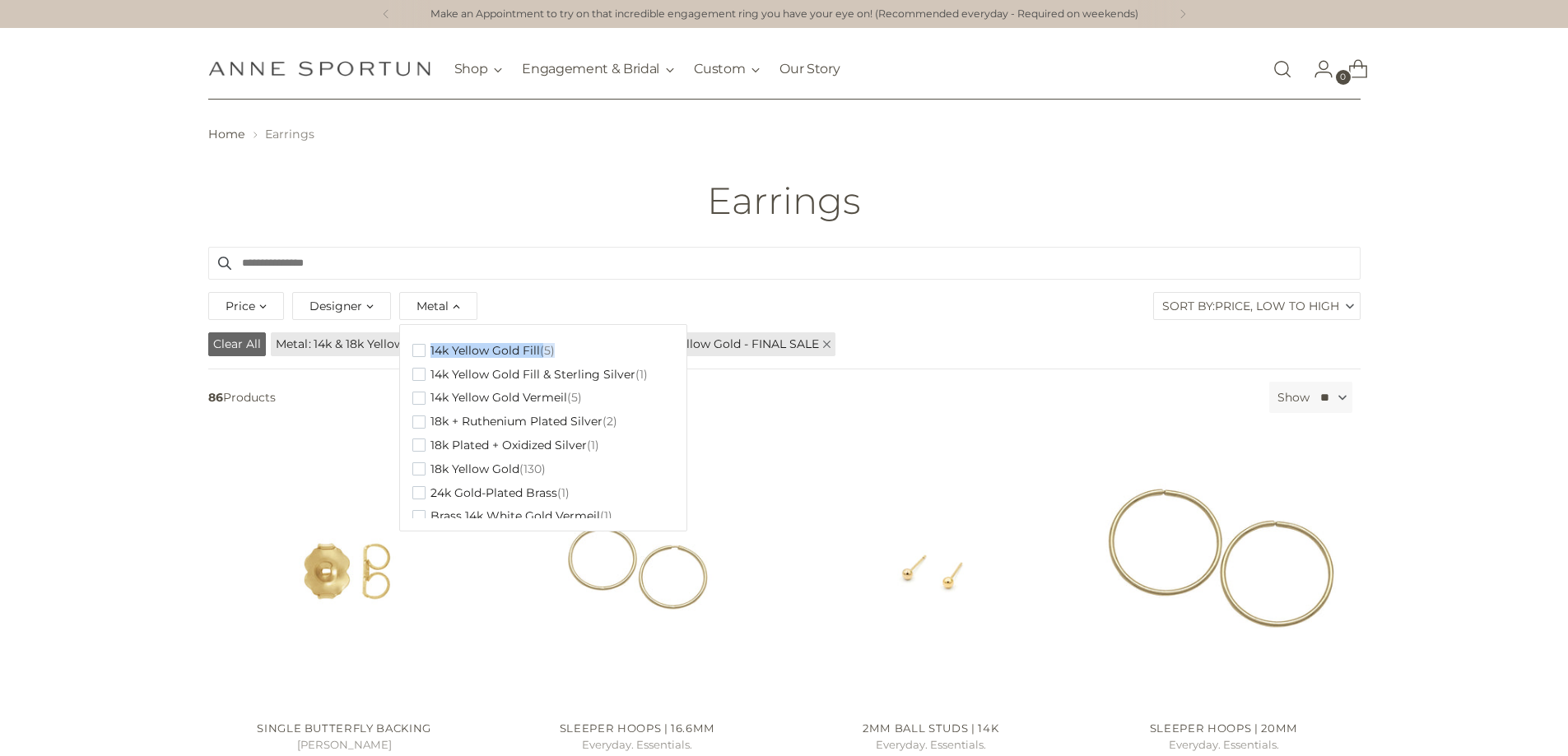
scroll to position [490, 0]
click at [472, 459] on span "18k Yellow Gold" at bounding box center [475, 465] width 89 height 14
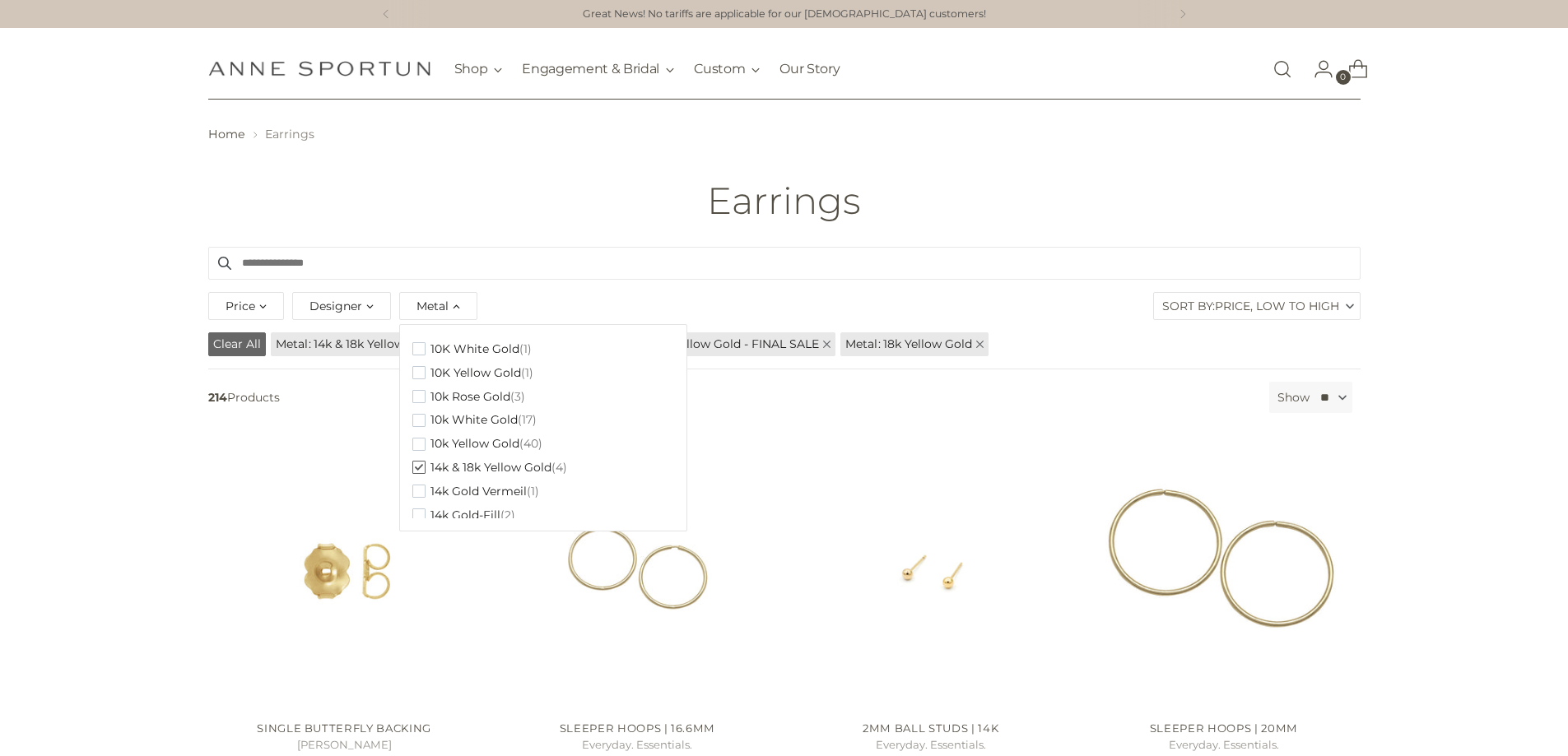
click at [670, 379] on div "10K White Gold (1) 10K Yellow Gold (1) 10k Rose Gold (3) 10k White Gold (17) 10…" at bounding box center [542, 427] width 261 height 181
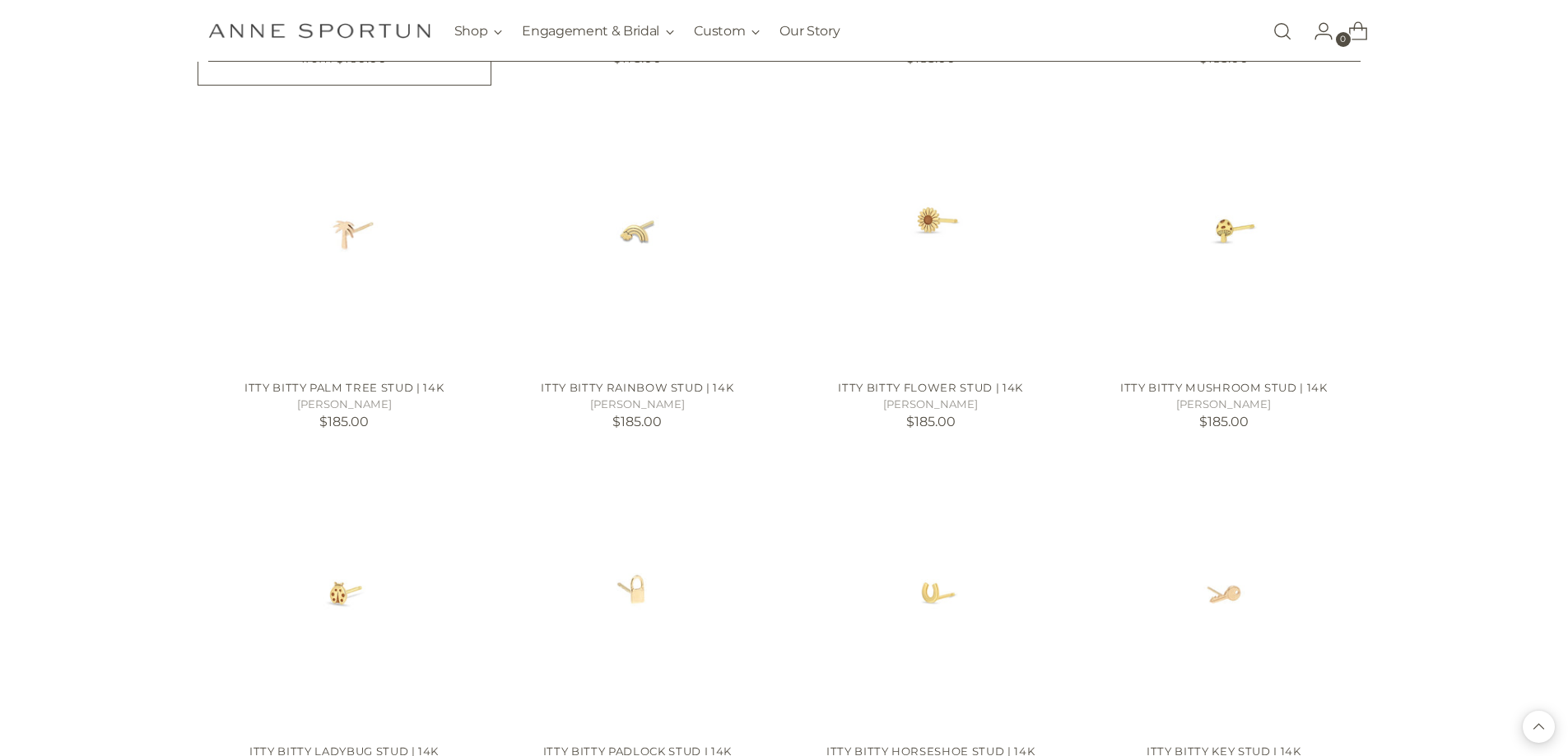
scroll to position [1399, 0]
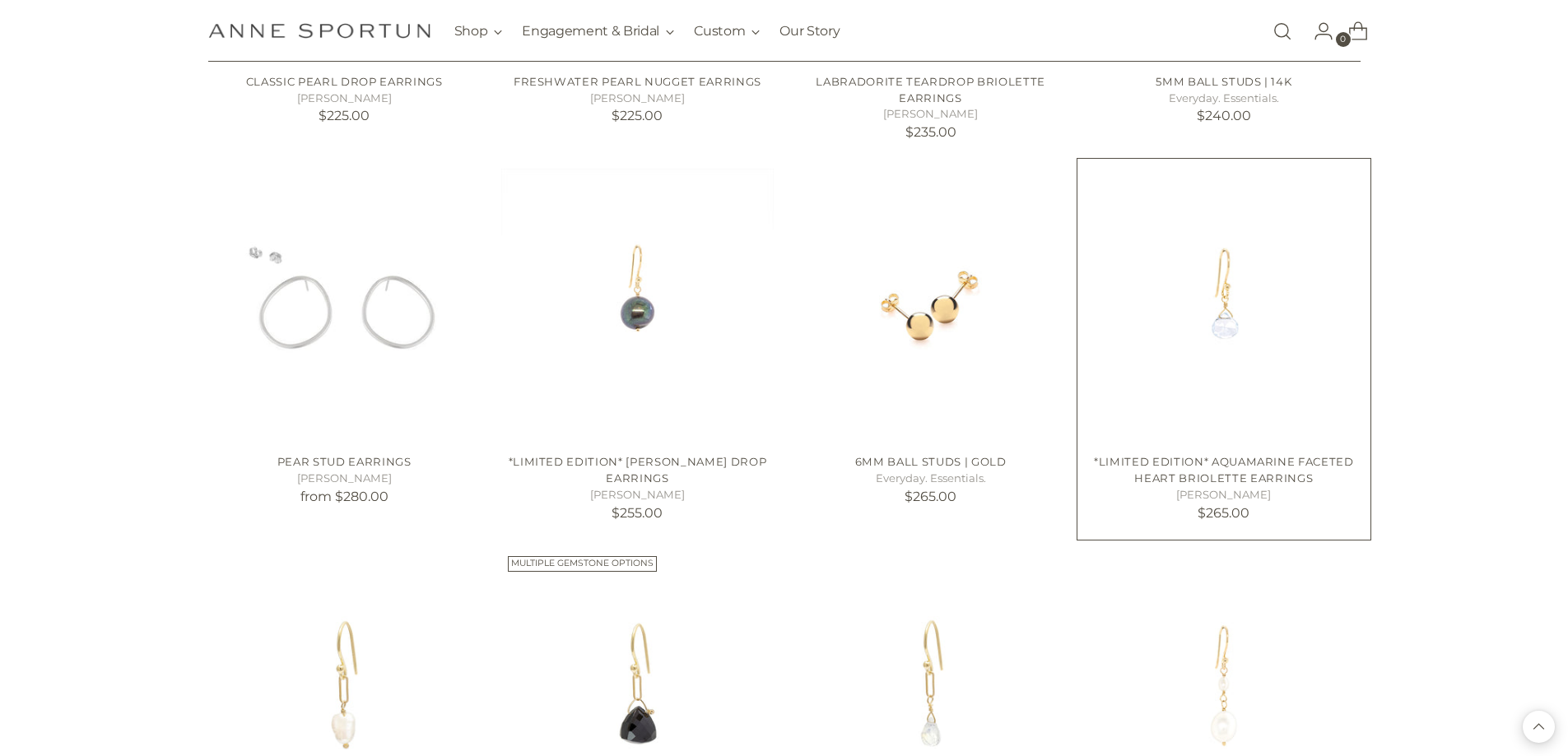
scroll to position [2880, 0]
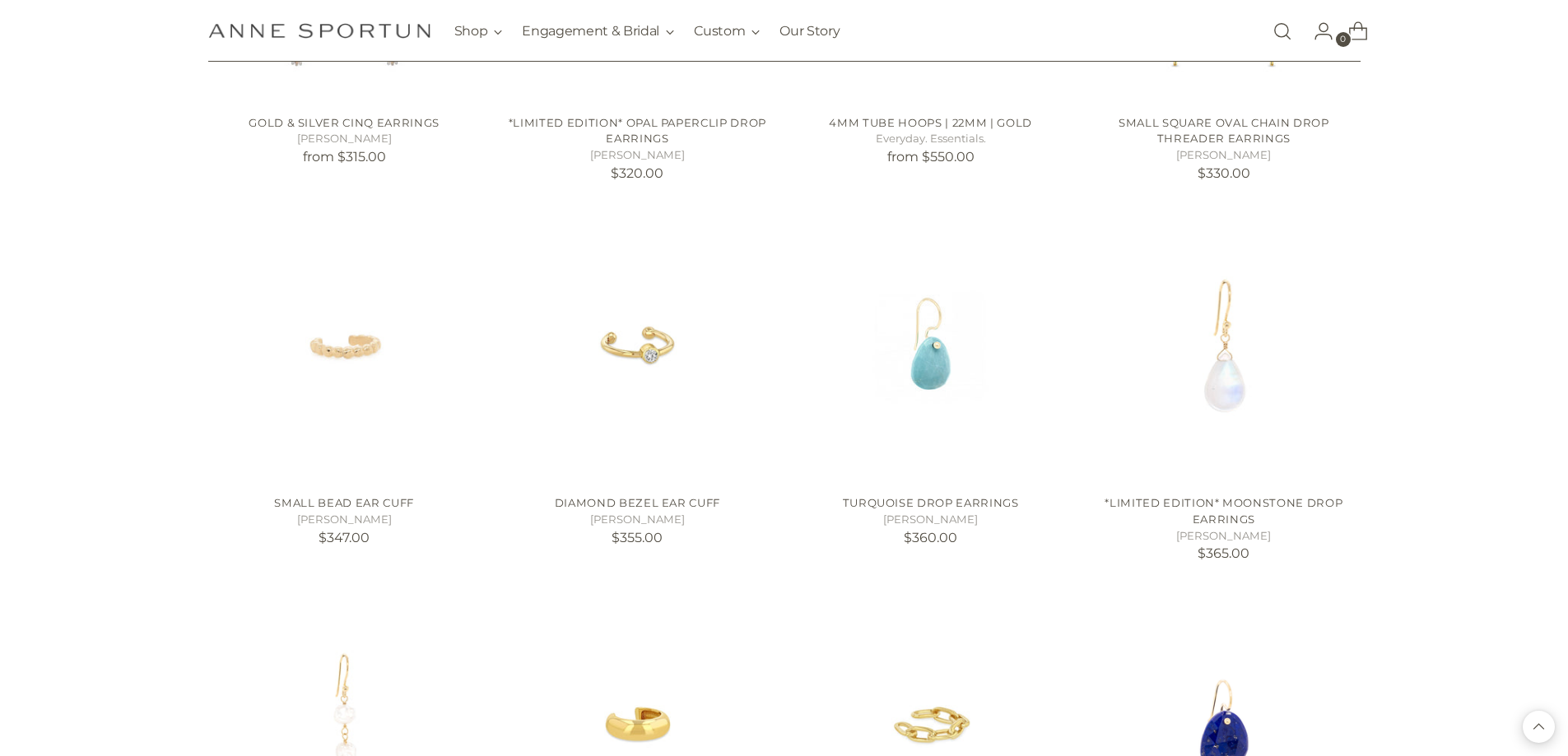
scroll to position [4113, 0]
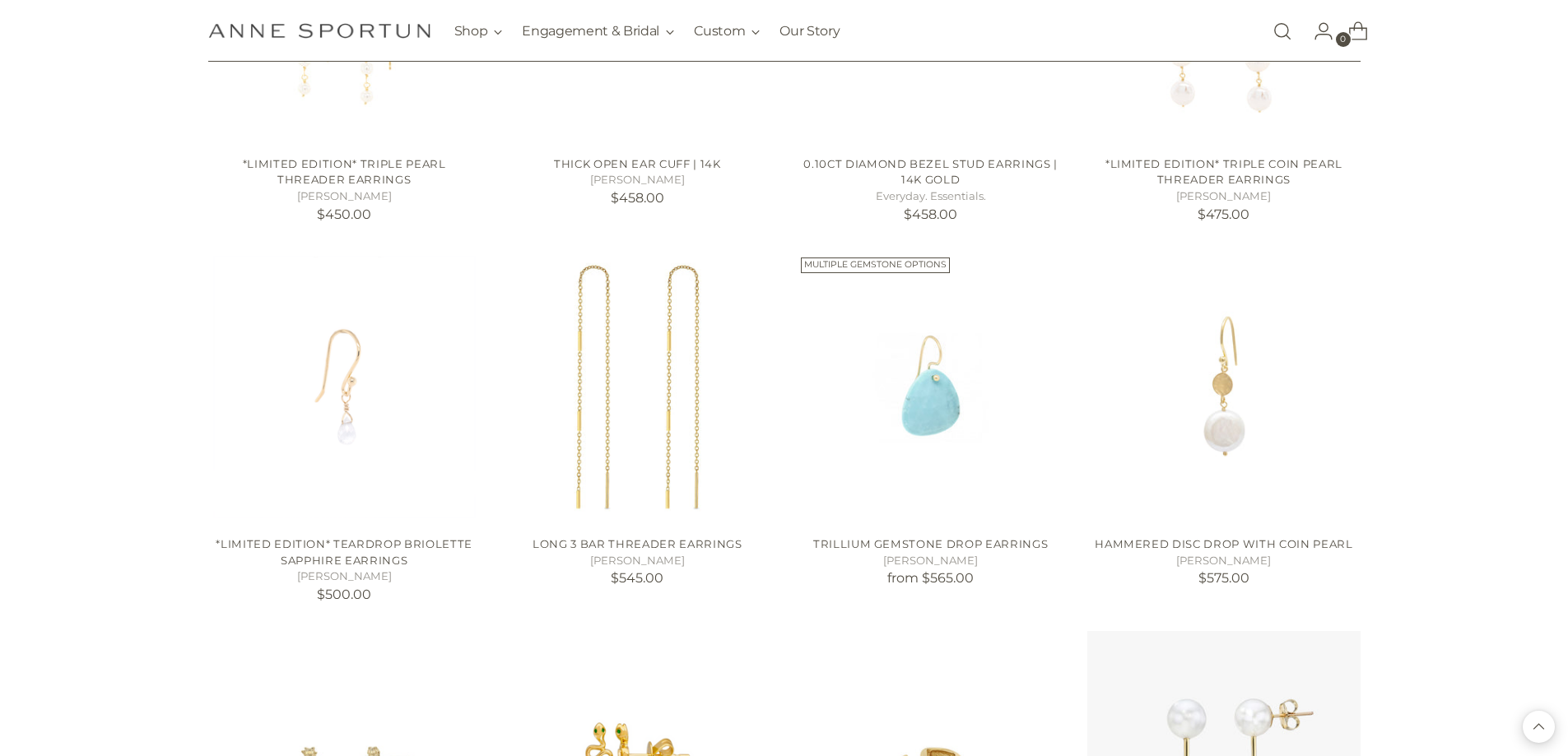
scroll to position [5841, 0]
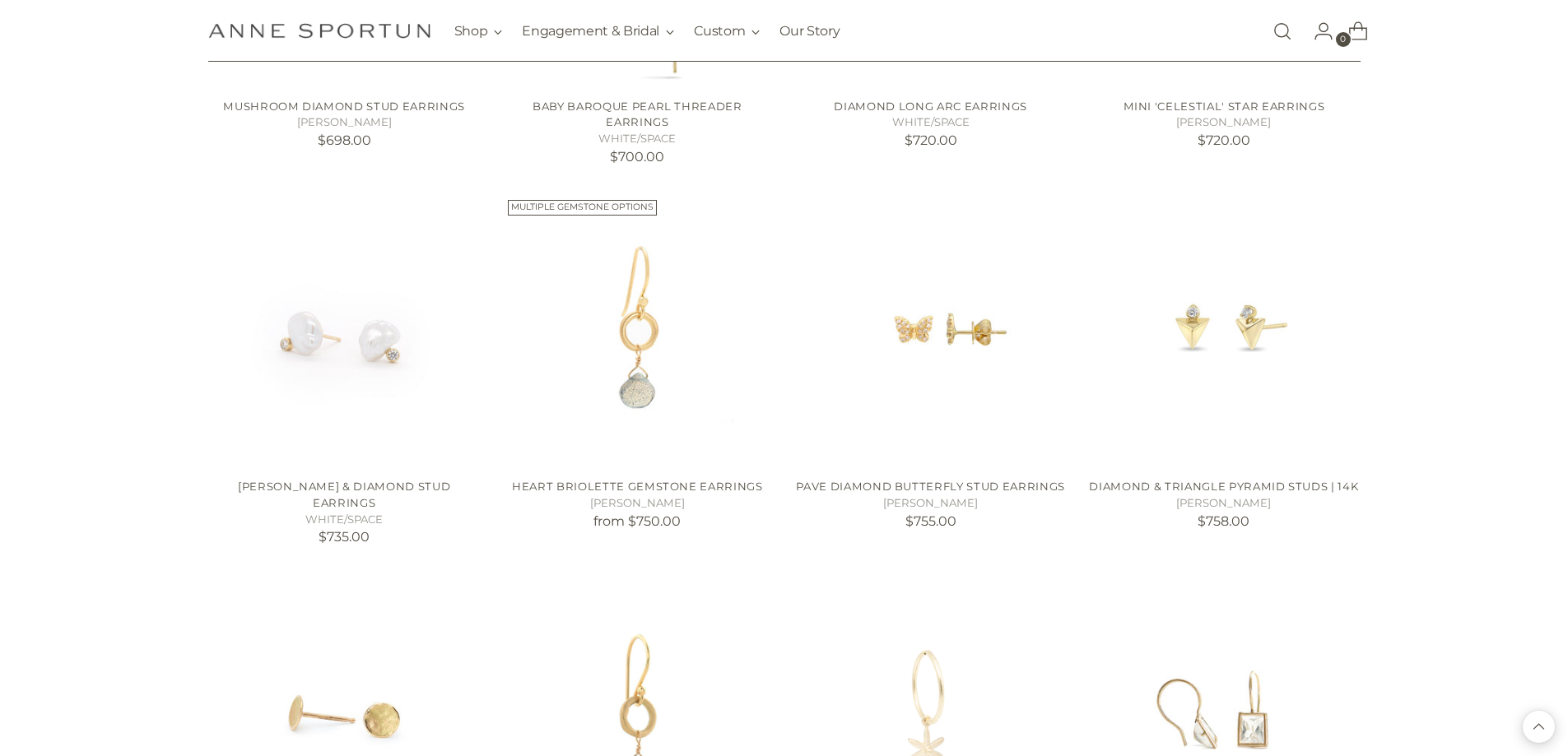
scroll to position [7404, 0]
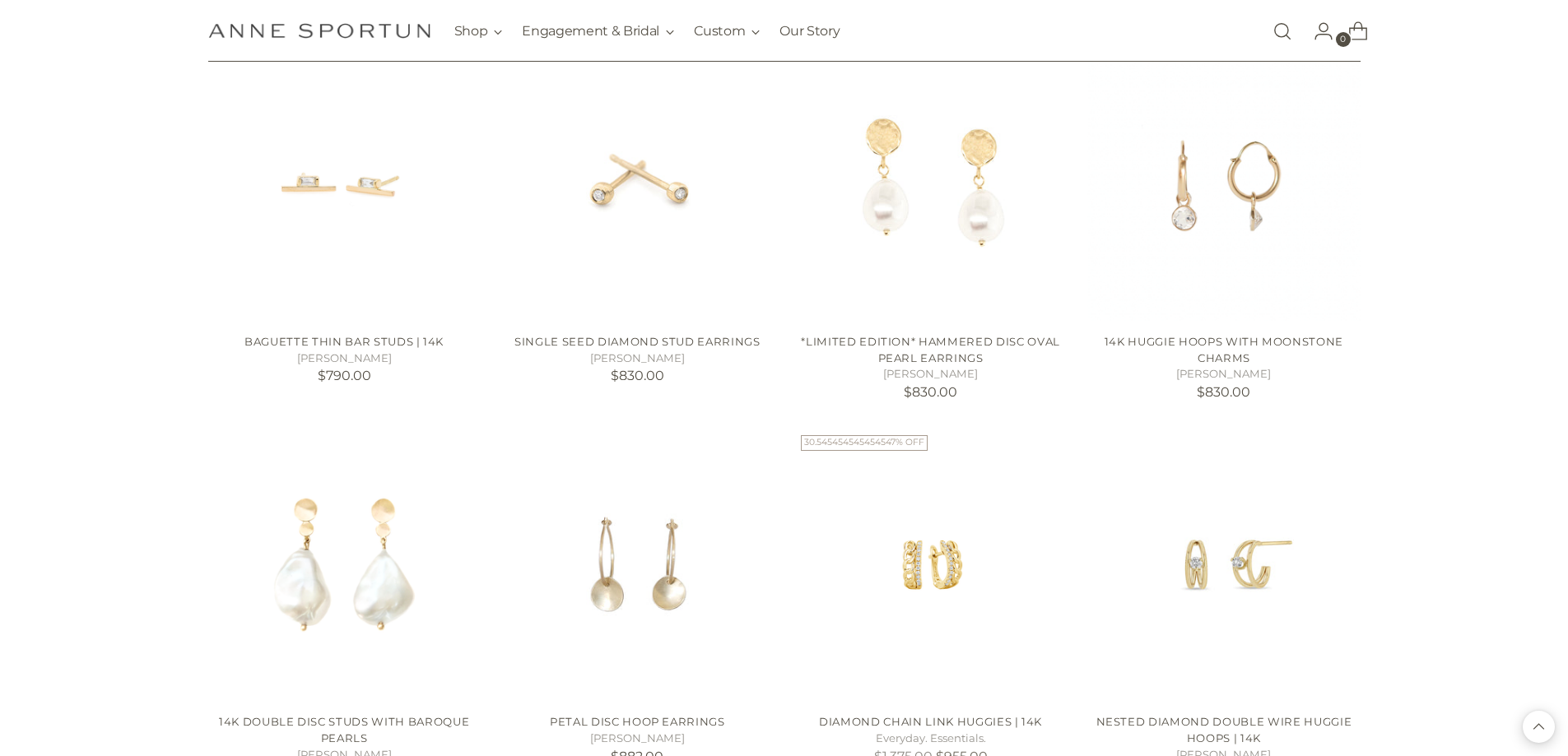
scroll to position [7568, 0]
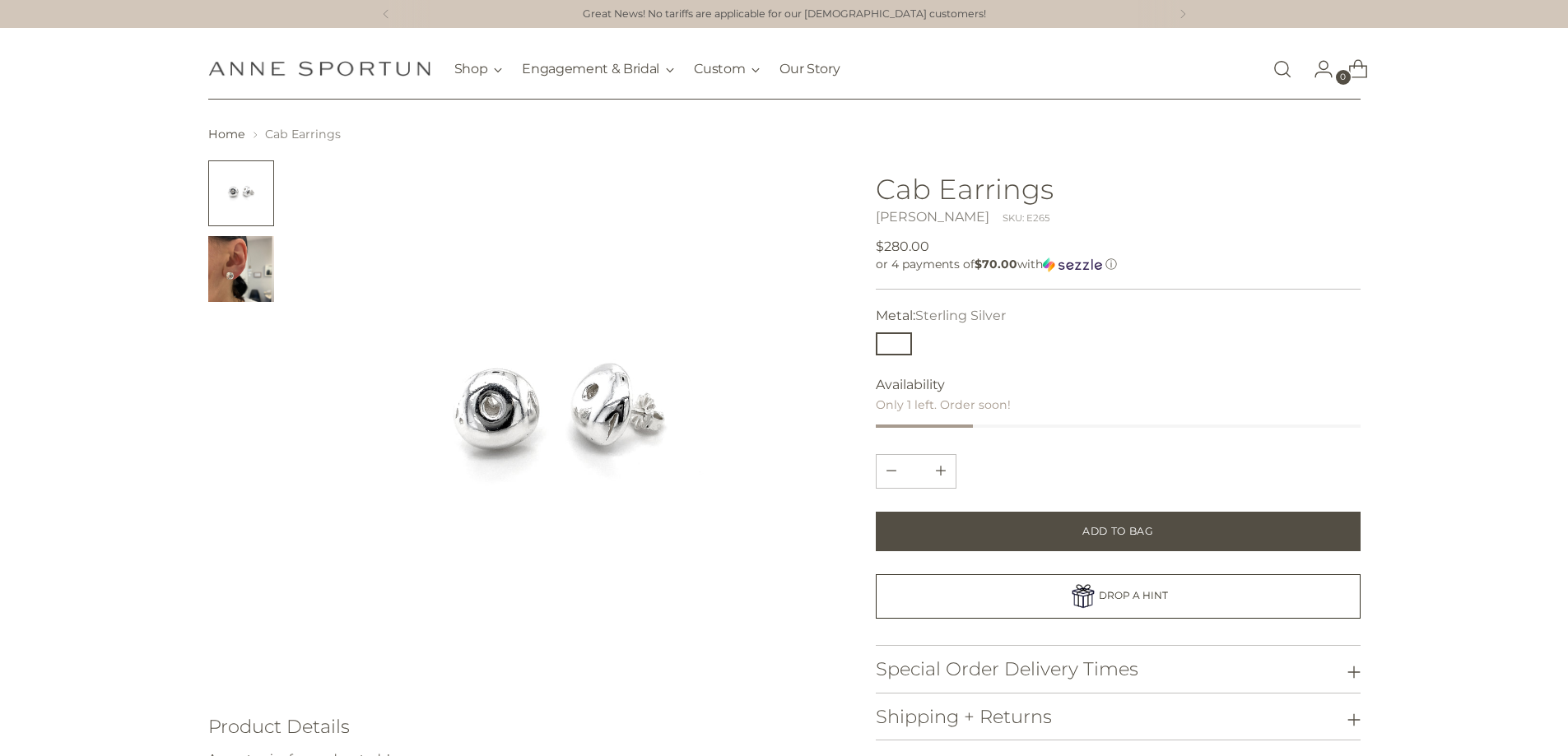
click at [255, 285] on img "Change image to image 2" at bounding box center [241, 269] width 66 height 66
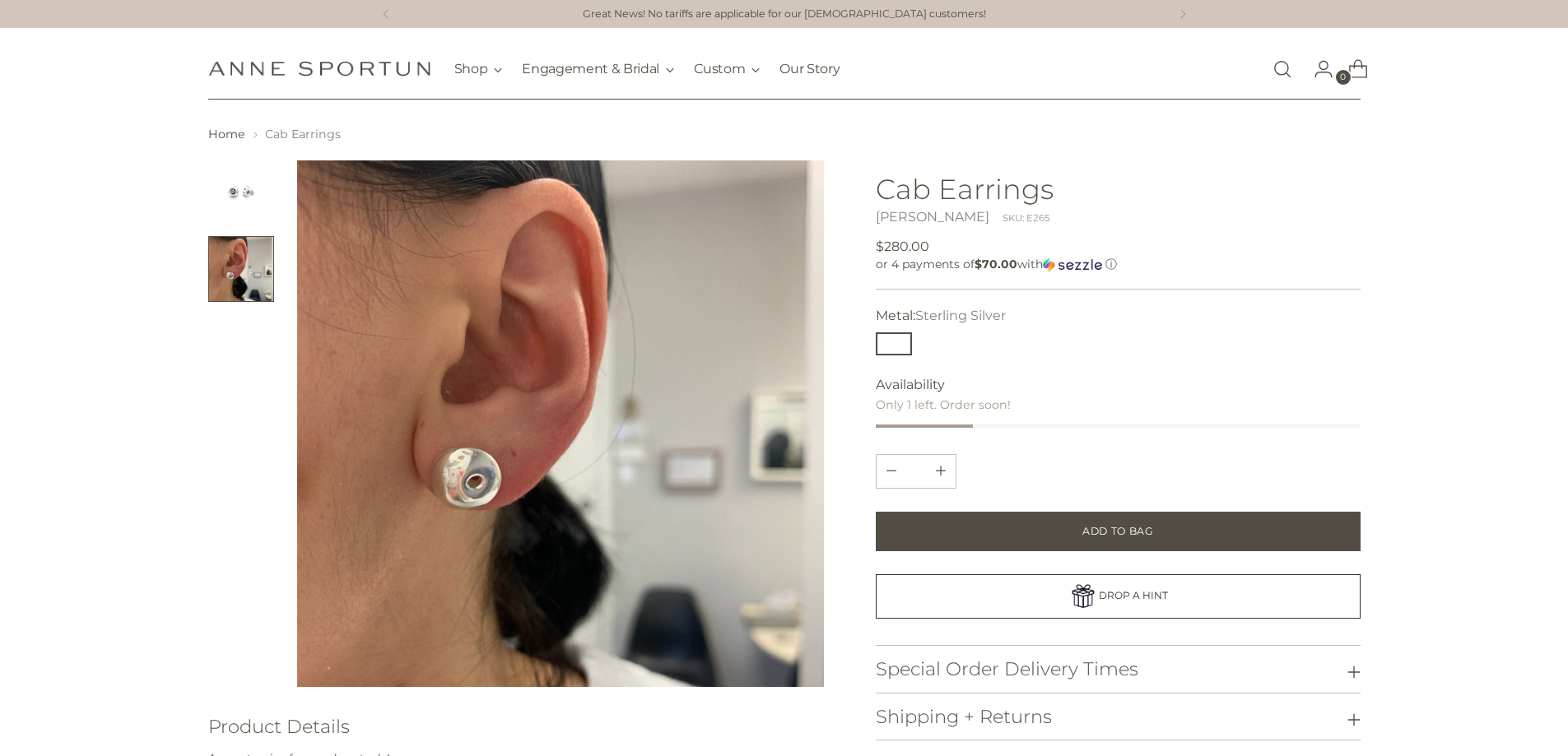
click at [260, 191] on img "Change image to image 1" at bounding box center [241, 193] width 66 height 66
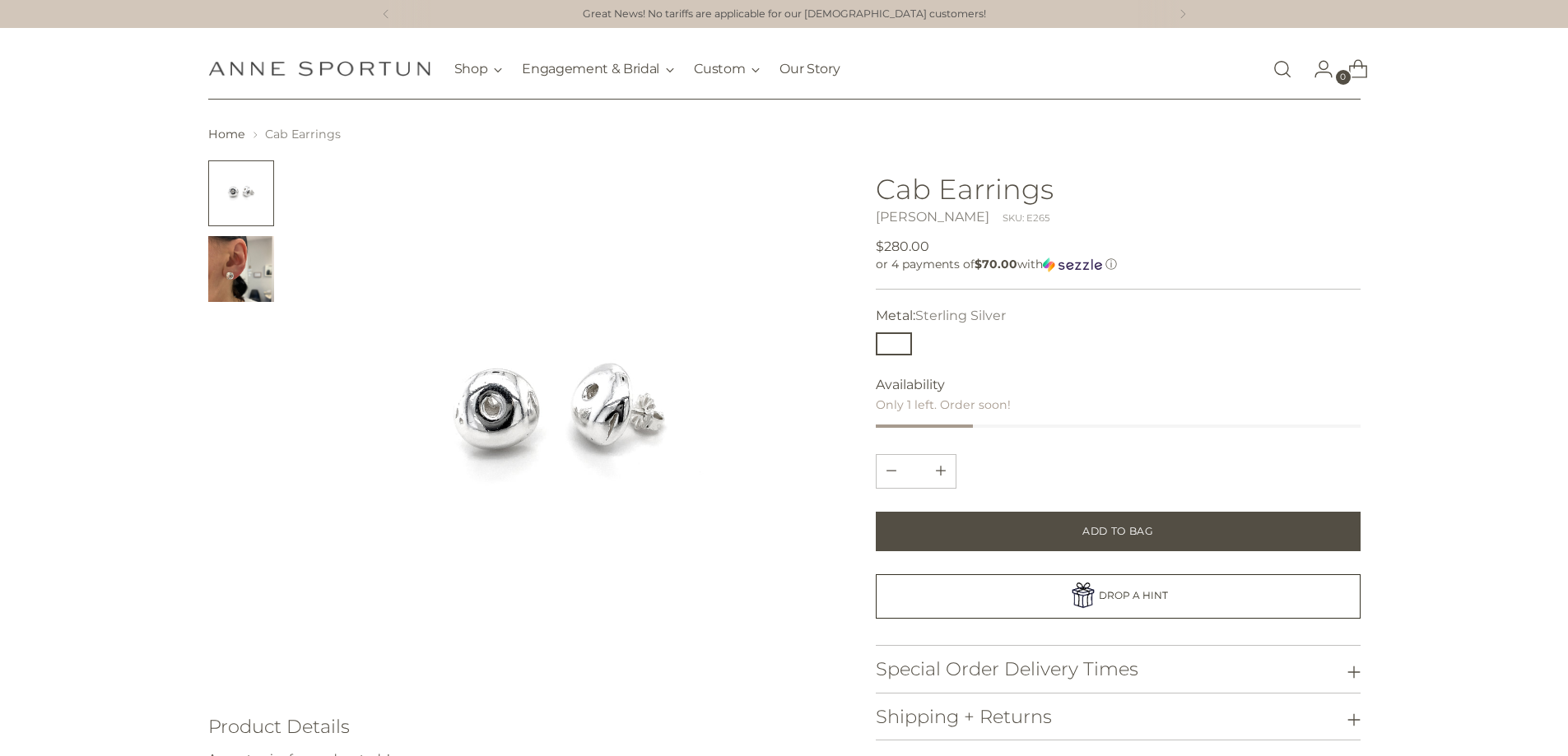
click at [252, 268] on img "Change image to image 2" at bounding box center [241, 269] width 66 height 66
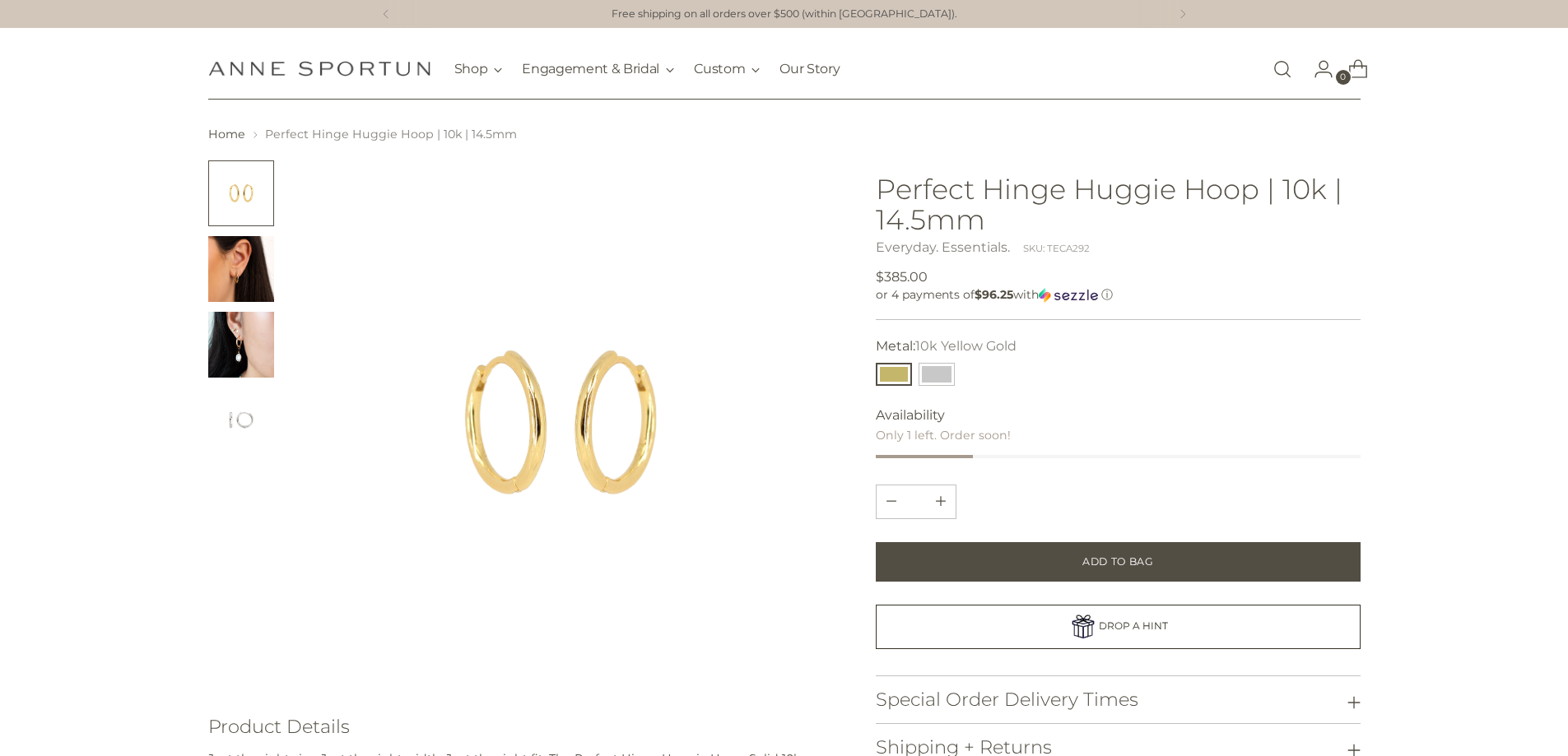
click at [240, 375] on img "Change image to image 3" at bounding box center [241, 345] width 66 height 66
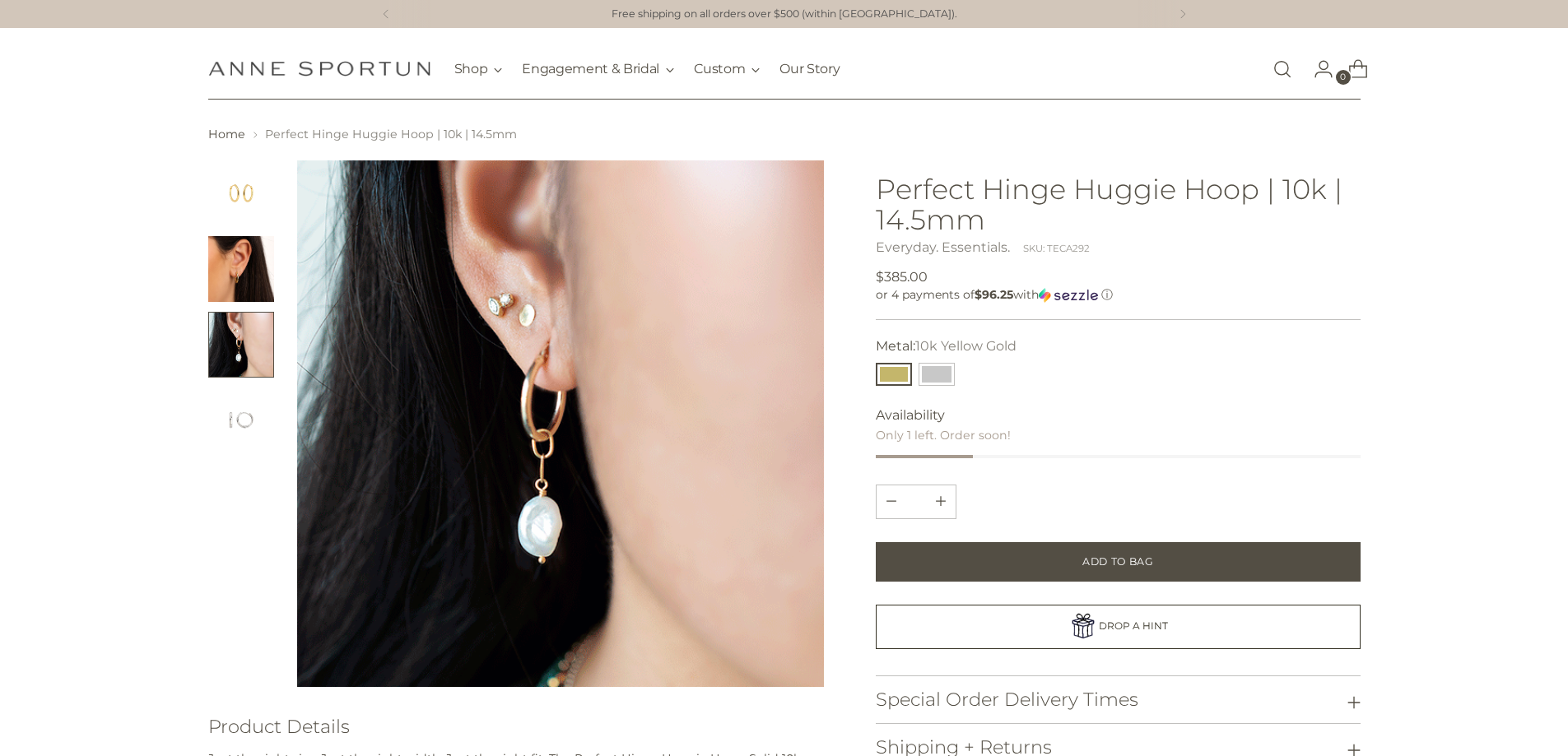
click at [243, 346] on button "Change image to image 3" at bounding box center [241, 345] width 66 height 66
click at [236, 386] on ul at bounding box center [241, 307] width 66 height 293
click at [242, 236] on img "Change image to image 2" at bounding box center [241, 269] width 66 height 66
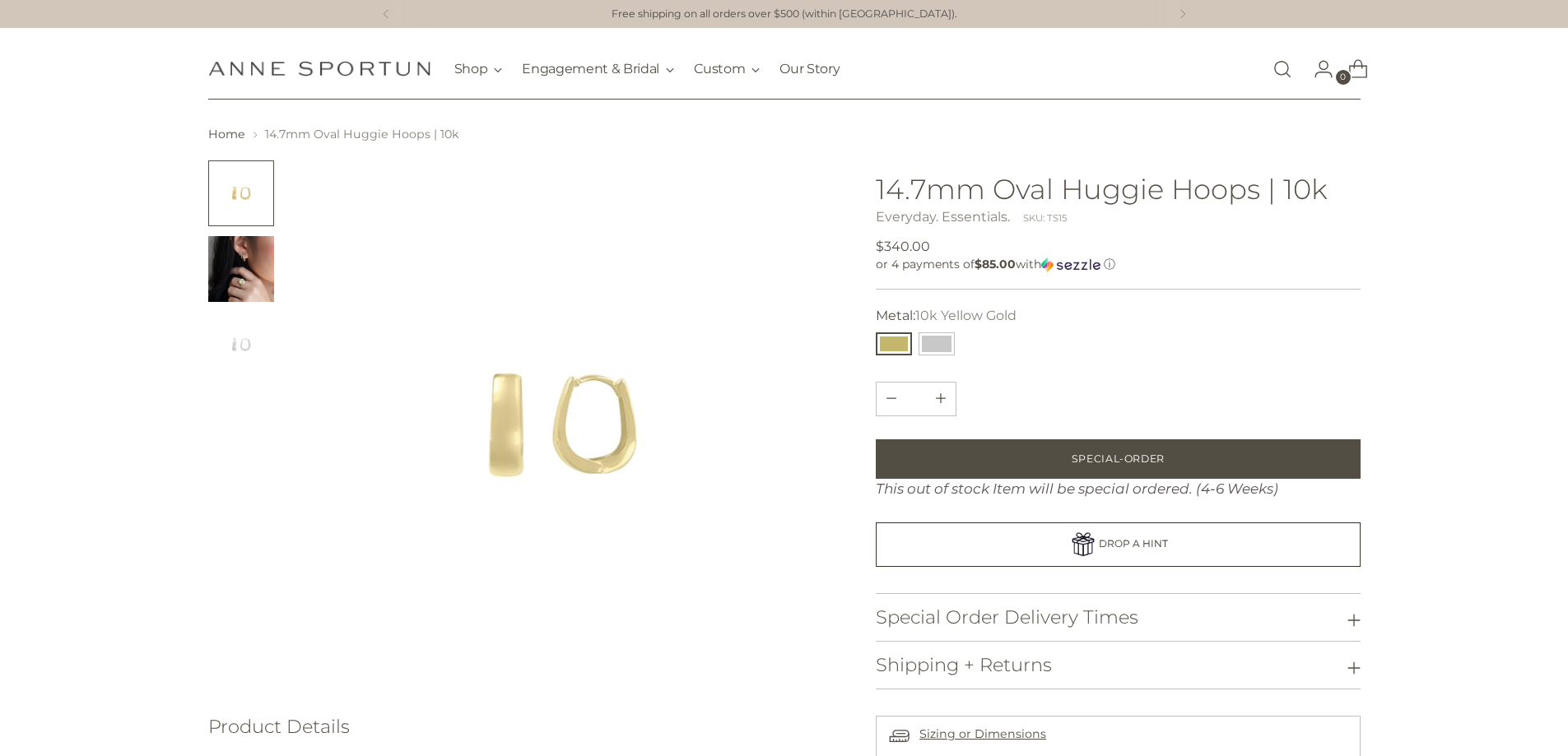
click at [228, 275] on img "Change image to image 2" at bounding box center [241, 269] width 66 height 66
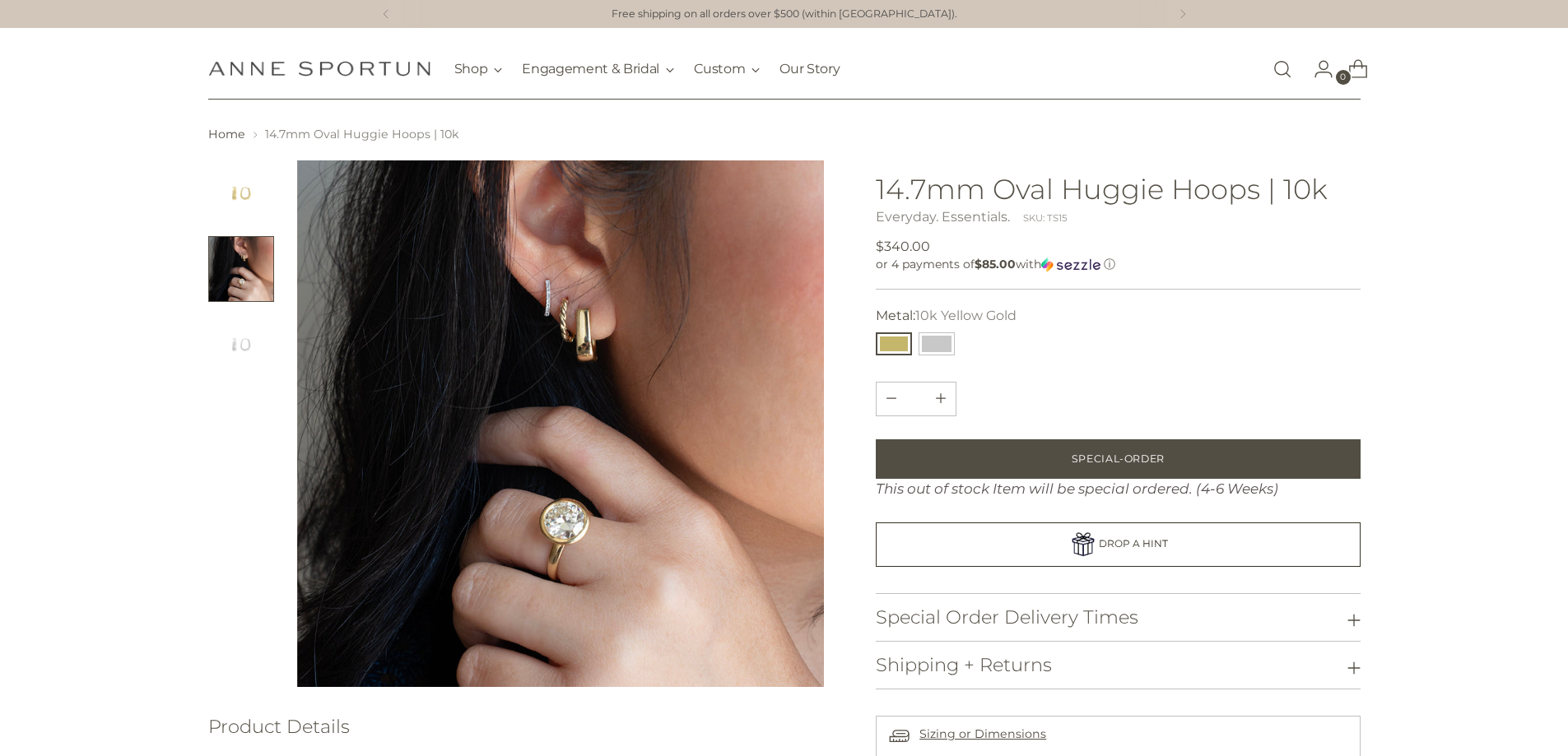
click at [219, 332] on img "Change image to image 3" at bounding box center [241, 345] width 66 height 66
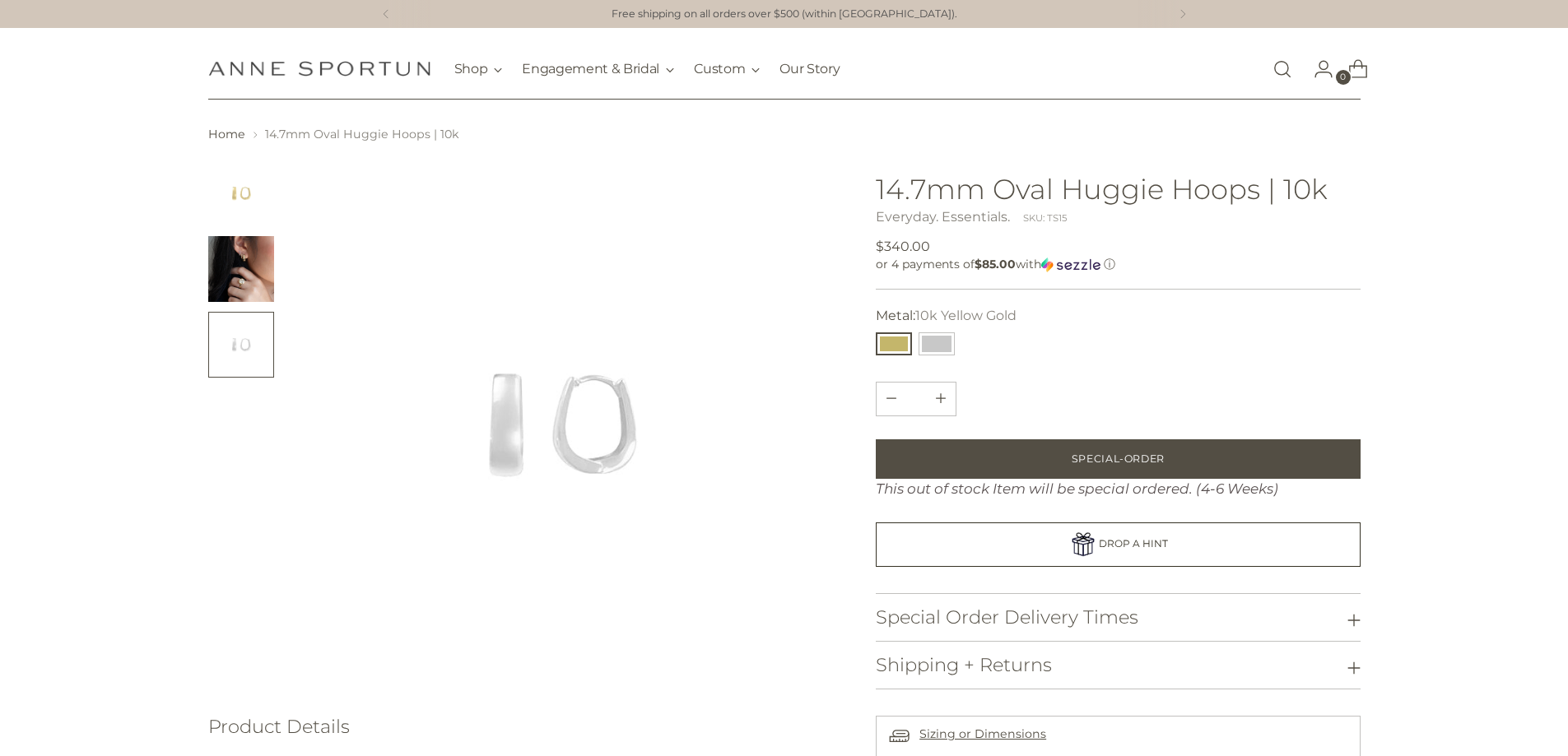
click at [229, 260] on img "Change image to image 2" at bounding box center [241, 269] width 66 height 66
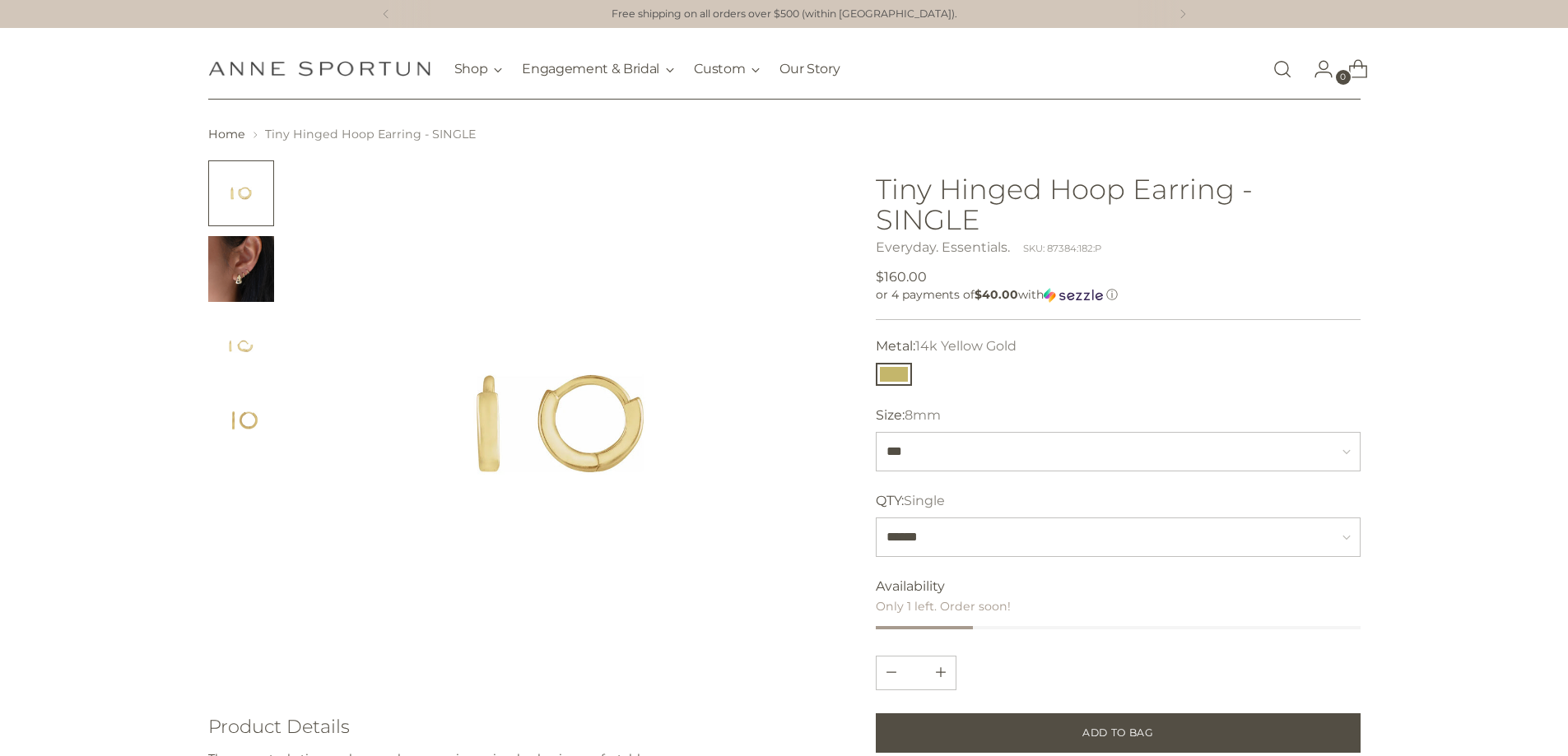
click at [243, 434] on img "Change image to image 4" at bounding box center [241, 421] width 66 height 66
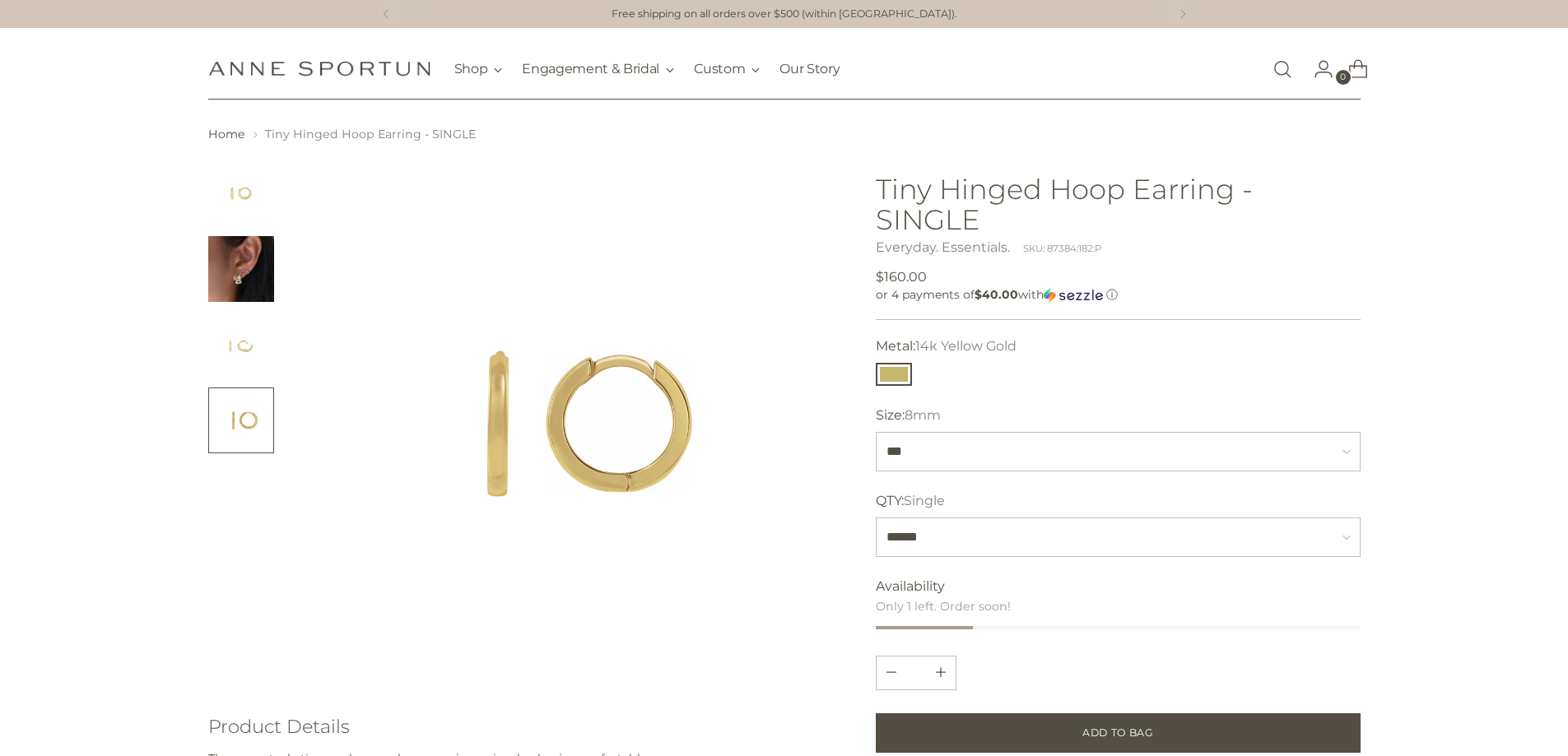
click at [267, 273] on img "Change image to image 2" at bounding box center [241, 269] width 66 height 66
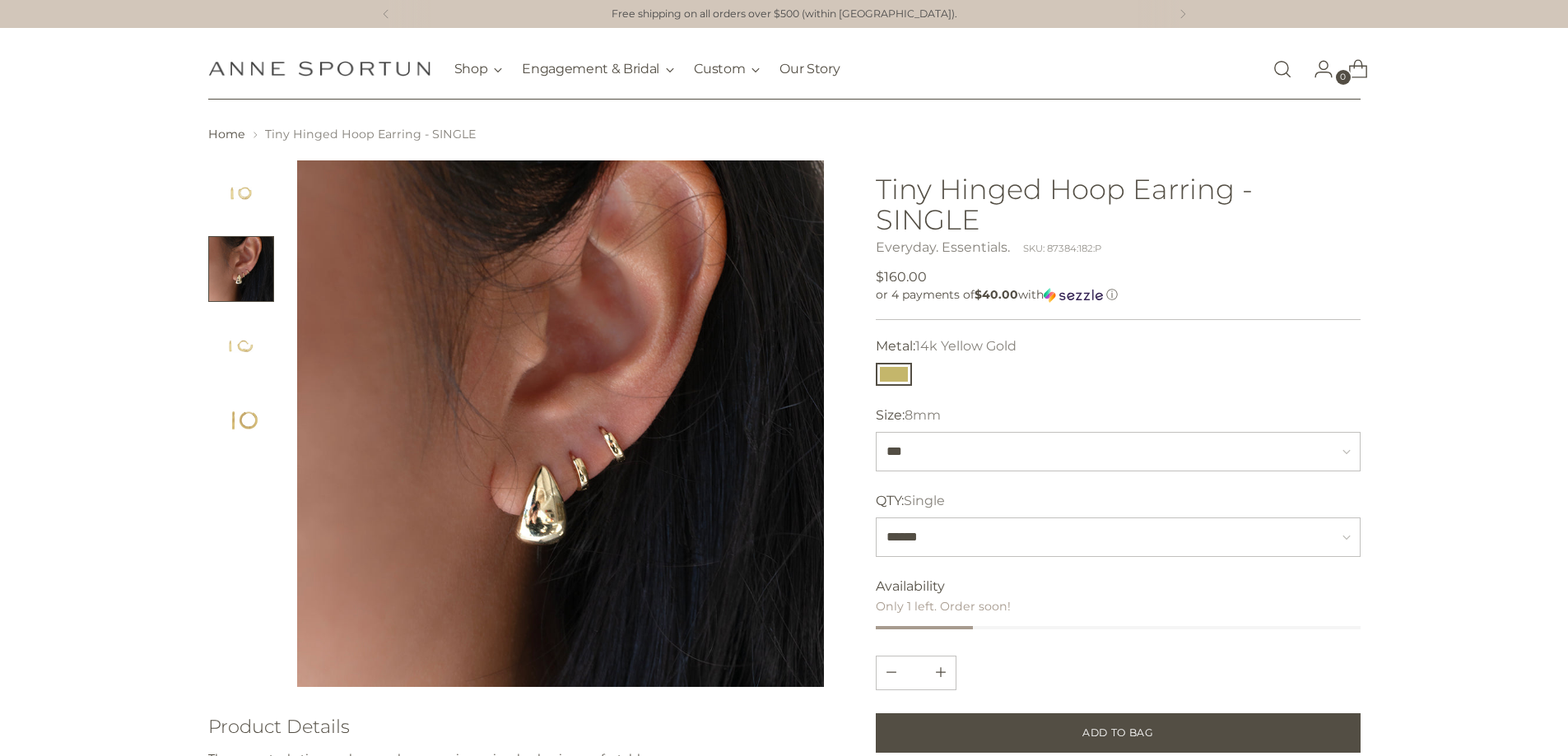
click at [241, 338] on img "Change image to image 3" at bounding box center [241, 345] width 66 height 66
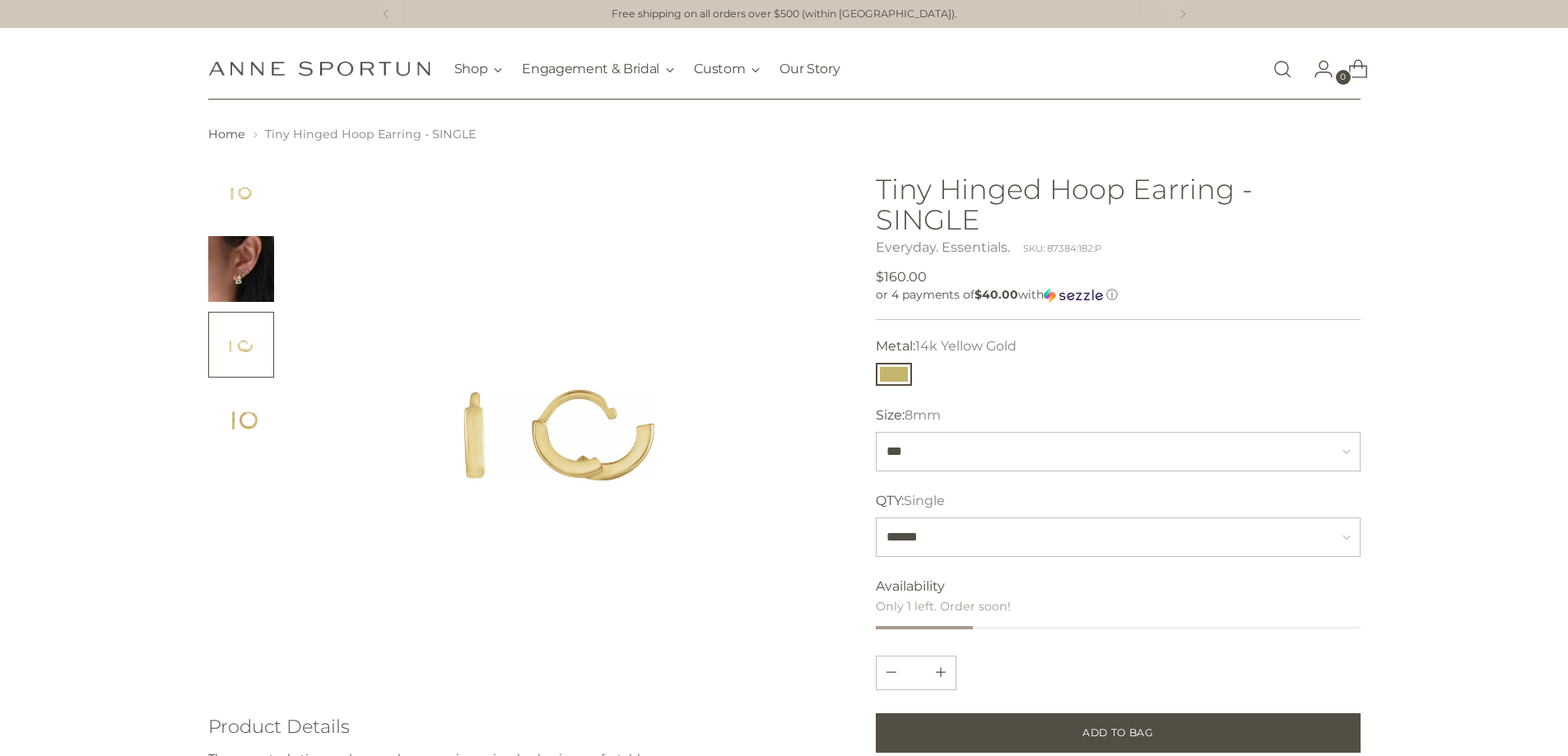
click at [228, 410] on img "Change image to image 4" at bounding box center [241, 421] width 66 height 66
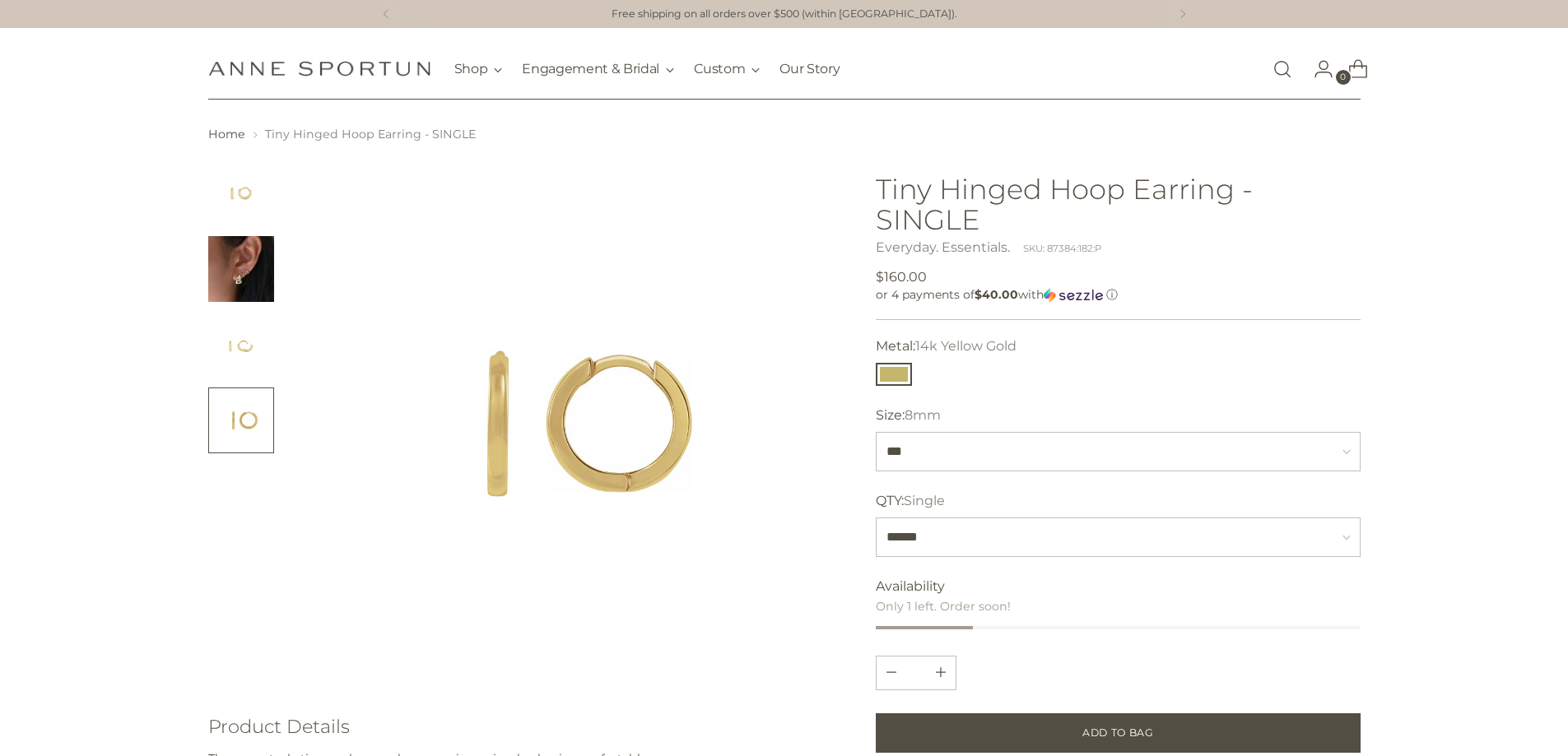
click at [243, 236] on img "Change image to image 2" at bounding box center [241, 269] width 66 height 66
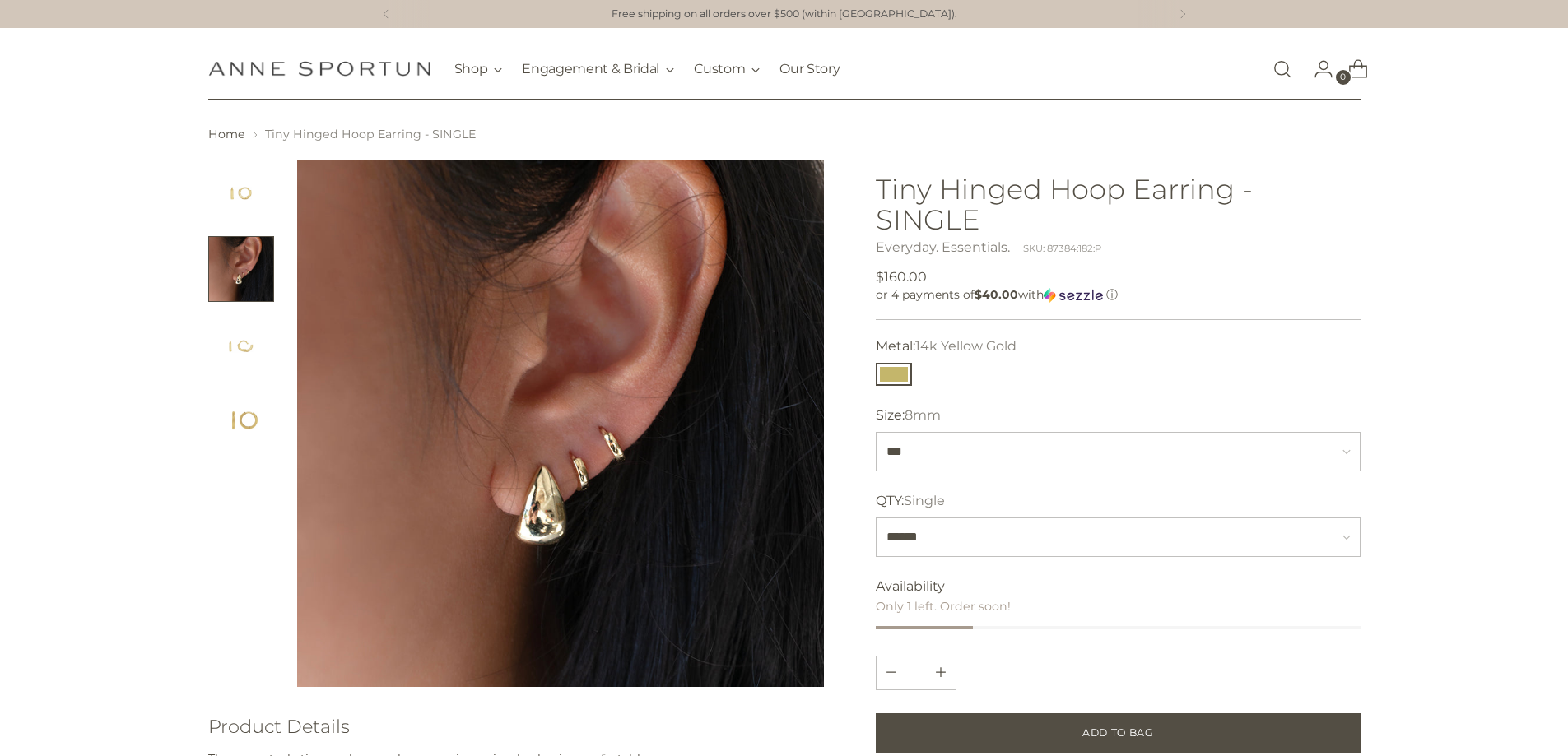
click at [251, 177] on img "Change image to image 1" at bounding box center [241, 193] width 66 height 66
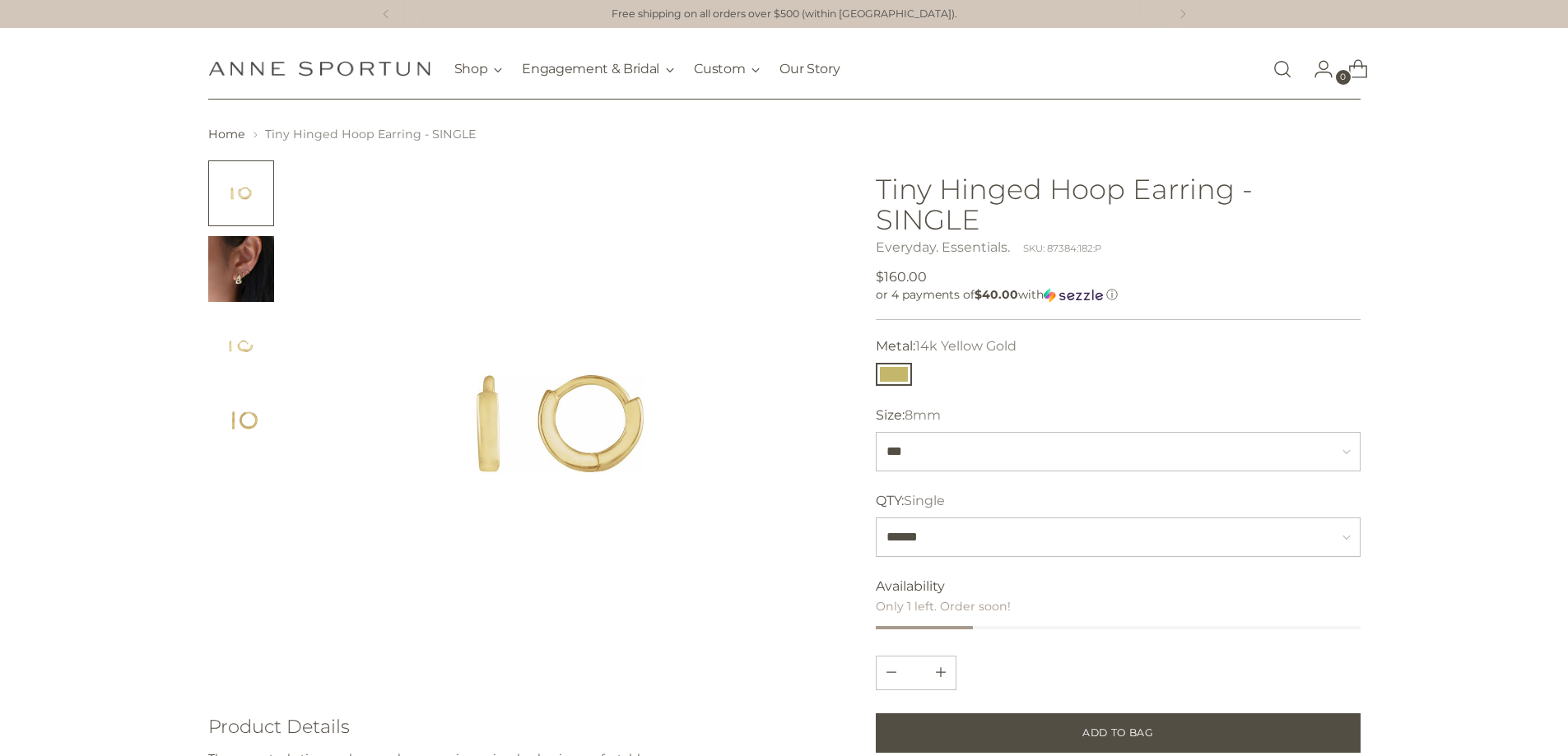
click at [242, 254] on img "Change image to image 2" at bounding box center [241, 269] width 66 height 66
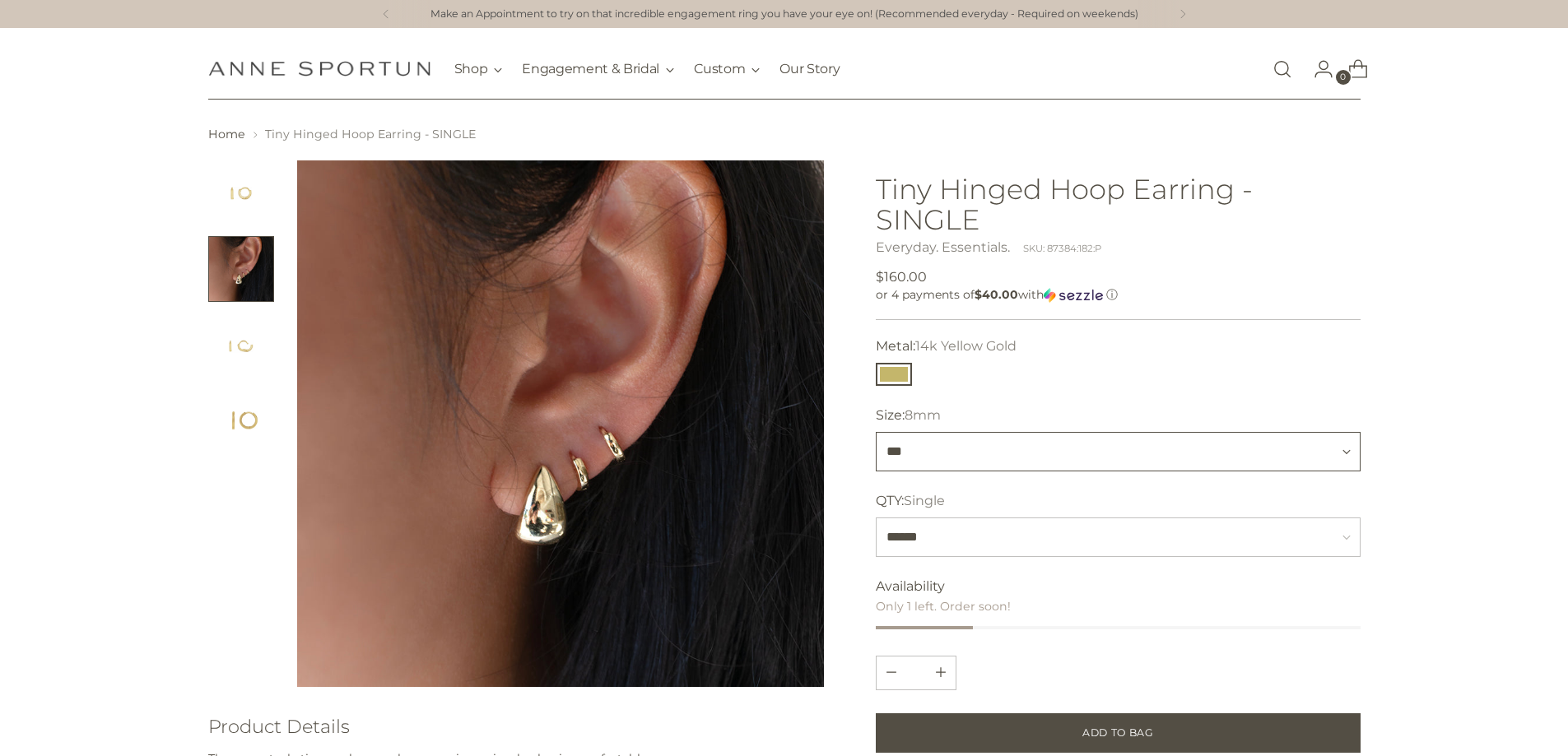
click at [986, 431] on select "*** ****" at bounding box center [1118, 451] width 484 height 39
click at [960, 546] on select "******" at bounding box center [1118, 537] width 484 height 39
click at [980, 424] on div "Size: 8mm" at bounding box center [1118, 415] width 484 height 20
